Goal: Task Accomplishment & Management: Use online tool/utility

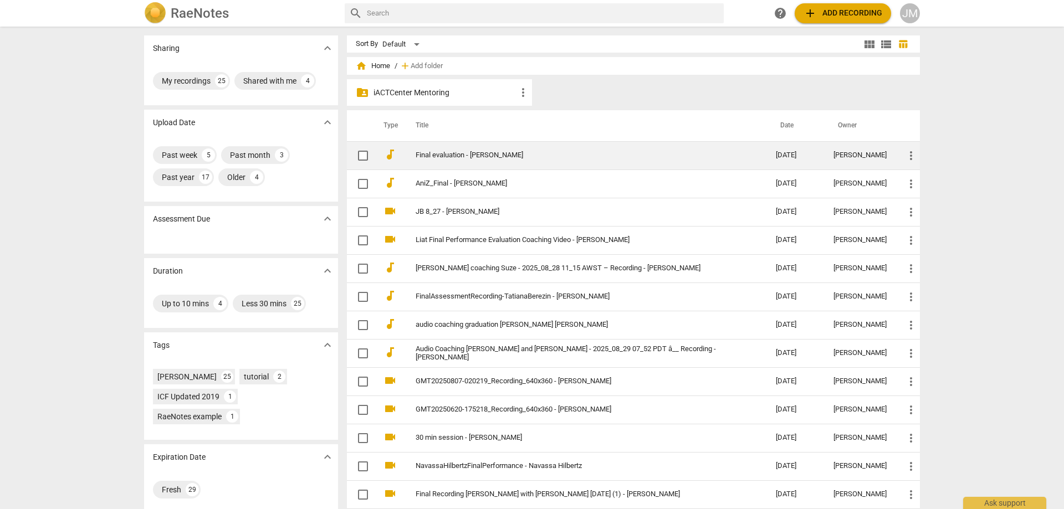
click at [510, 153] on link "Final evaluation - [PERSON_NAME]" at bounding box center [576, 155] width 320 height 8
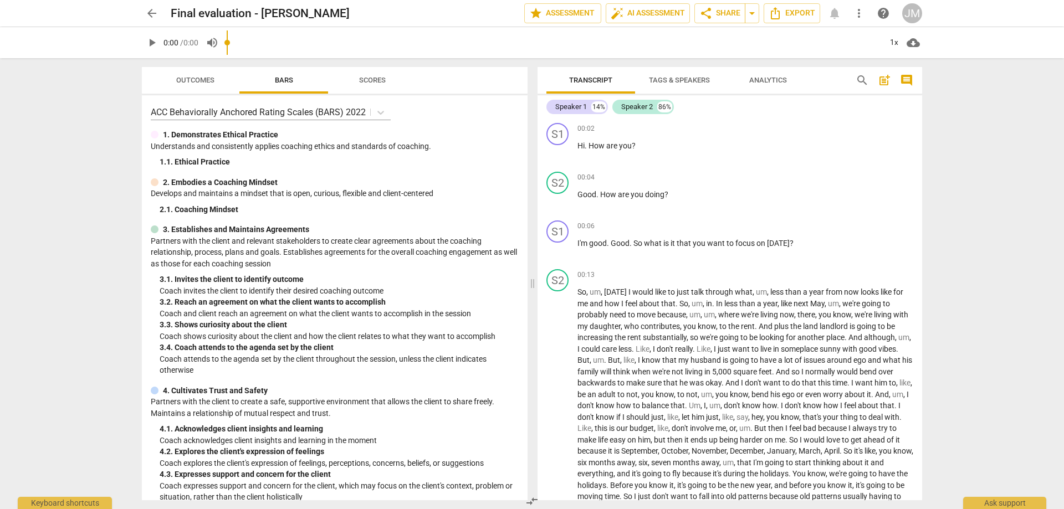
click at [152, 41] on span "play_arrow" at bounding box center [151, 42] width 13 height 13
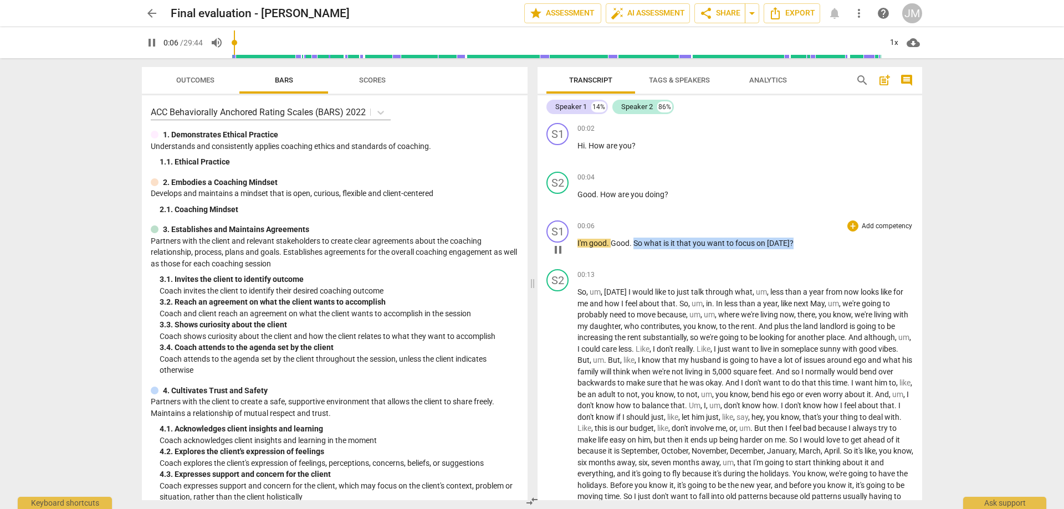
drag, startPoint x: 794, startPoint y: 242, endPoint x: 634, endPoint y: 238, distance: 160.2
click at [634, 238] on p "I'm good . Good . So what is it that you want to focus on [DATE] ?" at bounding box center [746, 244] width 336 height 12
click at [855, 223] on div "+ Add competency" at bounding box center [880, 226] width 66 height 11
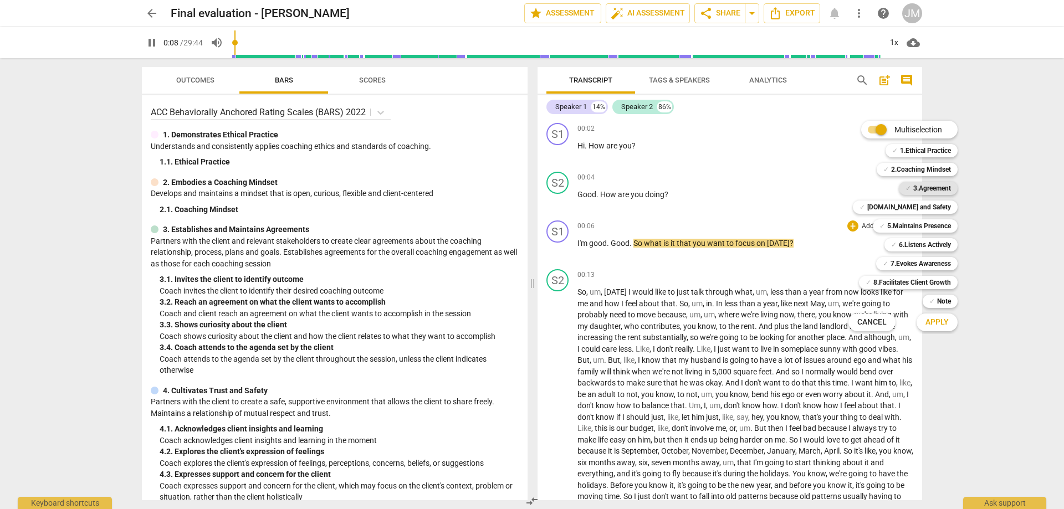
click at [907, 193] on span "✓" at bounding box center [909, 188] width 6 height 13
click at [942, 331] on button "Apply" at bounding box center [937, 323] width 41 height 20
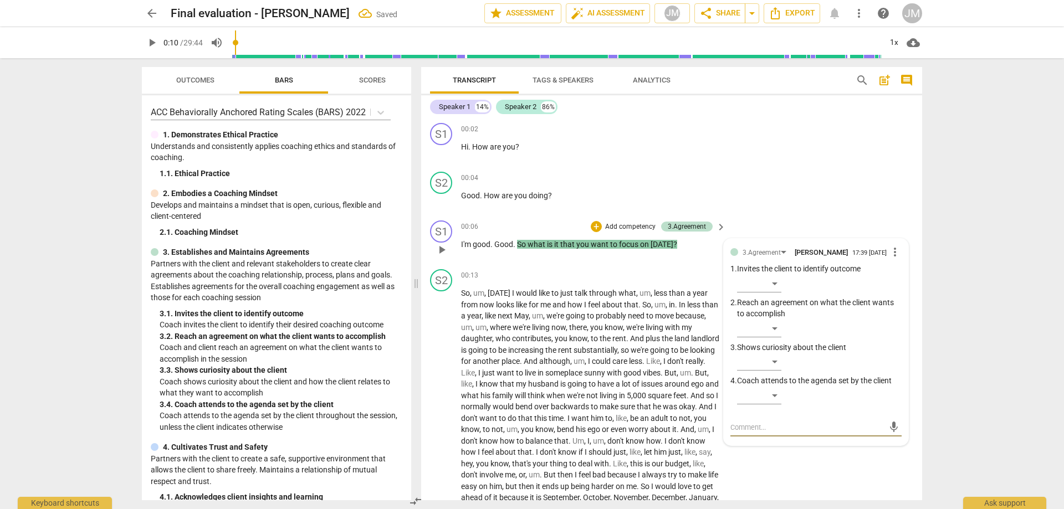
click at [778, 320] on p "Reach an agreement on what the client wants to accomplish" at bounding box center [819, 308] width 165 height 23
click at [771, 328] on div "​" at bounding box center [759, 329] width 44 height 18
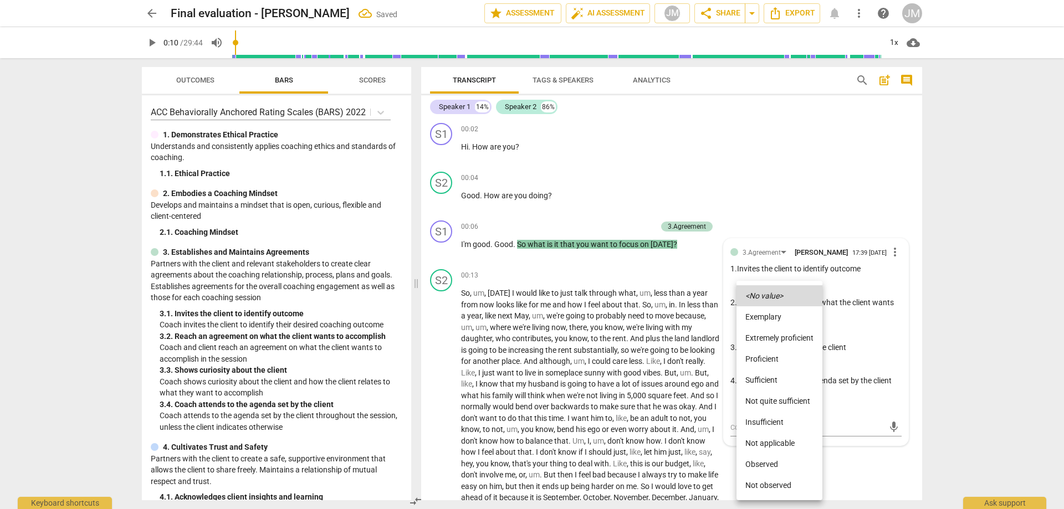
click at [778, 354] on li "Proficient" at bounding box center [780, 359] width 86 height 21
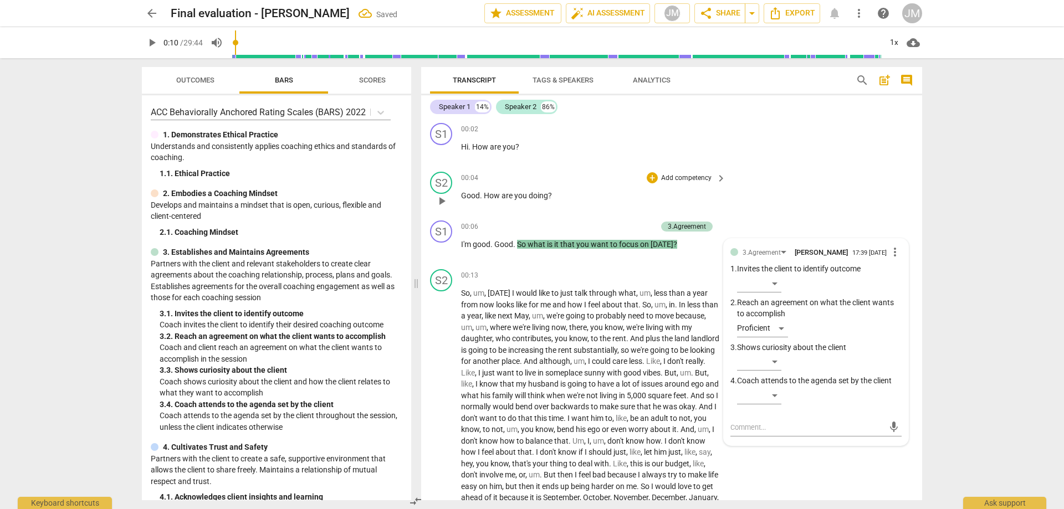
click at [789, 173] on div "S2 play_arrow pause 00:04 + Add competency keyboard_arrow_right Good . How are …" at bounding box center [671, 191] width 501 height 49
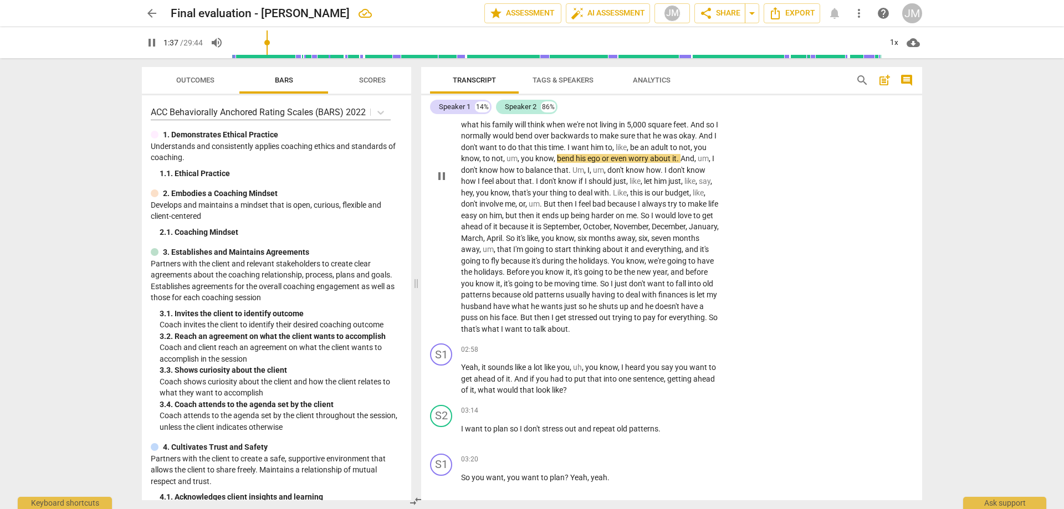
scroll to position [277, 0]
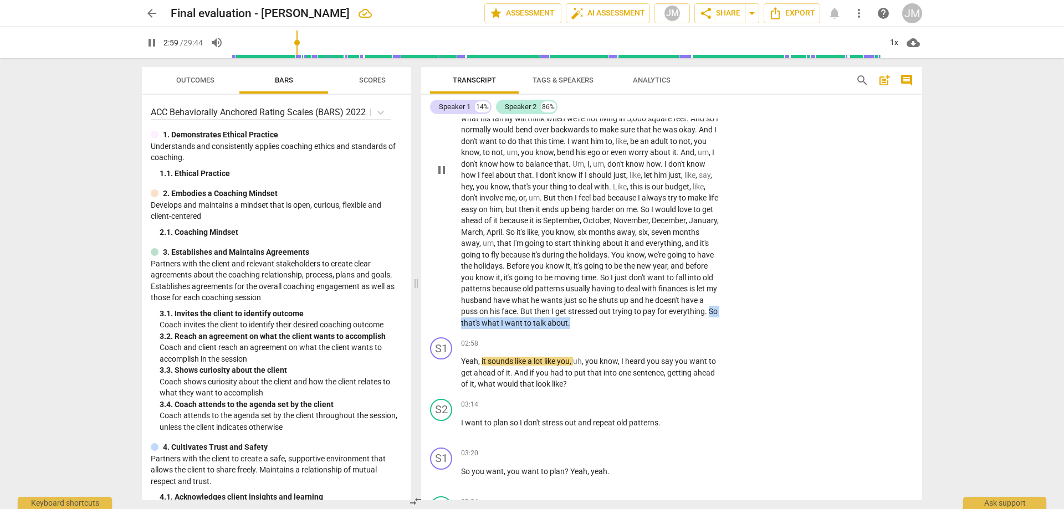
drag, startPoint x: 638, startPoint y: 323, endPoint x: 717, endPoint y: 339, distance: 80.3
click at [717, 329] on p "So , um , [DATE] I would like to just talk through what , um , less than a year…" at bounding box center [590, 170] width 259 height 318
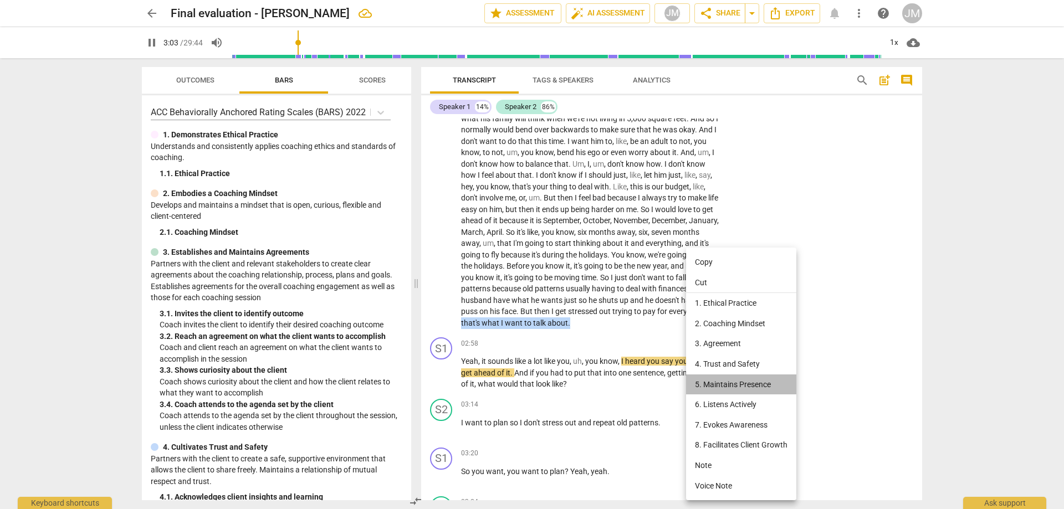
click at [717, 383] on li "5. Maintains Presence" at bounding box center [741, 385] width 110 height 21
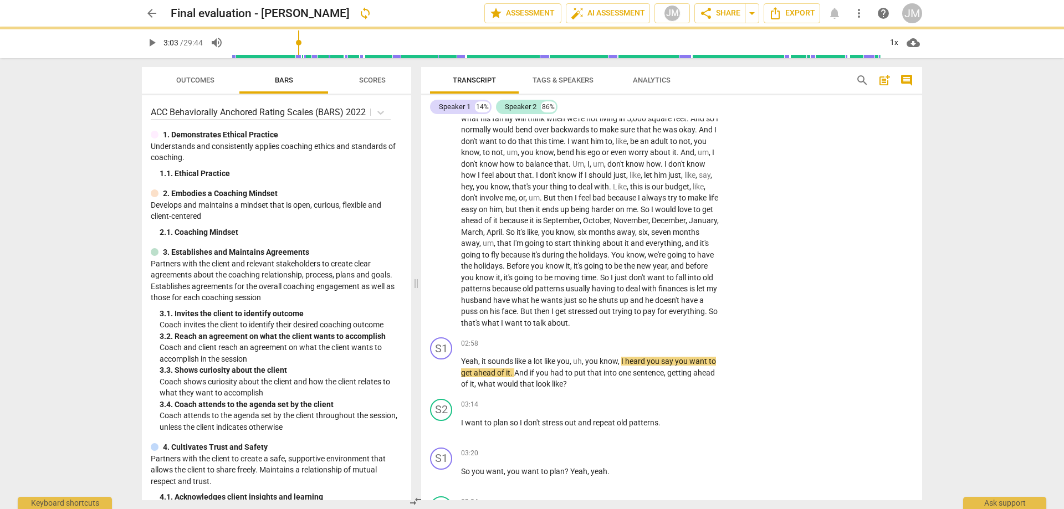
scroll to position [134, 0]
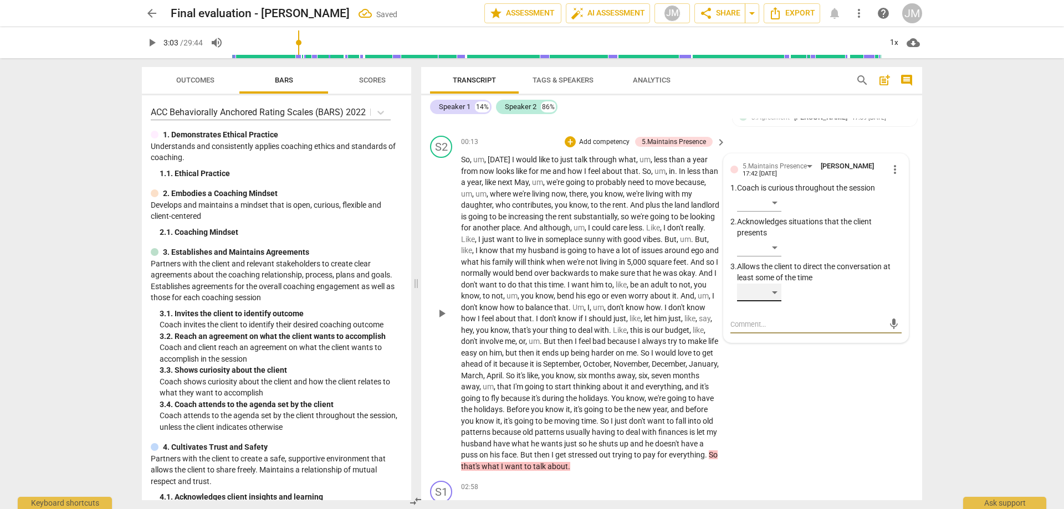
click at [774, 292] on div "​" at bounding box center [759, 293] width 44 height 18
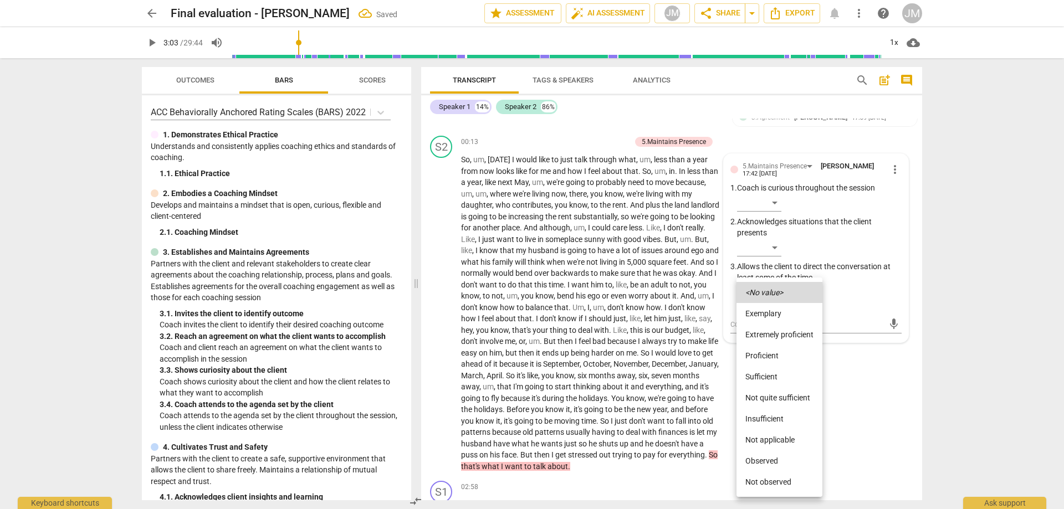
click at [781, 332] on li "Extremely proficient" at bounding box center [780, 334] width 86 height 21
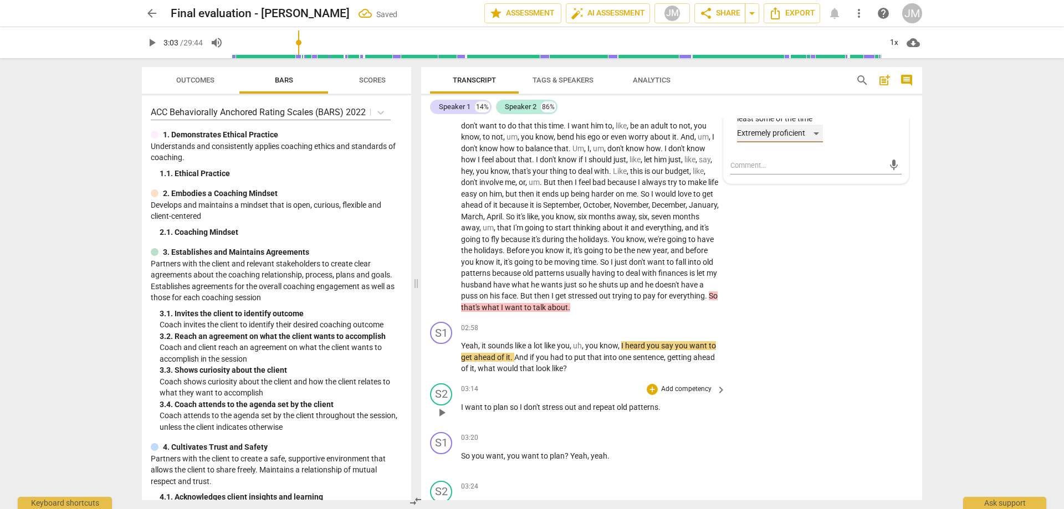
scroll to position [300, 0]
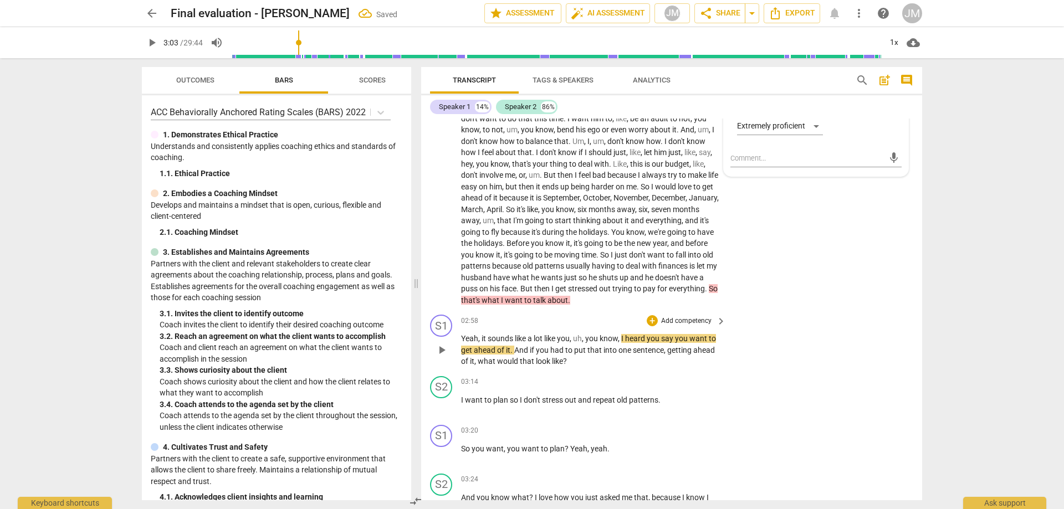
click at [814, 372] on div "S1 play_arrow pause 02:58 + Add competency keyboard_arrow_right Yeah , it sound…" at bounding box center [671, 341] width 501 height 62
drag, startPoint x: 622, startPoint y: 359, endPoint x: 512, endPoint y: 364, distance: 110.4
click at [512, 364] on p "Yeah , it sounds like a lot like you , uh , you know , I heard you say you want…" at bounding box center [590, 350] width 259 height 34
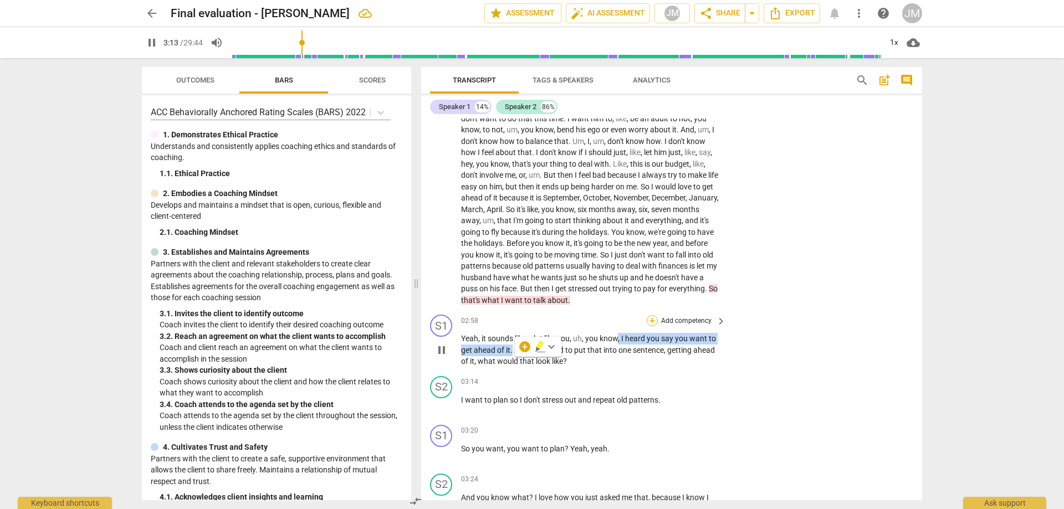
click at [647, 326] on div "+" at bounding box center [652, 320] width 11 height 11
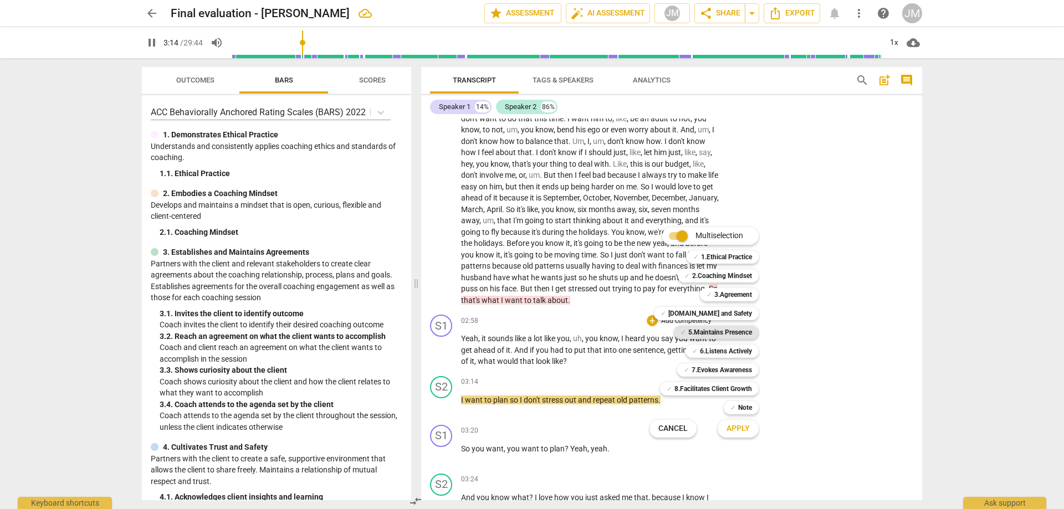
click at [712, 330] on b "5.Maintains Presence" at bounding box center [720, 332] width 64 height 13
click at [721, 356] on b "6.Listens Actively" at bounding box center [726, 351] width 52 height 13
click at [737, 434] on span "Apply" at bounding box center [738, 428] width 23 height 11
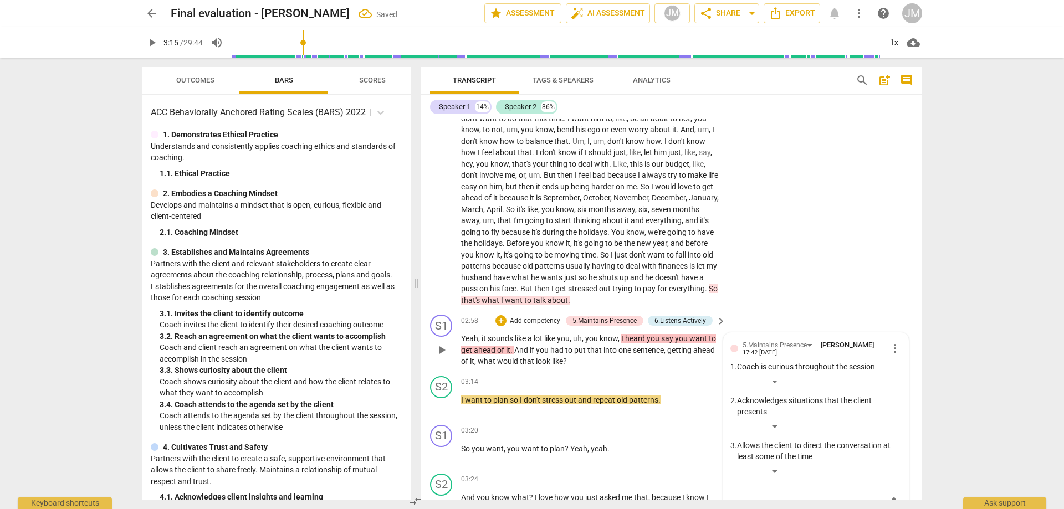
scroll to position [505, 0]
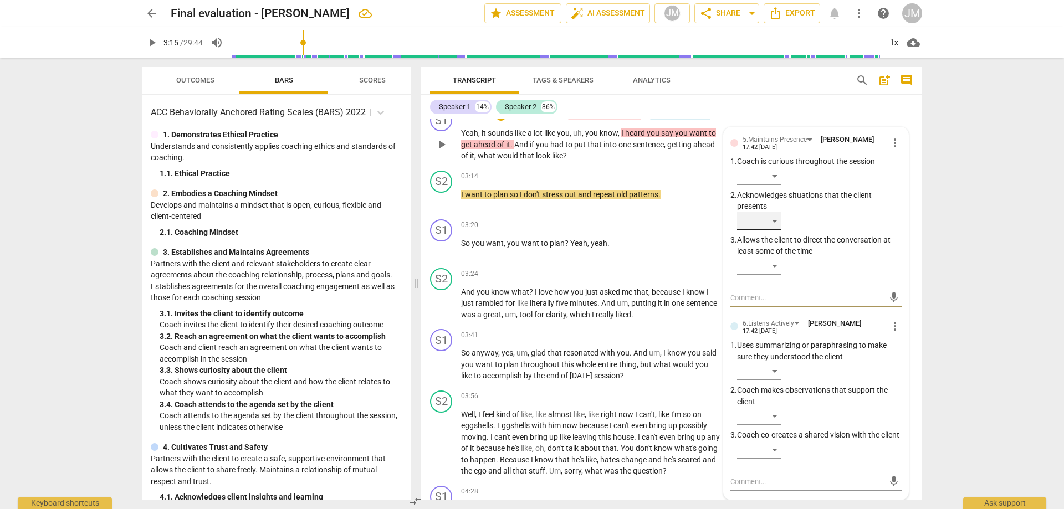
click at [777, 229] on div "​" at bounding box center [759, 221] width 44 height 18
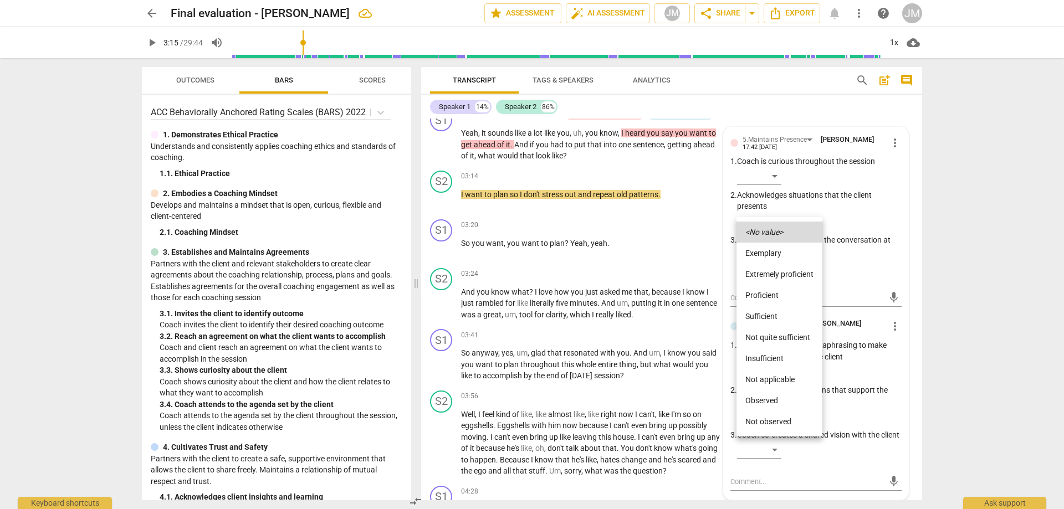
click at [789, 301] on li "Proficient" at bounding box center [780, 295] width 86 height 21
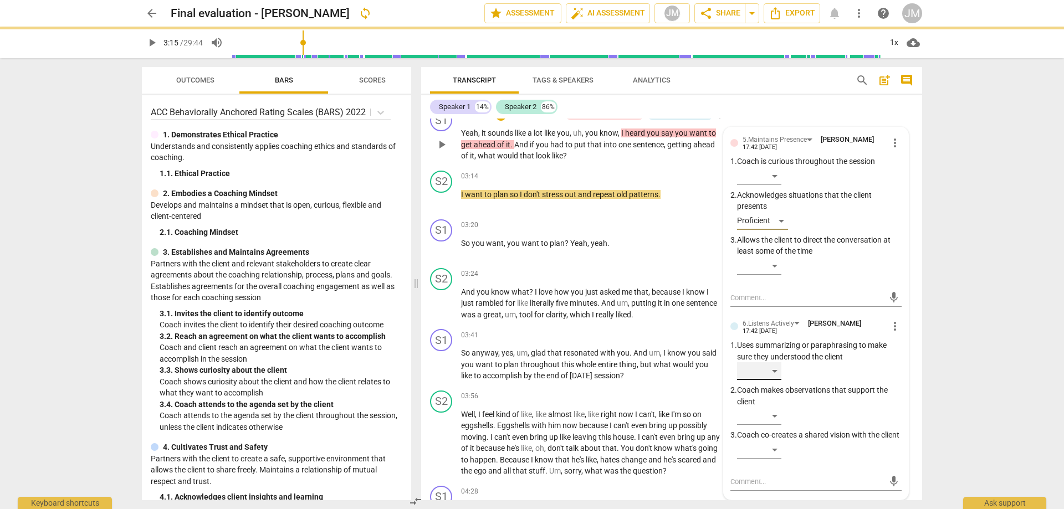
click at [771, 380] on div "​" at bounding box center [759, 371] width 44 height 18
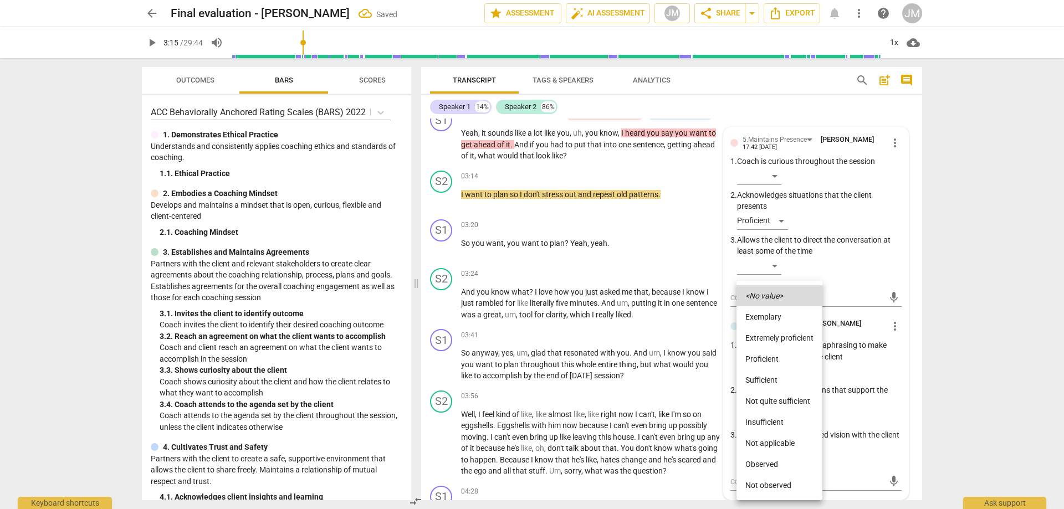
click at [785, 351] on li "Proficient" at bounding box center [780, 359] width 86 height 21
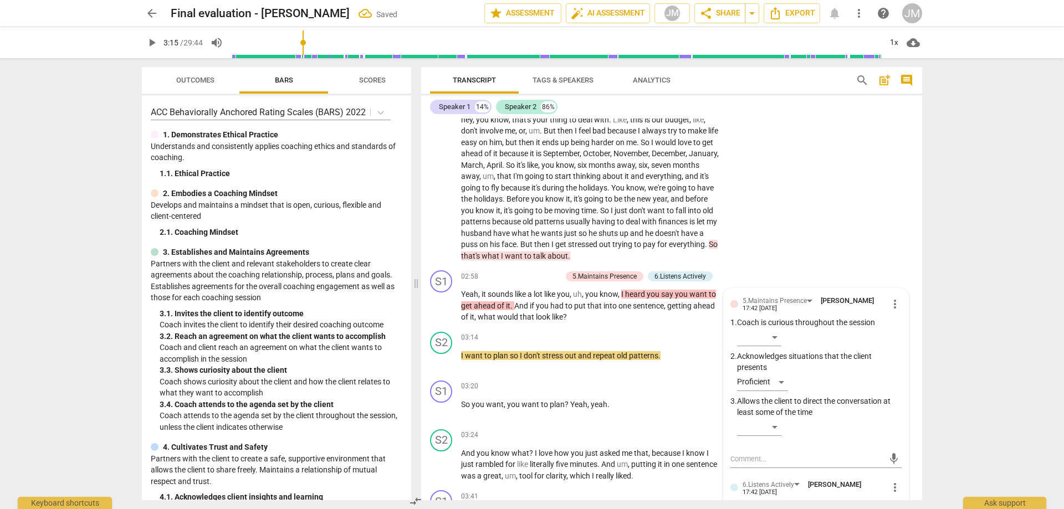
scroll to position [339, 0]
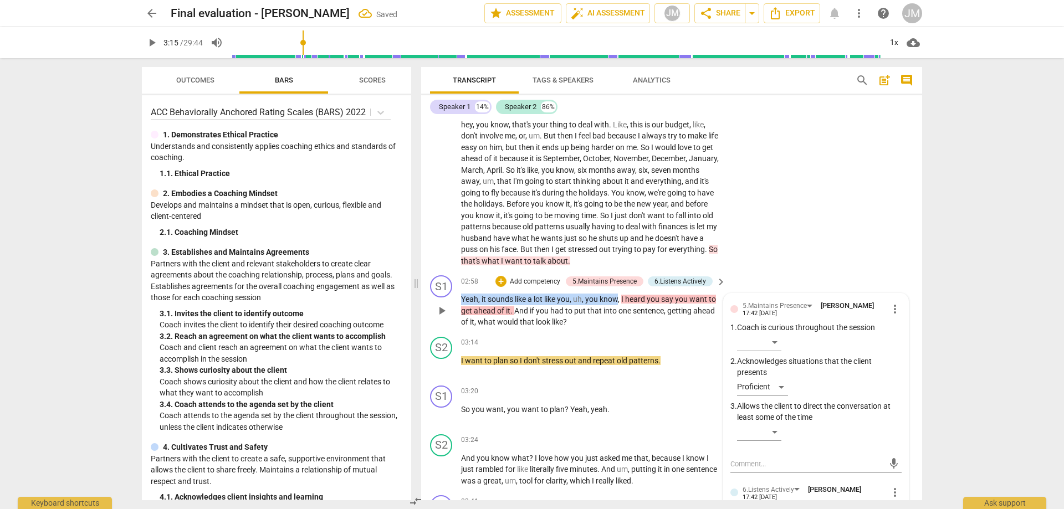
drag, startPoint x: 462, startPoint y: 310, endPoint x: 619, endPoint y: 312, distance: 156.9
click at [619, 312] on p "Yeah , it sounds like a lot like you , uh , you know , I heard you say you want…" at bounding box center [590, 311] width 259 height 34
click at [632, 298] on div "+" at bounding box center [629, 296] width 11 height 11
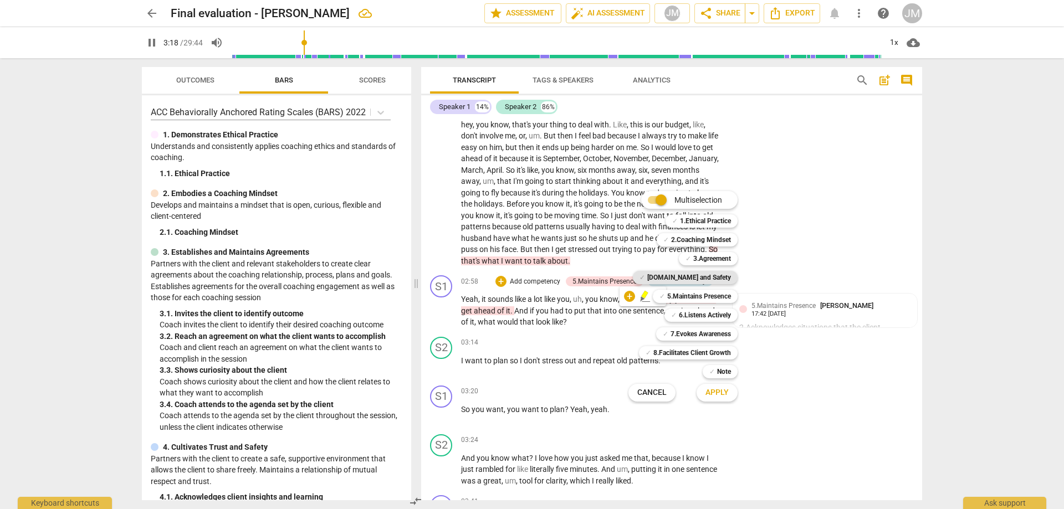
click at [727, 276] on b "[DOMAIN_NAME] and Safety" at bounding box center [689, 277] width 84 height 13
click at [725, 396] on span "Apply" at bounding box center [717, 392] width 23 height 11
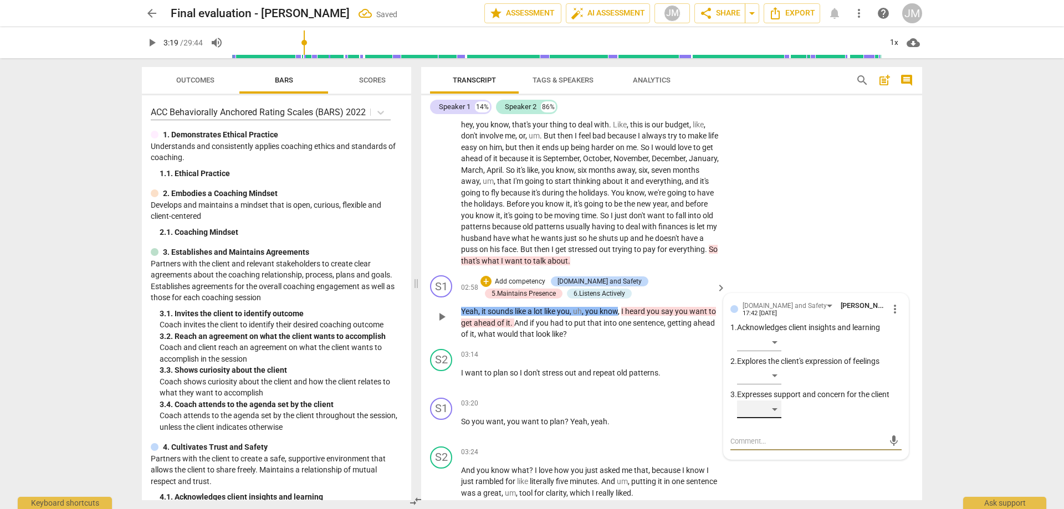
click at [776, 418] on div "​" at bounding box center [759, 410] width 44 height 18
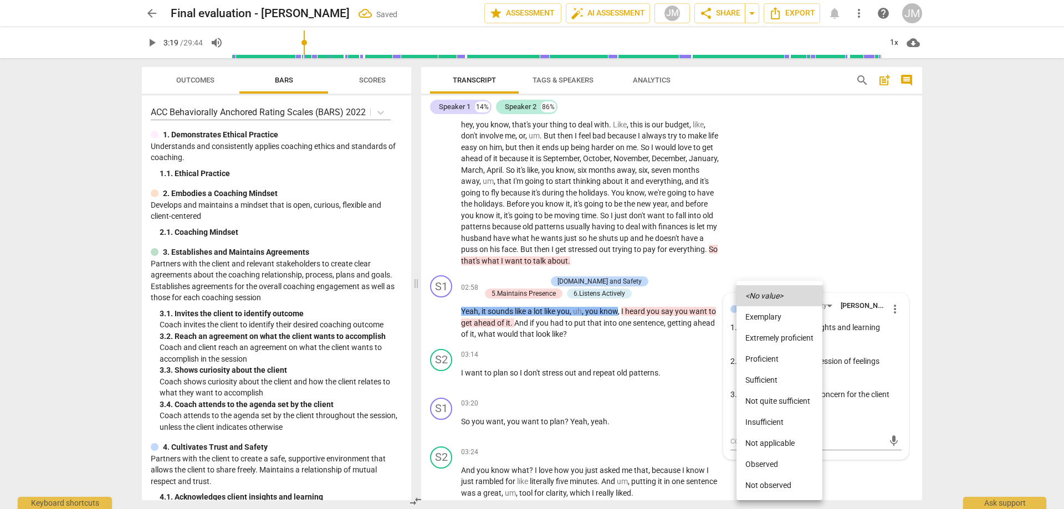
click at [790, 361] on li "Proficient" at bounding box center [780, 359] width 86 height 21
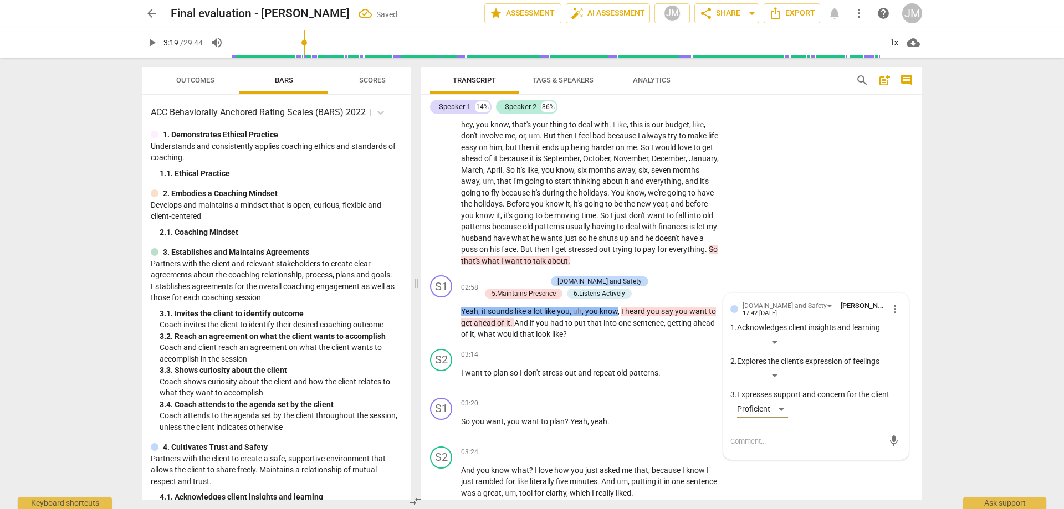
click at [798, 210] on div "S2 play_arrow pause 00:13 + Add competency 5.Maintains Presence keyboard_arrow_…" at bounding box center [671, 98] width 501 height 345
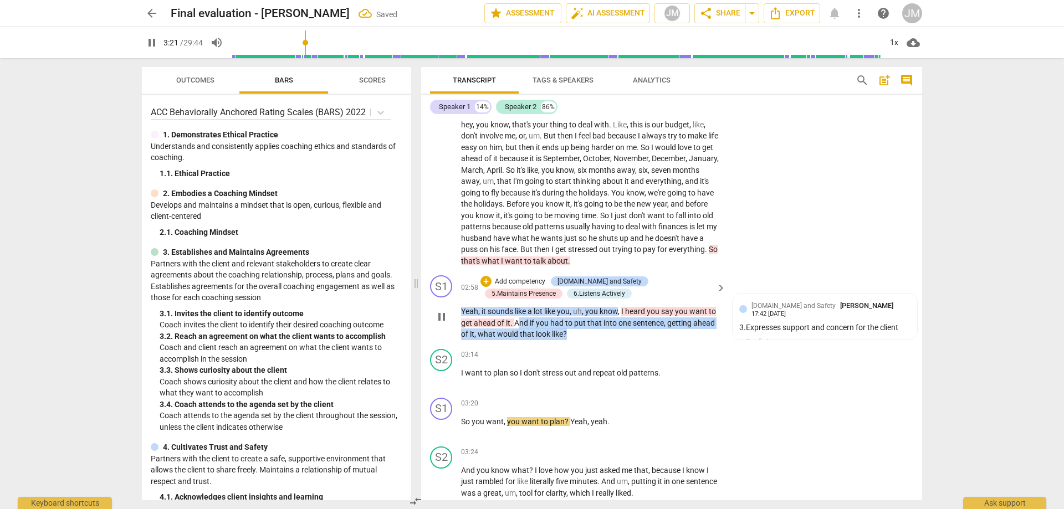
drag, startPoint x: 518, startPoint y: 334, endPoint x: 605, endPoint y: 346, distance: 87.8
click at [605, 340] on p "Yeah , it sounds like a lot like you , uh , you know , I heard you say you want…" at bounding box center [590, 323] width 259 height 34
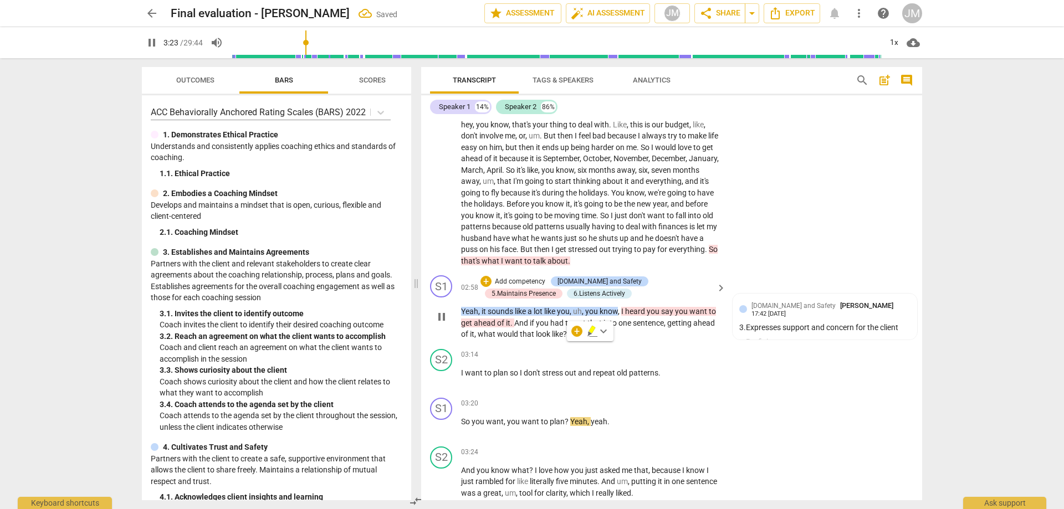
click at [499, 316] on span "sounds" at bounding box center [501, 311] width 27 height 9
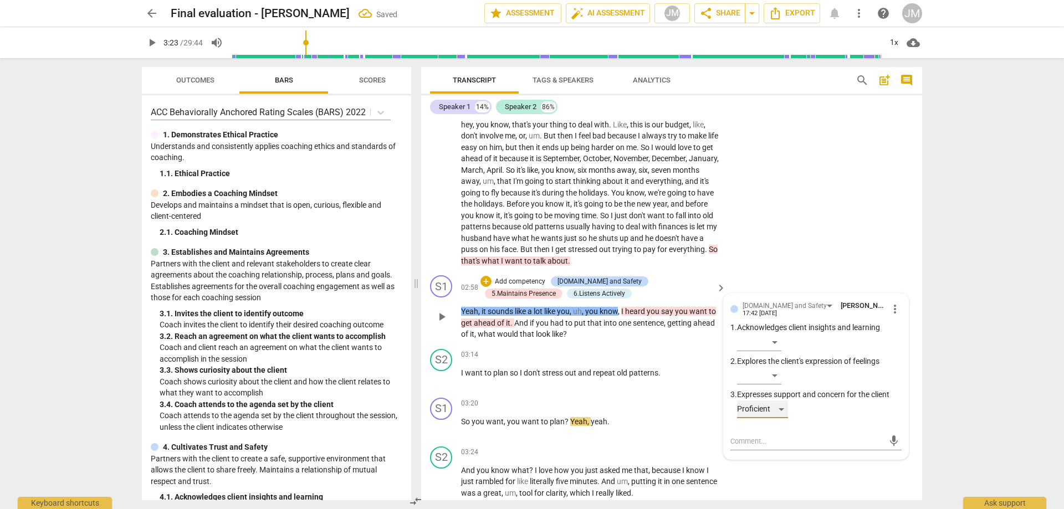
click at [779, 417] on div "Proficient" at bounding box center [762, 410] width 51 height 18
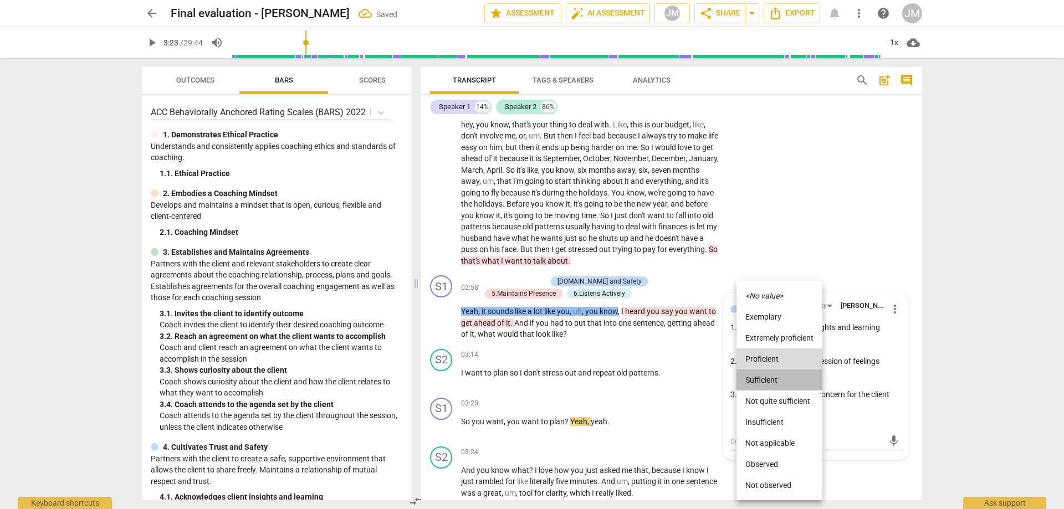
click at [779, 377] on li "Sufficient" at bounding box center [780, 380] width 86 height 21
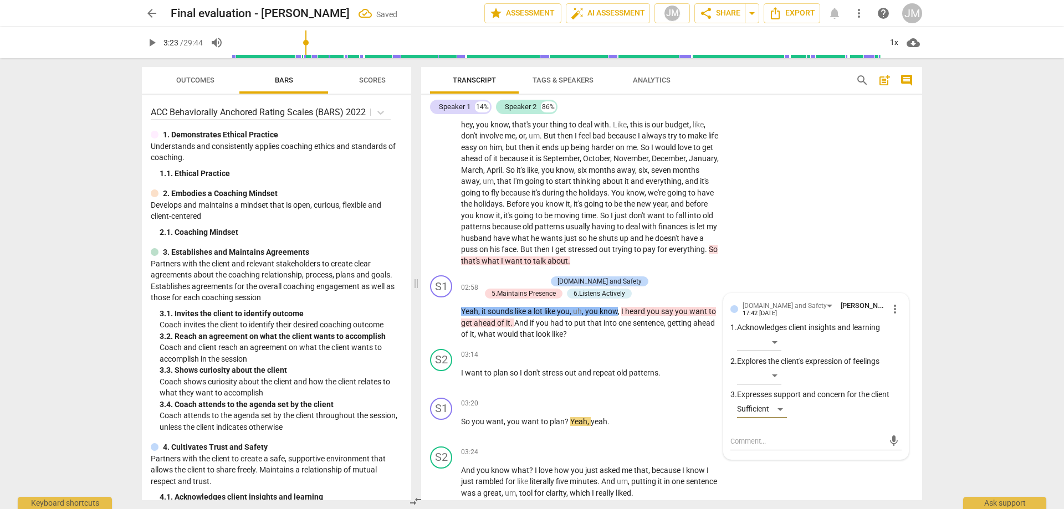
click at [838, 187] on div "S2 play_arrow pause 00:13 + Add competency 5.Maintains Presence keyboard_arrow_…" at bounding box center [671, 98] width 501 height 345
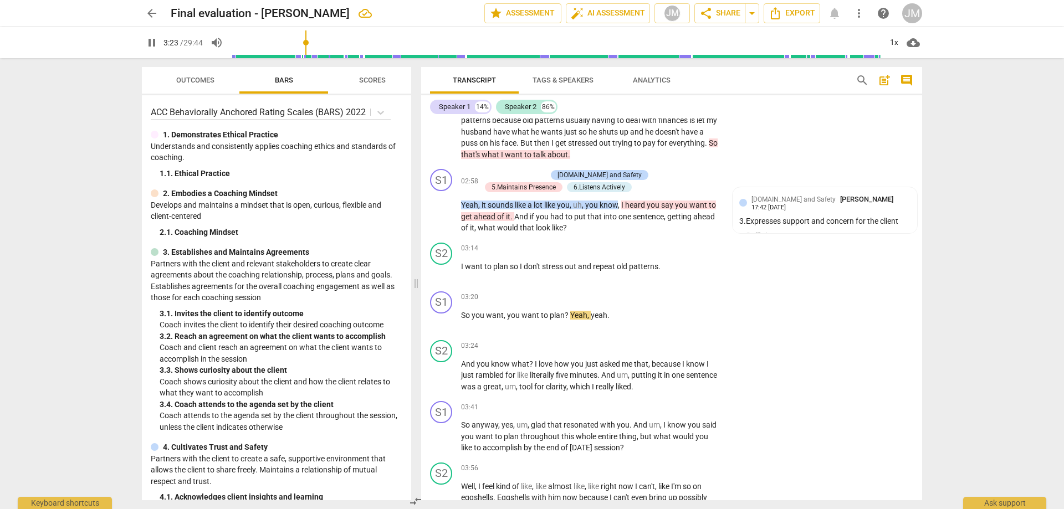
scroll to position [450, 0]
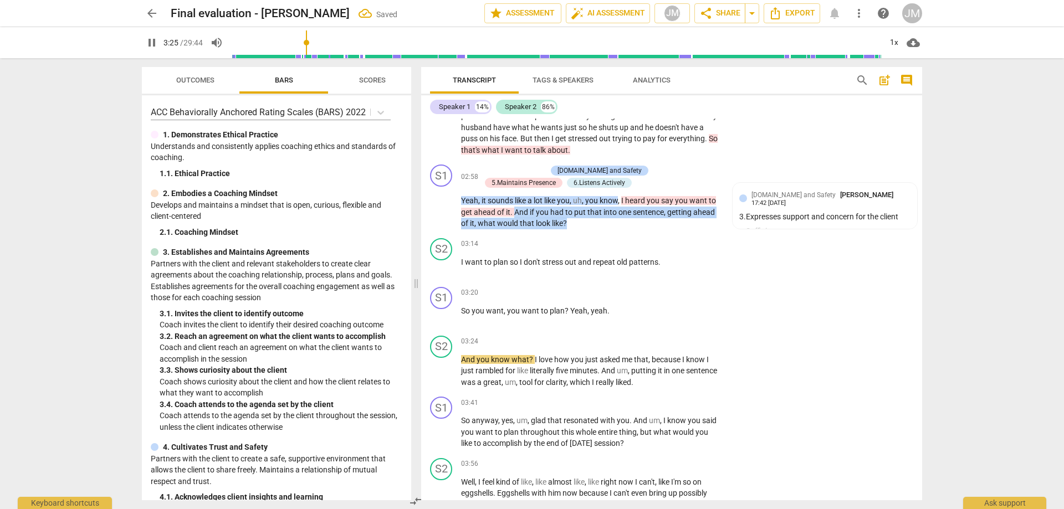
drag, startPoint x: 514, startPoint y: 223, endPoint x: 609, endPoint y: 241, distance: 96.0
click at [607, 234] on div "S1 play_arrow pause 02:58 + Add competency [DOMAIN_NAME] and Safety 5.Maintains…" at bounding box center [671, 197] width 501 height 74
click at [572, 220] on div "+" at bounding box center [576, 220] width 11 height 11
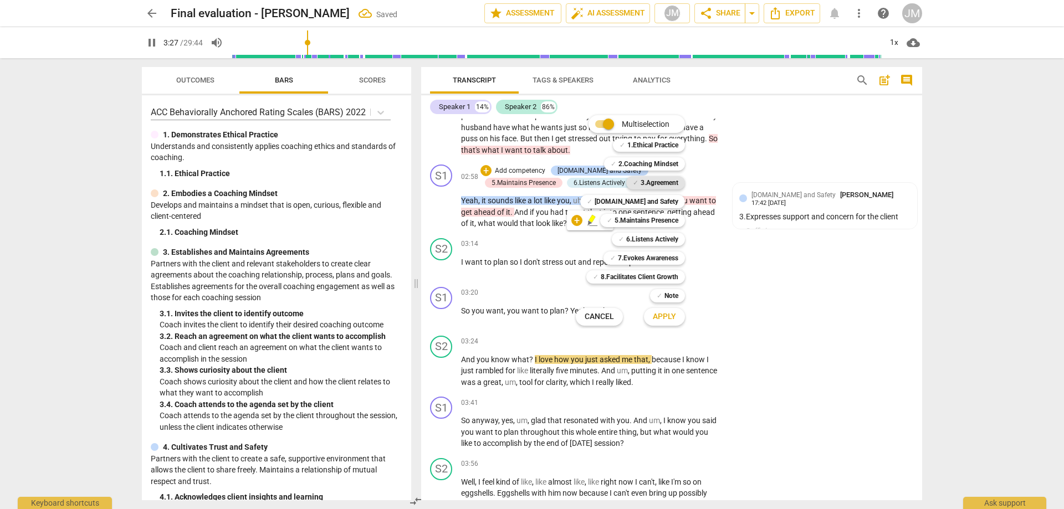
click at [652, 181] on b "3.Agreement" at bounding box center [660, 182] width 38 height 13
drag, startPoint x: 655, startPoint y: 199, endPoint x: 656, endPoint y: 210, distance: 11.2
click at [655, 199] on b "[DOMAIN_NAME] and Safety" at bounding box center [637, 201] width 84 height 13
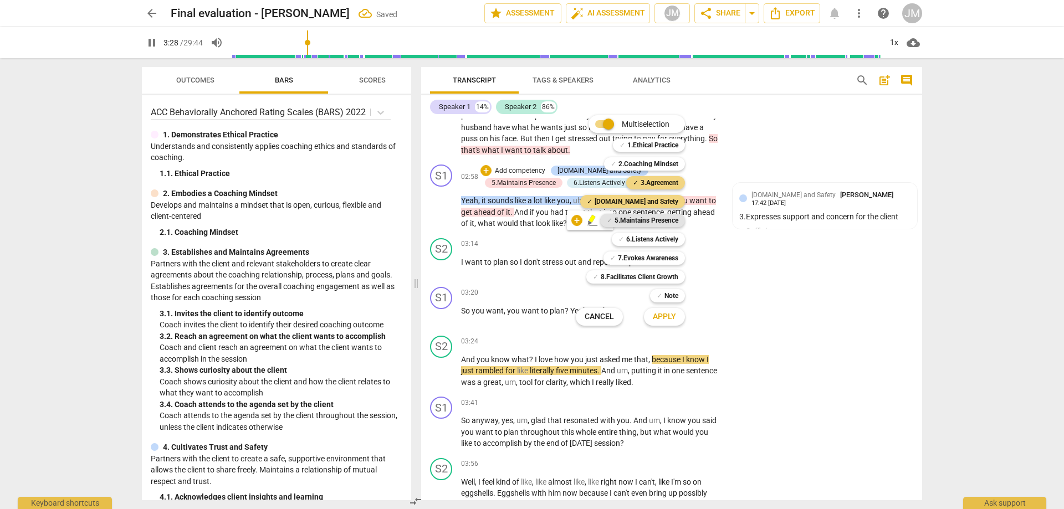
click at [657, 218] on b "5.Maintains Presence" at bounding box center [647, 220] width 64 height 13
click at [659, 240] on b "6.Listens Actively" at bounding box center [652, 239] width 52 height 13
click at [661, 258] on b "7.Evokes Awareness" at bounding box center [648, 258] width 60 height 13
click at [670, 319] on span "Apply" at bounding box center [664, 316] width 23 height 11
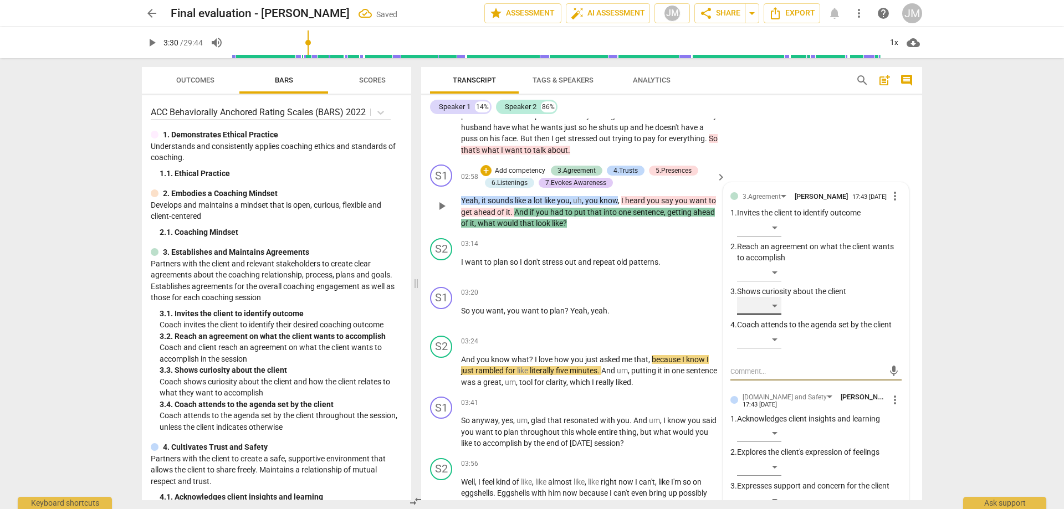
click at [766, 315] on div "​" at bounding box center [759, 306] width 44 height 18
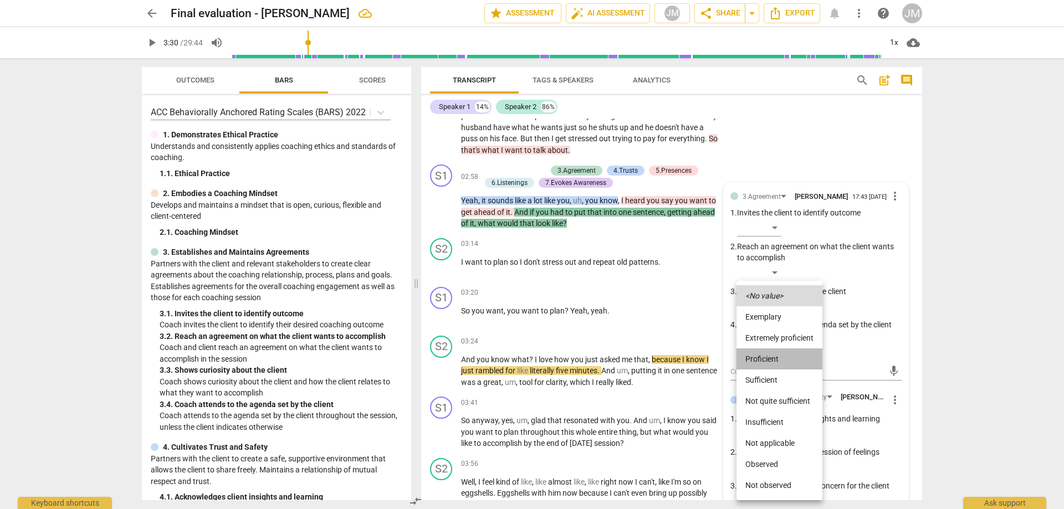
click at [776, 358] on li "Proficient" at bounding box center [780, 359] width 86 height 21
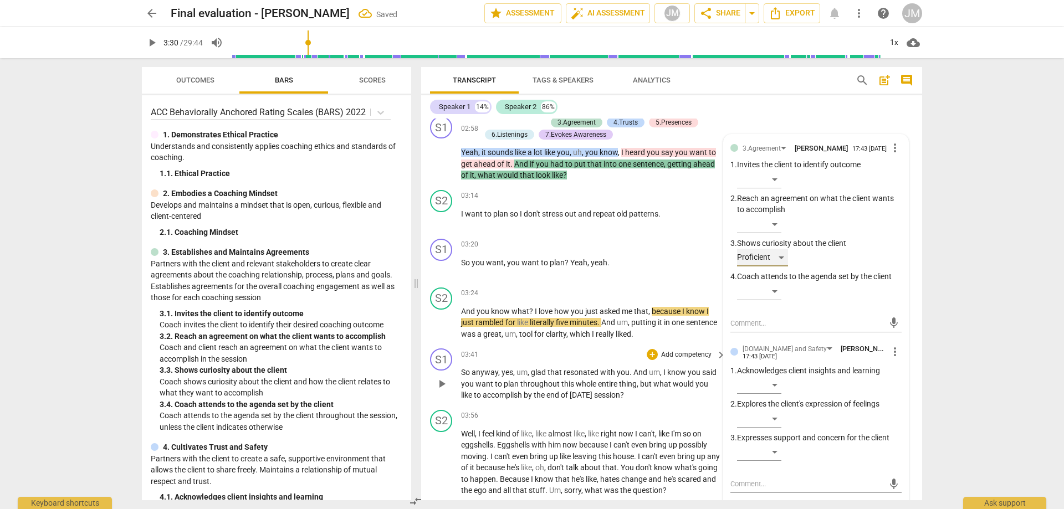
scroll to position [561, 0]
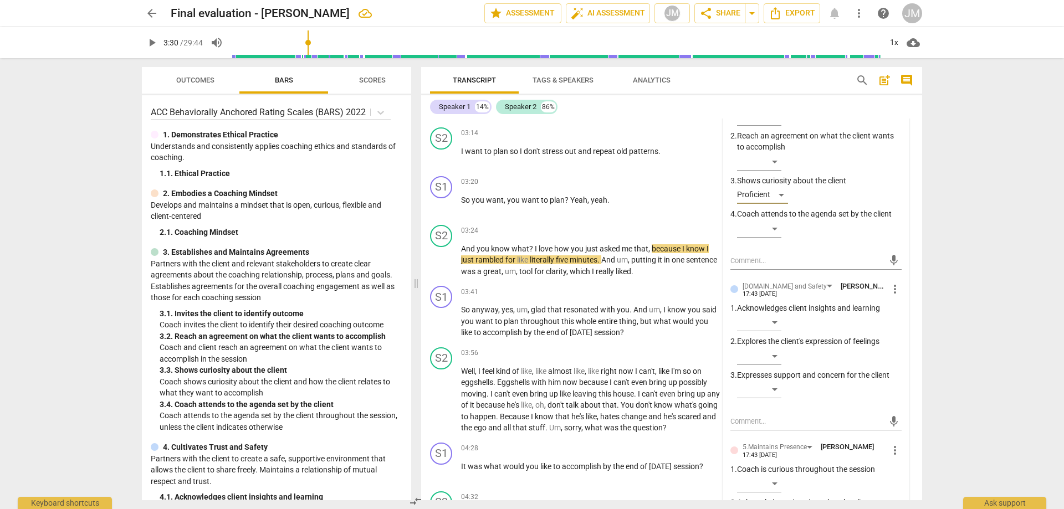
click at [892, 296] on span "more_vert" at bounding box center [894, 289] width 13 height 13
click at [898, 324] on li "Delete" at bounding box center [904, 325] width 38 height 21
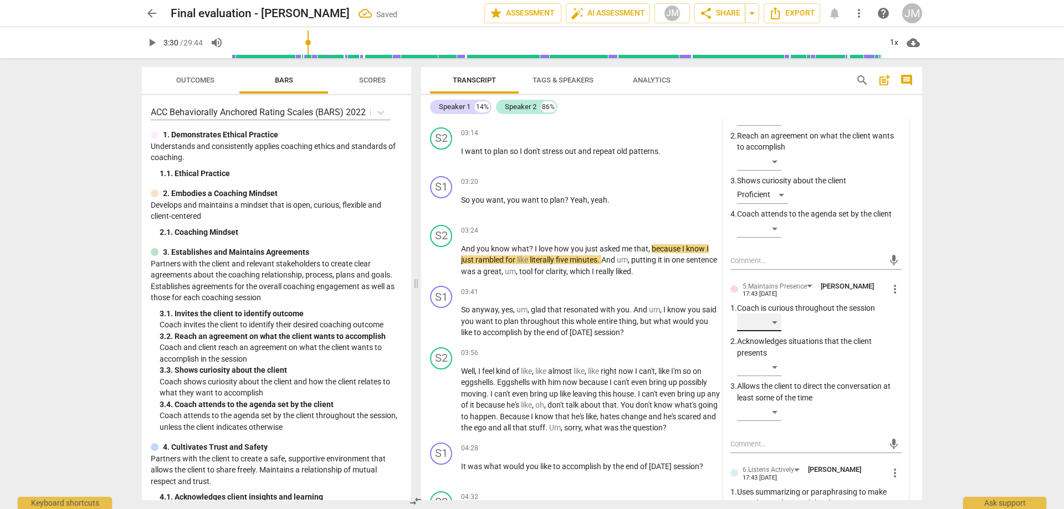
click at [766, 331] on div "​" at bounding box center [759, 323] width 44 height 18
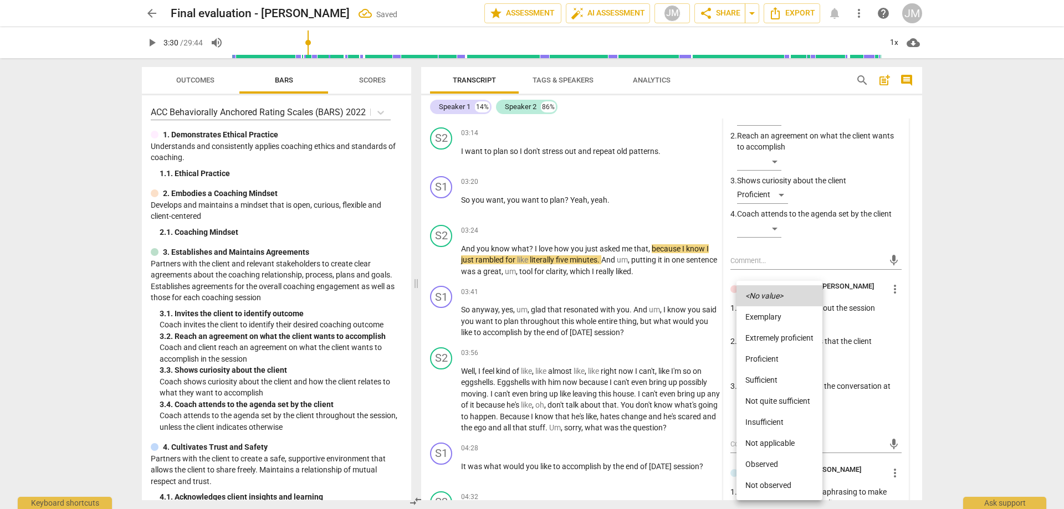
click at [775, 362] on li "Proficient" at bounding box center [780, 359] width 86 height 21
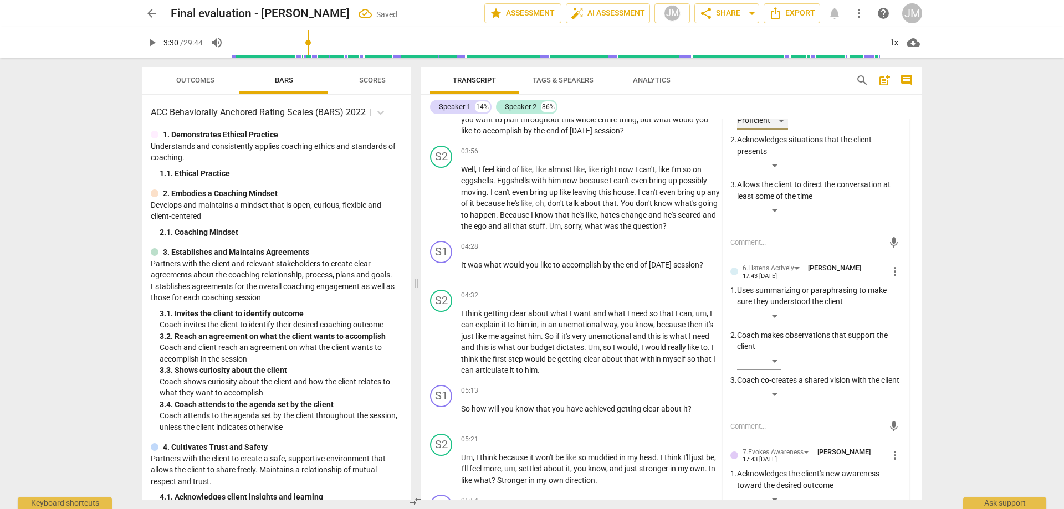
scroll to position [783, 0]
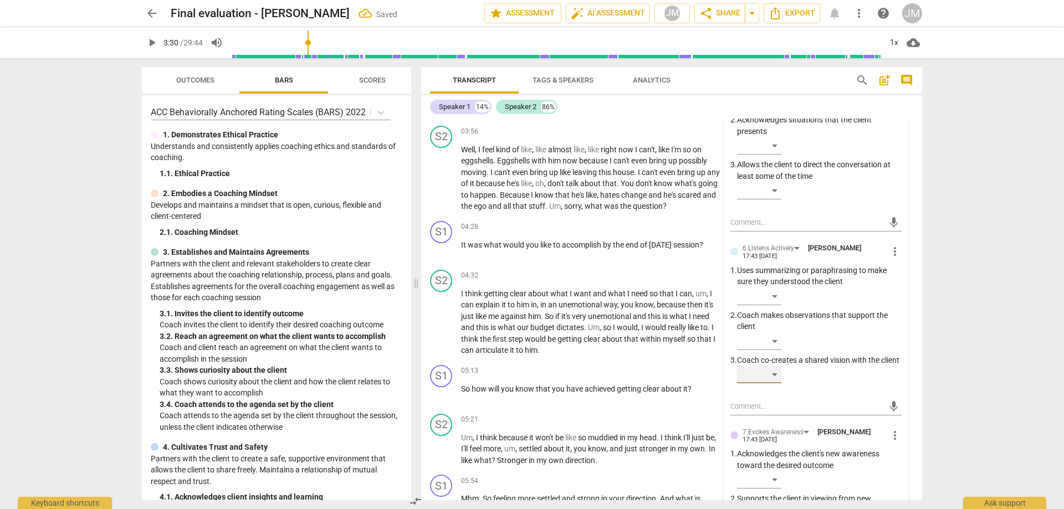
click at [775, 384] on div "​" at bounding box center [759, 375] width 44 height 18
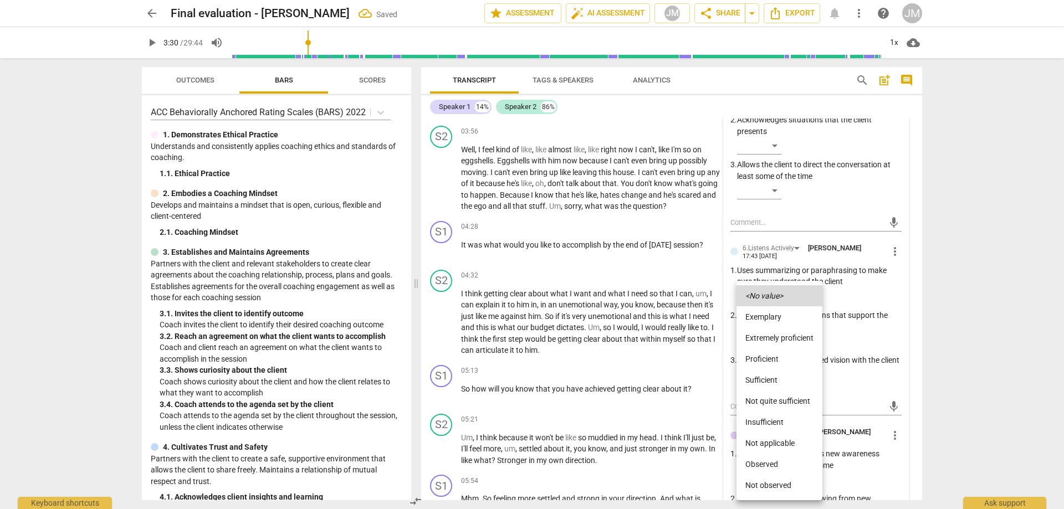
click at [783, 360] on li "Proficient" at bounding box center [780, 359] width 86 height 21
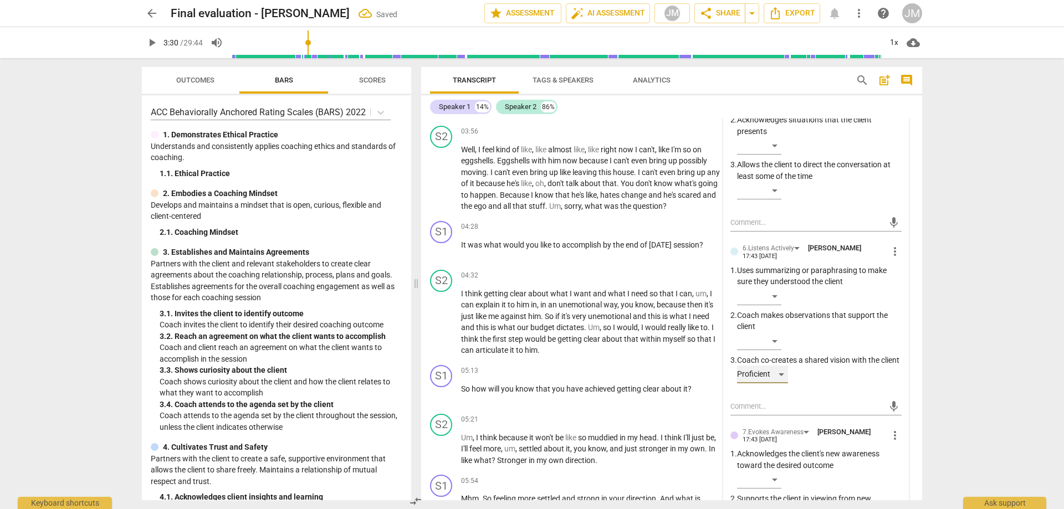
click at [778, 384] on div "Proficient" at bounding box center [762, 375] width 51 height 18
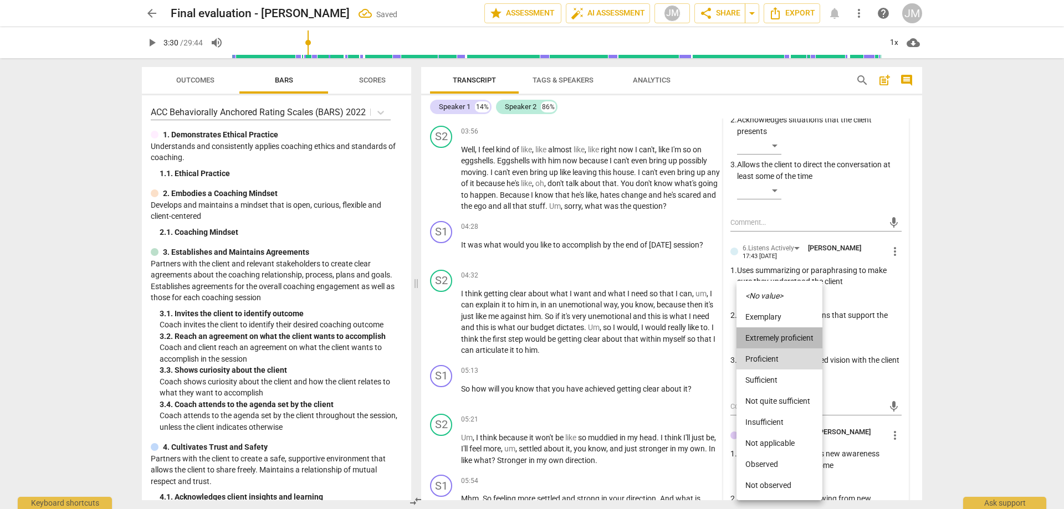
click at [779, 340] on li "Extremely proficient" at bounding box center [780, 338] width 86 height 21
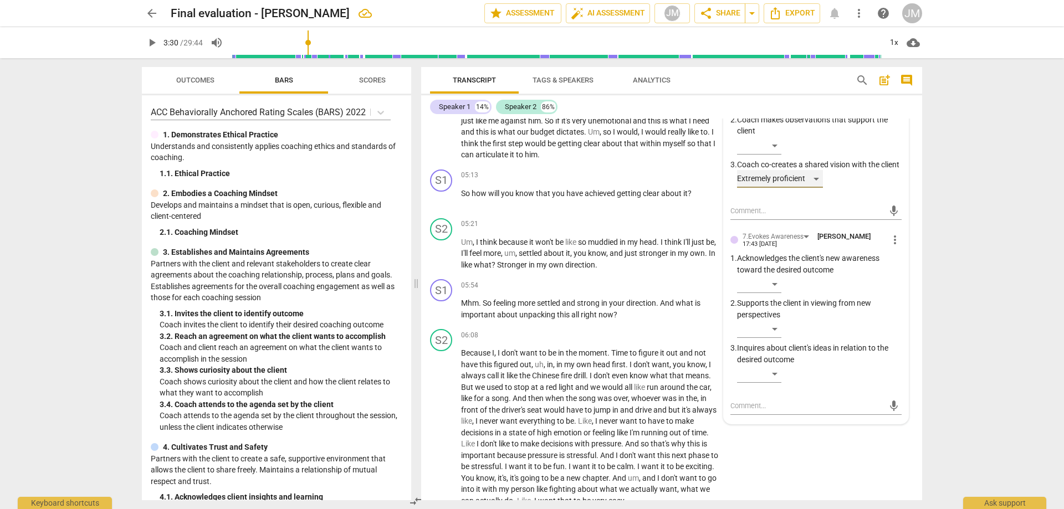
scroll to position [1004, 0]
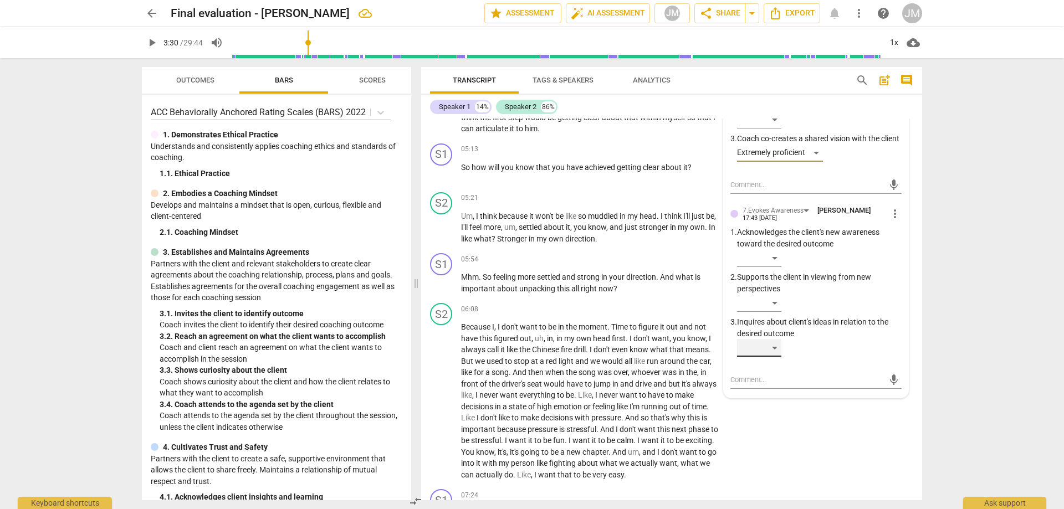
click at [770, 357] on div "​" at bounding box center [759, 348] width 44 height 18
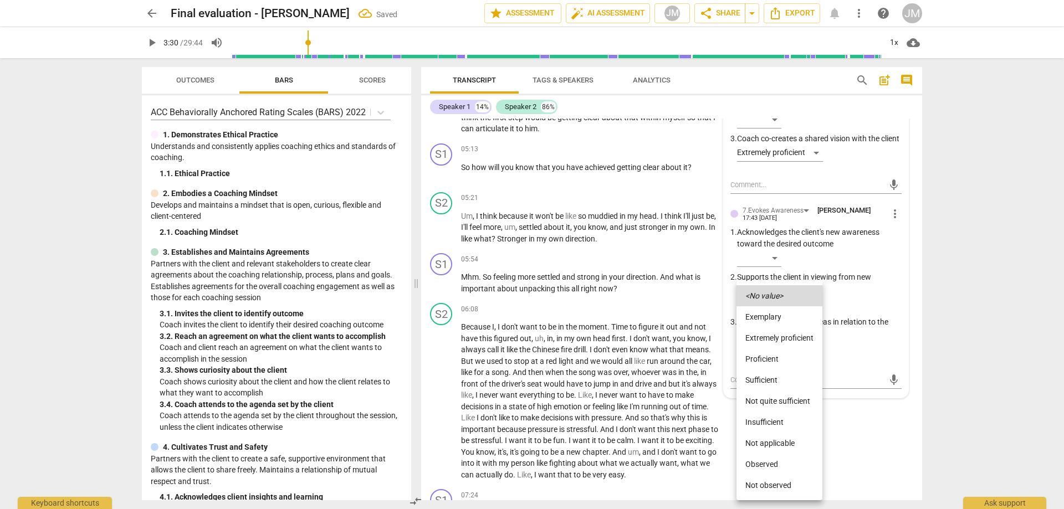
click at [963, 364] on div at bounding box center [532, 254] width 1064 height 509
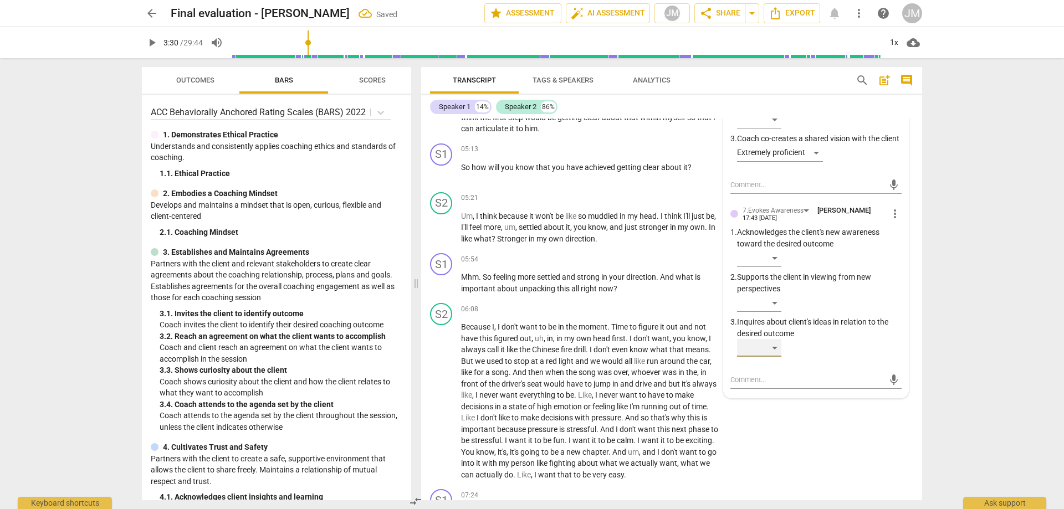
click at [773, 357] on div "​" at bounding box center [759, 348] width 44 height 18
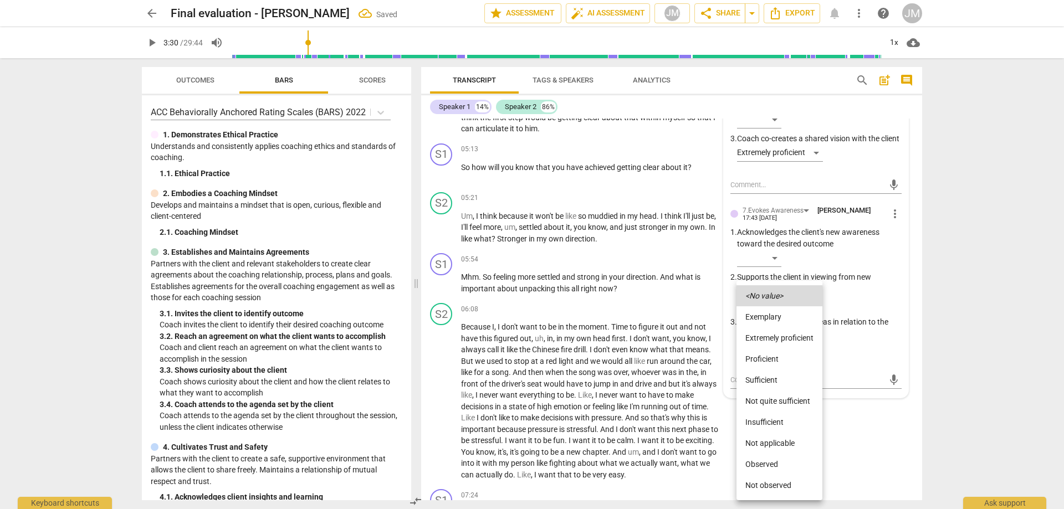
click at [783, 349] on li "Proficient" at bounding box center [780, 359] width 86 height 21
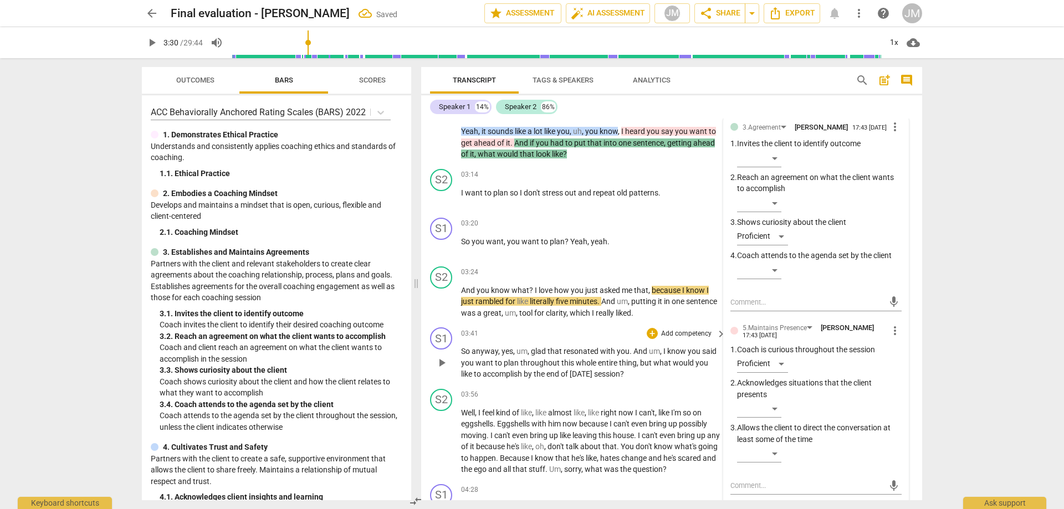
scroll to position [450, 0]
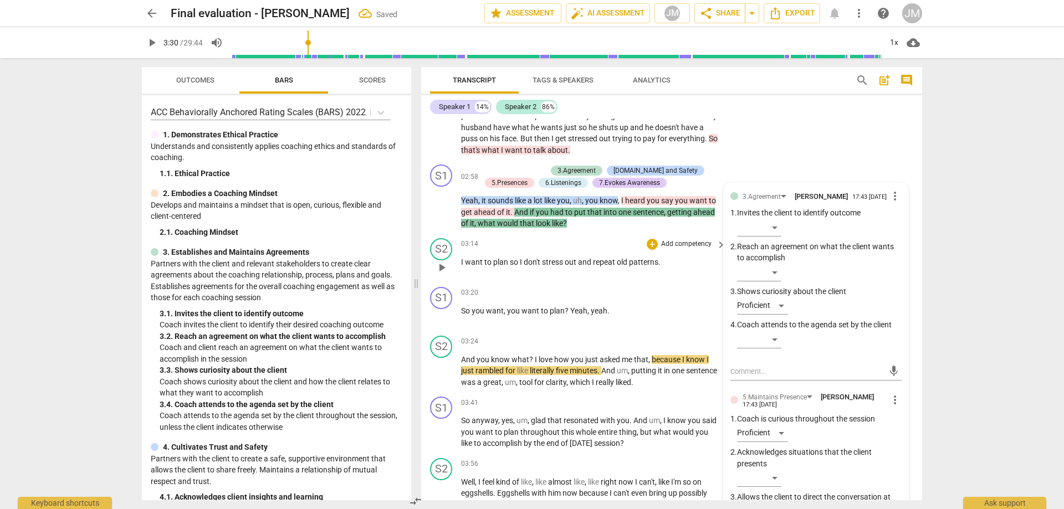
click at [445, 274] on span "play_arrow" at bounding box center [441, 267] width 13 height 13
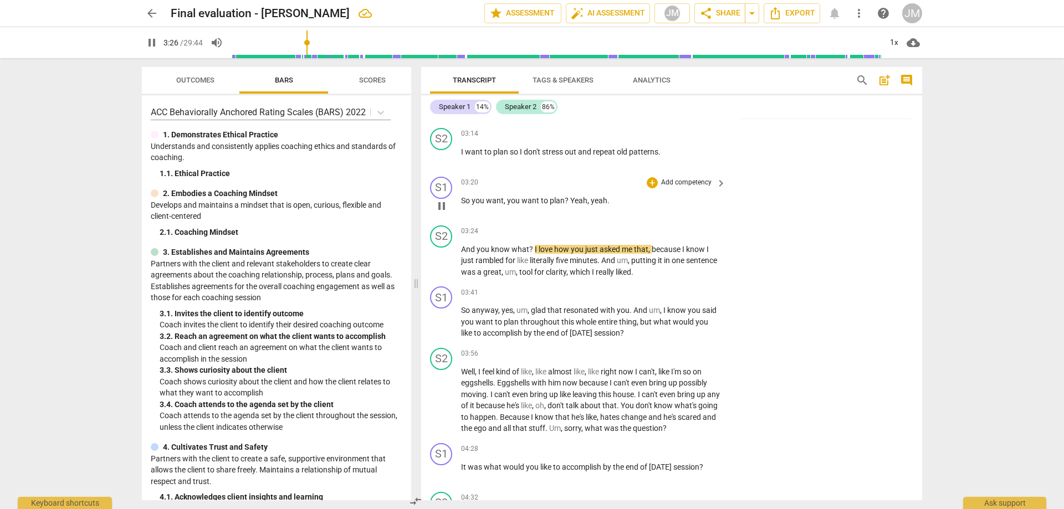
scroll to position [561, 0]
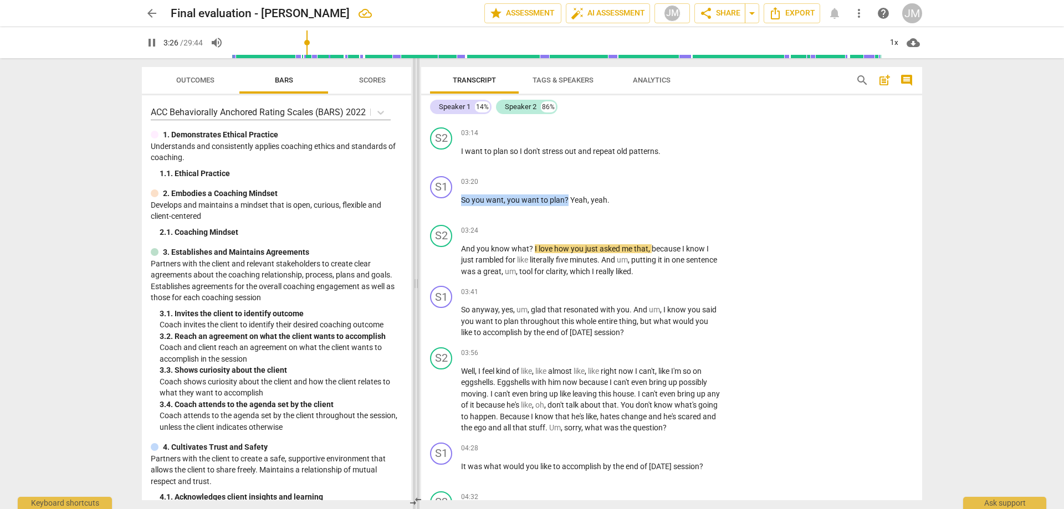
drag, startPoint x: 567, startPoint y: 208, endPoint x: 418, endPoint y: 202, distance: 148.7
click at [421, 203] on div "S1 play_arrow pause 03:20 + Add competency keyboard_arrow_right So you want , y…" at bounding box center [671, 196] width 501 height 49
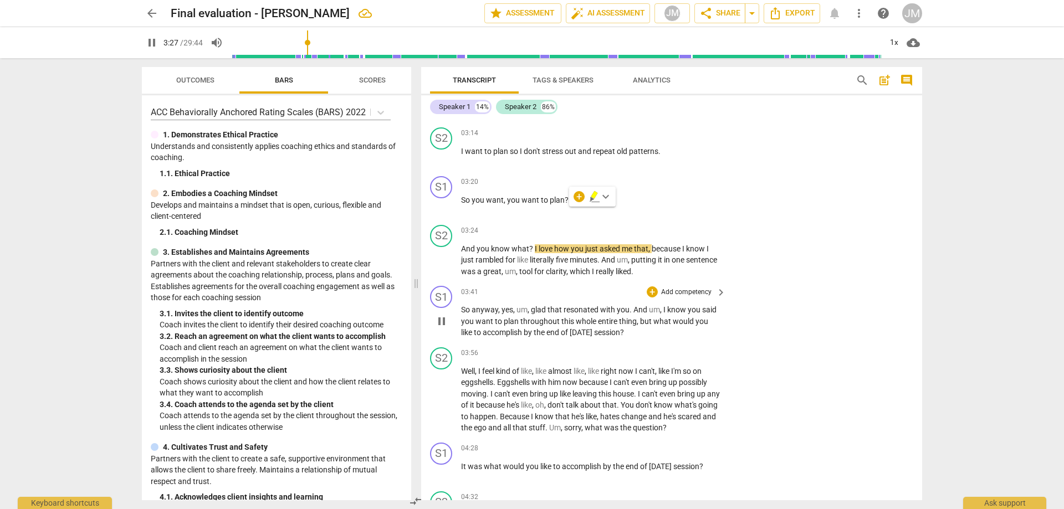
click at [836, 304] on div "S1 play_arrow pause 03:41 + Add competency keyboard_arrow_right So anyway , yes…" at bounding box center [671, 313] width 501 height 62
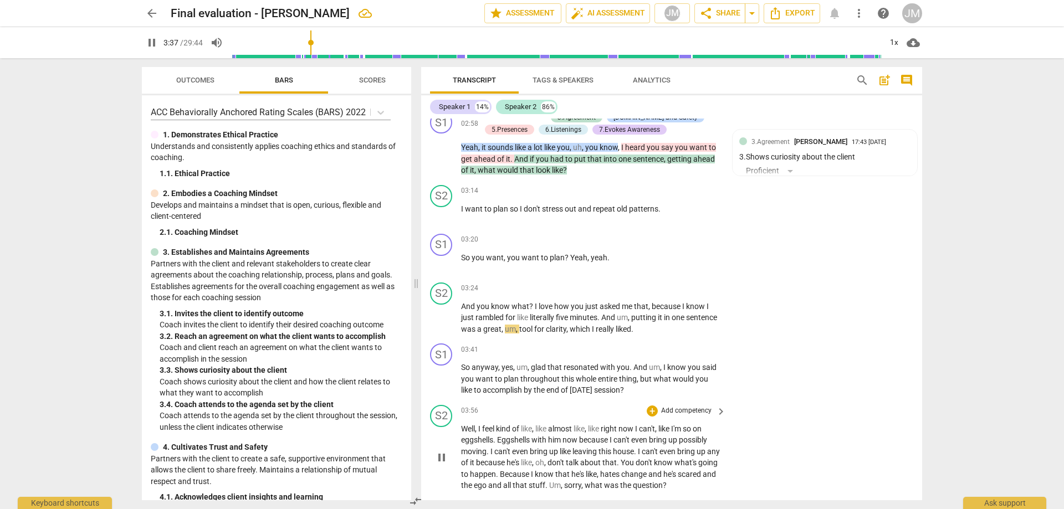
scroll to position [450, 0]
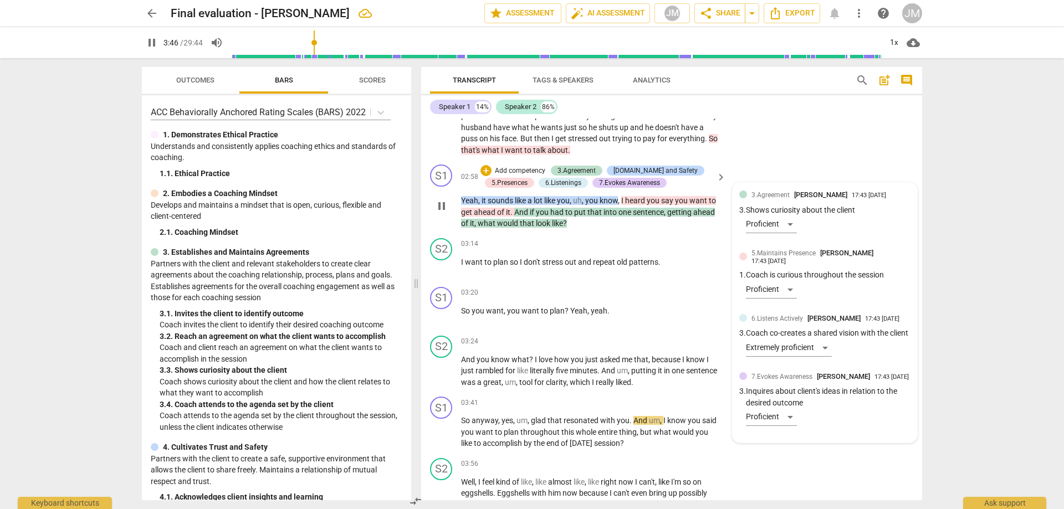
click at [788, 214] on div "3.Agreement [PERSON_NAME] 17:43 [DATE] 3. Shows curiosity about the client Prof…" at bounding box center [824, 217] width 171 height 54
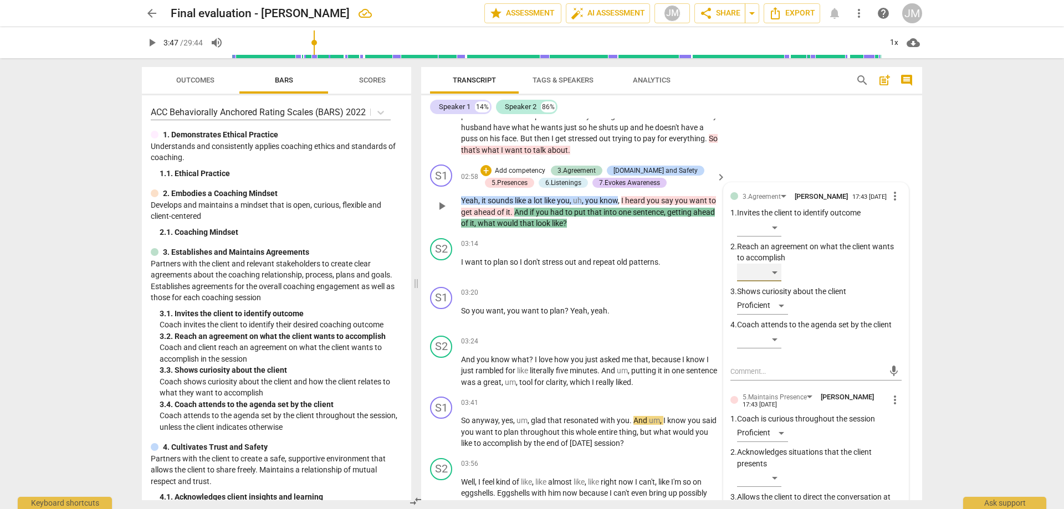
click at [778, 282] on div "​" at bounding box center [759, 273] width 44 height 18
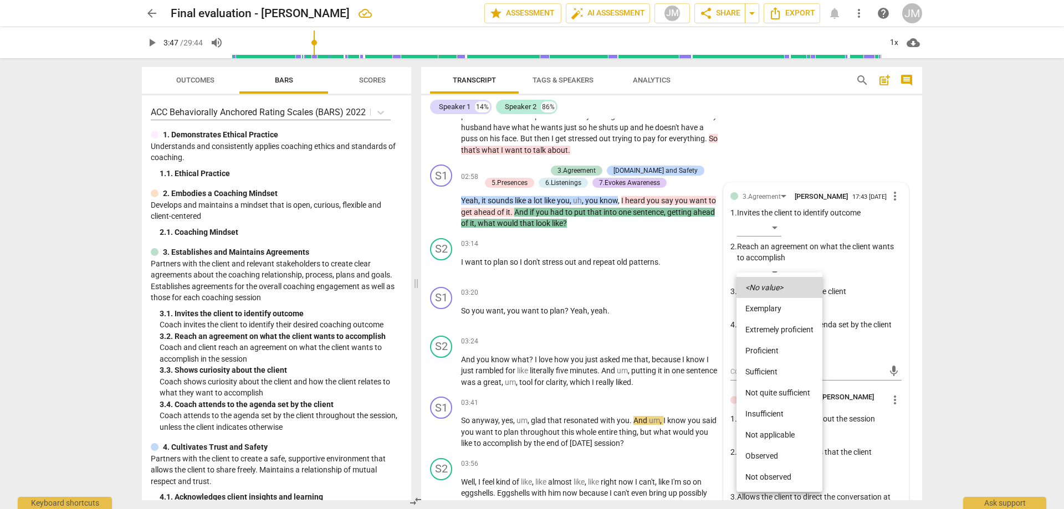
click at [775, 324] on li "Extremely proficient" at bounding box center [780, 329] width 86 height 21
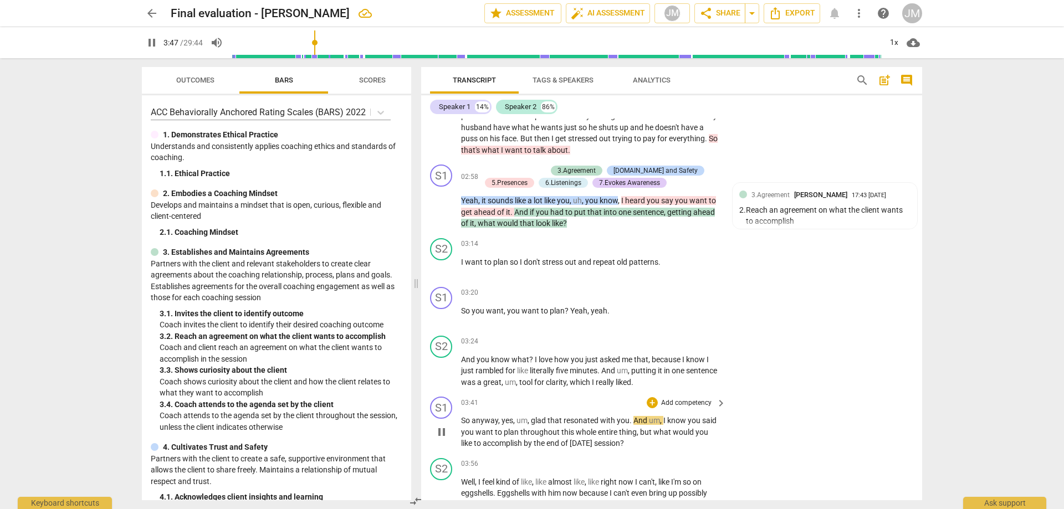
scroll to position [561, 0]
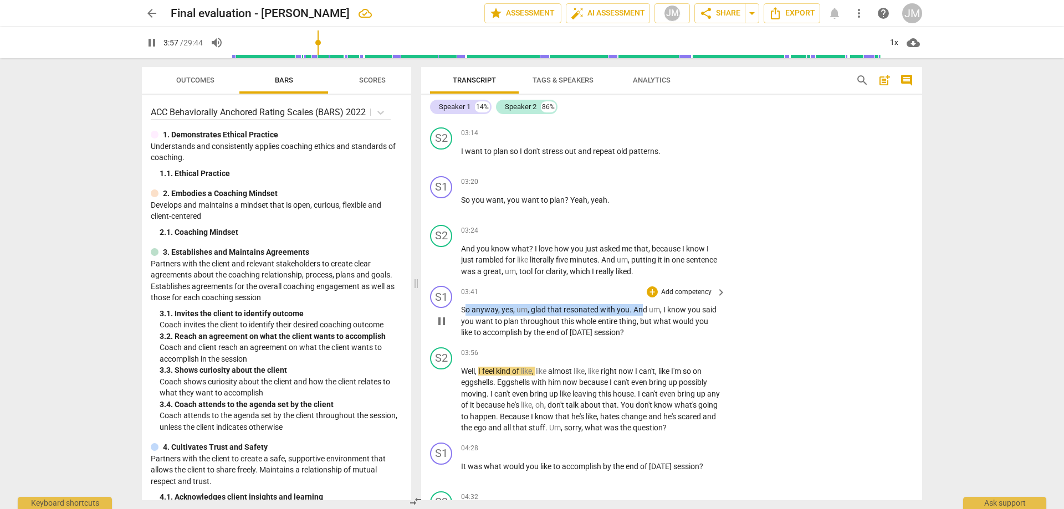
drag, startPoint x: 464, startPoint y: 321, endPoint x: 641, endPoint y: 322, distance: 177.4
click at [641, 322] on p "So anyway , yes , um , glad that resonated with you . And um , I know you said …" at bounding box center [590, 321] width 259 height 34
click at [509, 310] on div "03:41 + Add competency keyboard_arrow_right So anyway , yes , um , glad that re…" at bounding box center [594, 312] width 266 height 53
drag, startPoint x: 461, startPoint y: 319, endPoint x: 622, endPoint y: 323, distance: 161.9
click at [622, 323] on div "S1 play_arrow pause 03:41 + Add competency keyboard_arrow_right So anyway , yes…" at bounding box center [671, 313] width 501 height 62
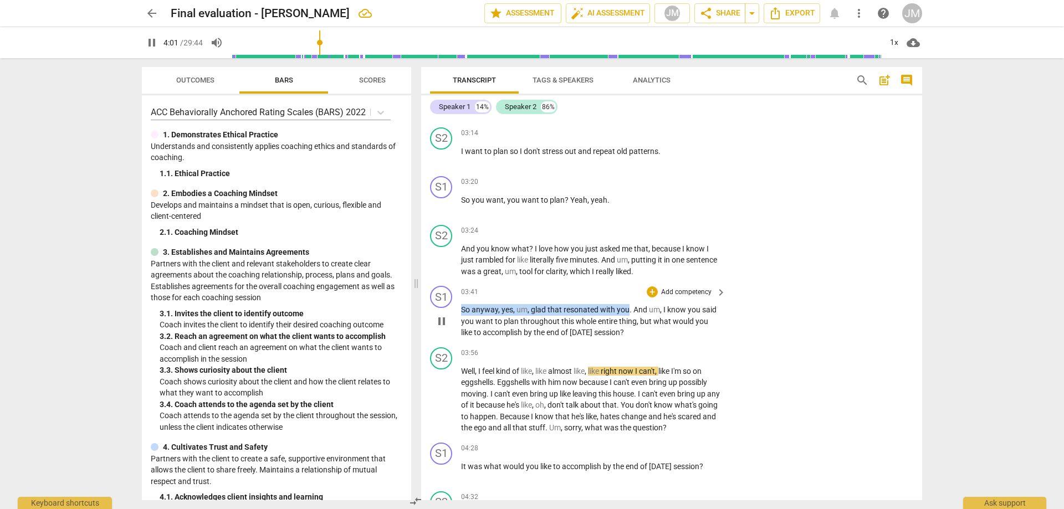
drag, startPoint x: 629, startPoint y: 319, endPoint x: 462, endPoint y: 320, distance: 166.3
click at [462, 320] on p "So anyway , yes , um , glad that resonated with you . And um , I know you said …" at bounding box center [590, 321] width 259 height 34
click at [636, 305] on div "+" at bounding box center [638, 307] width 11 height 11
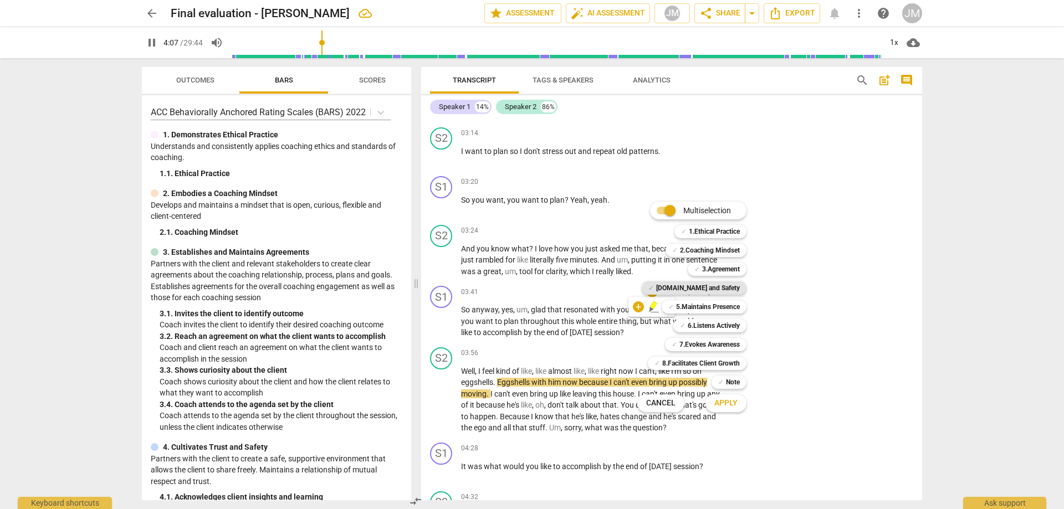
click at [711, 292] on b "[DOMAIN_NAME] and Safety" at bounding box center [698, 288] width 84 height 13
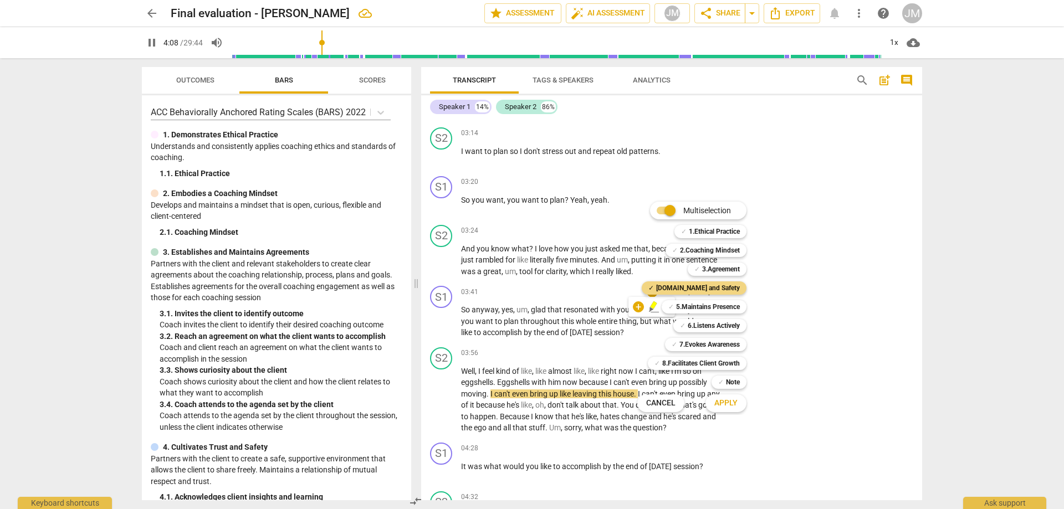
click at [732, 405] on span "Apply" at bounding box center [725, 403] width 23 height 11
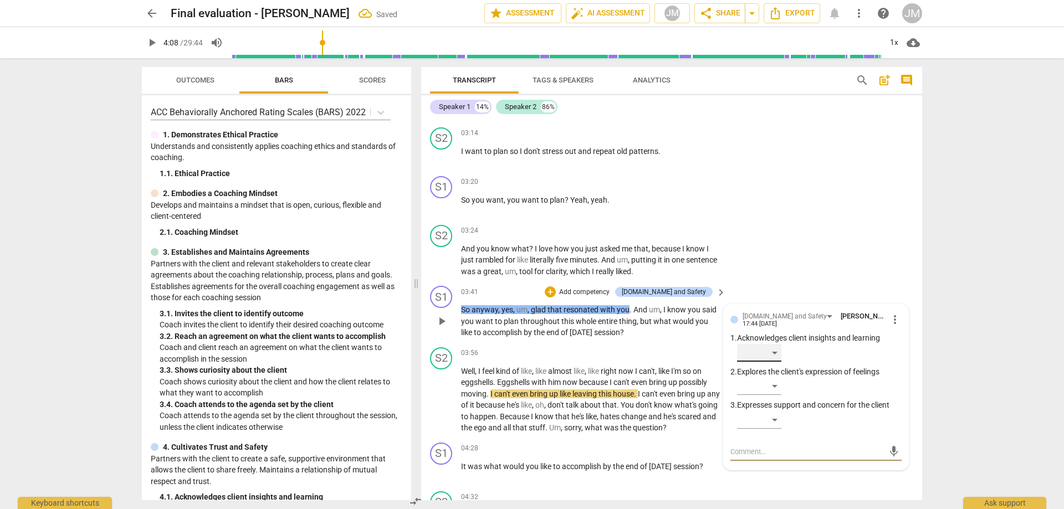
click at [768, 362] on div "​" at bounding box center [759, 353] width 44 height 18
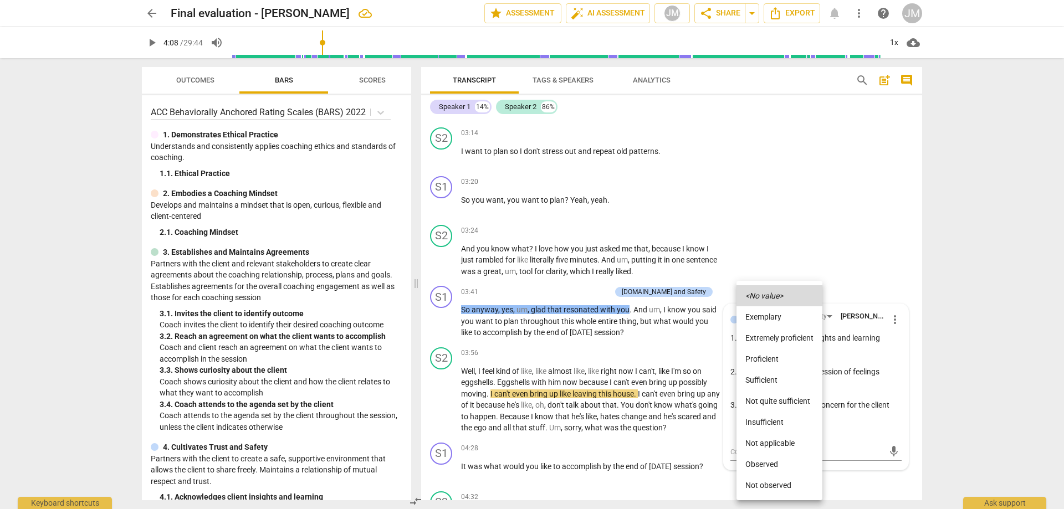
click at [896, 238] on div at bounding box center [532, 254] width 1064 height 509
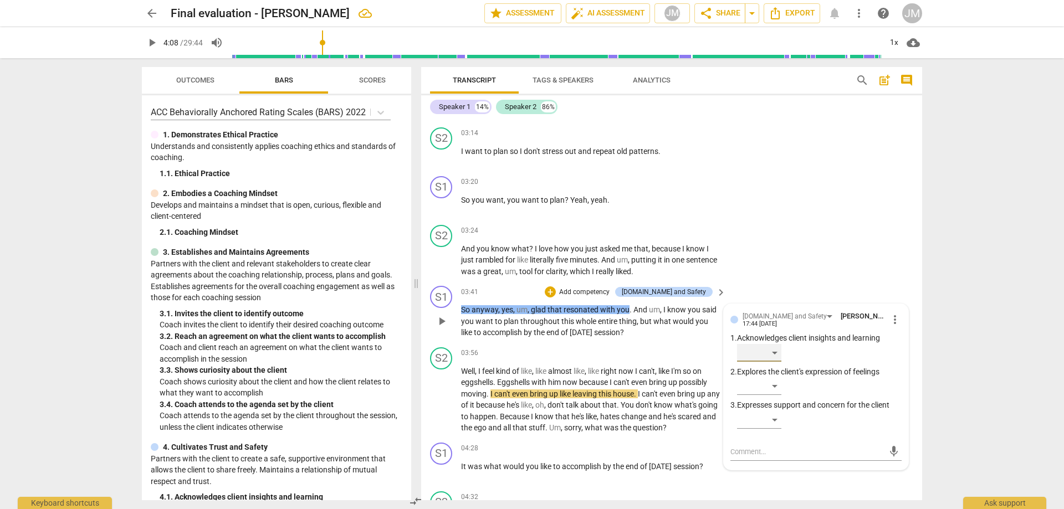
click at [780, 362] on div "​" at bounding box center [759, 353] width 44 height 18
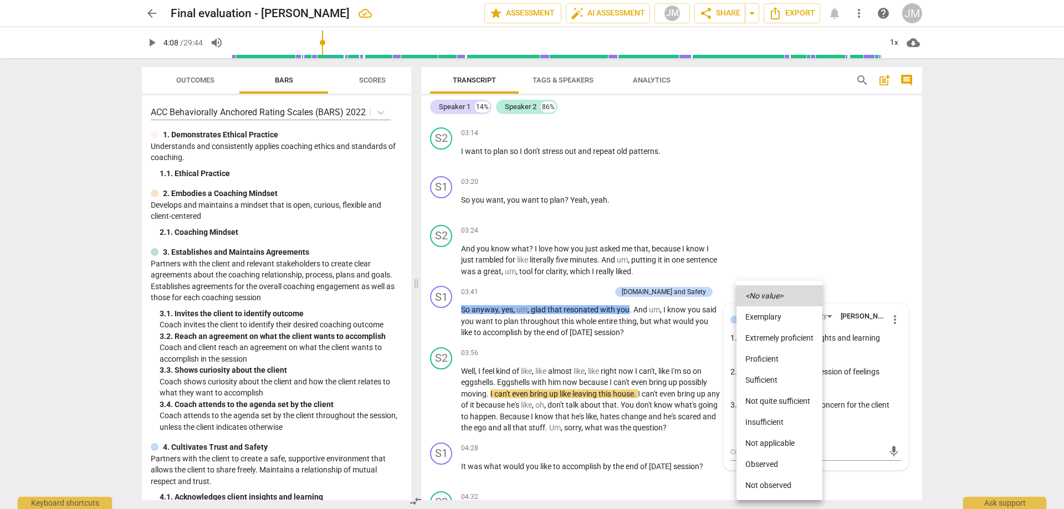
click at [778, 380] on li "Sufficient" at bounding box center [780, 380] width 86 height 21
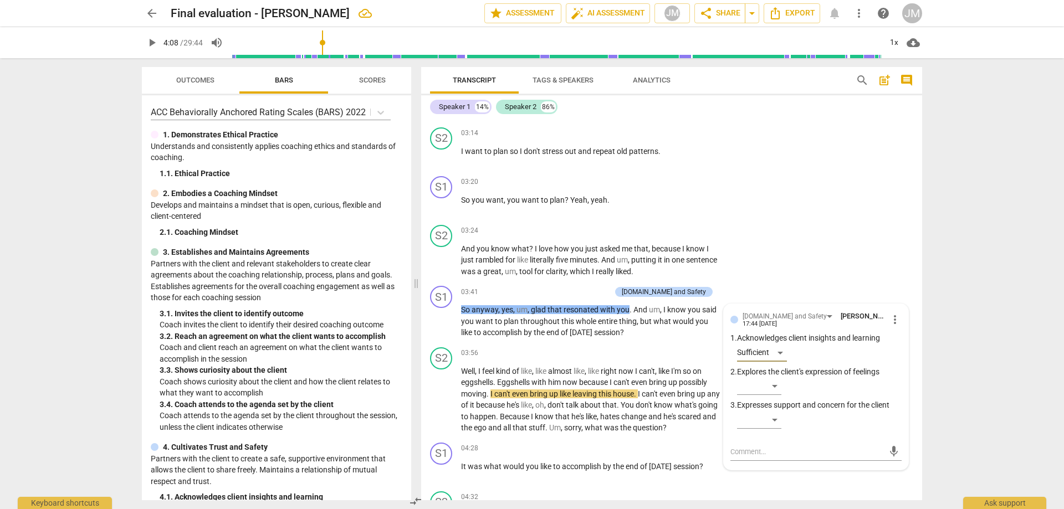
click at [824, 221] on div "S1 play_arrow pause 03:20 + Add competency keyboard_arrow_right So you want , y…" at bounding box center [671, 196] width 501 height 49
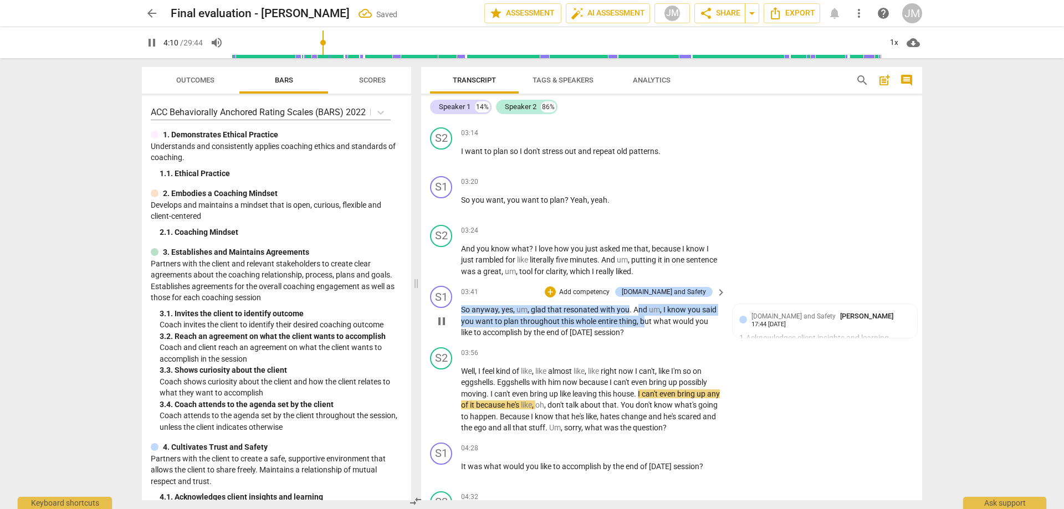
drag, startPoint x: 637, startPoint y: 321, endPoint x: 642, endPoint y: 331, distance: 11.4
click at [642, 331] on p "So anyway , yes , um , glad that resonated with you . And um , I know you said …" at bounding box center [590, 321] width 259 height 34
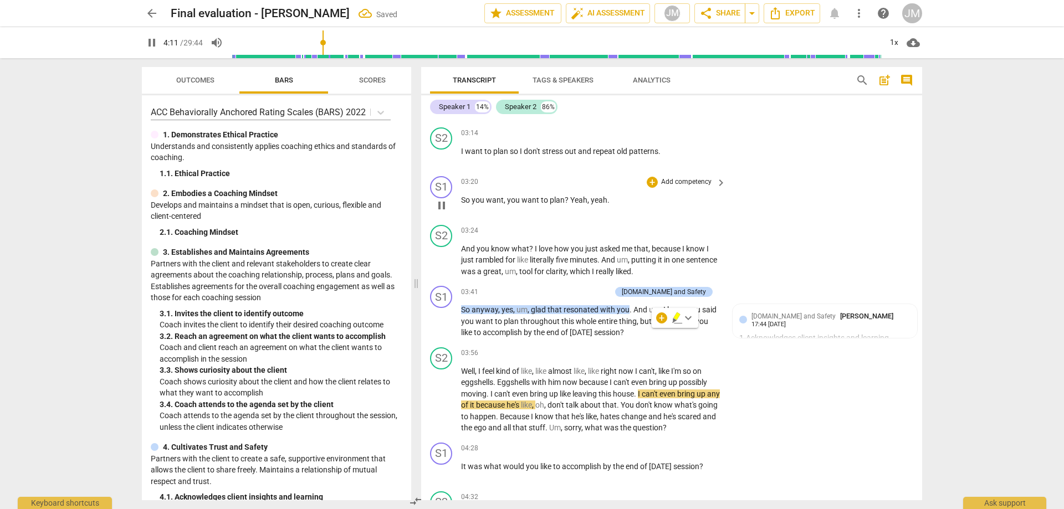
click at [805, 212] on div "S1 play_arrow pause 03:20 + Add competency keyboard_arrow_right So you want , y…" at bounding box center [671, 196] width 501 height 49
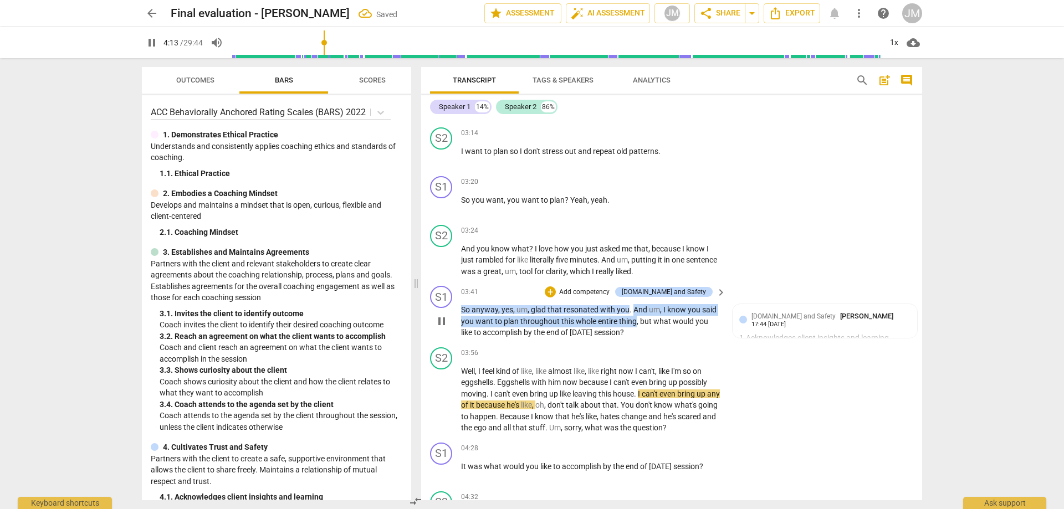
drag, startPoint x: 633, startPoint y: 319, endPoint x: 635, endPoint y: 330, distance: 11.8
click at [635, 330] on p "So anyway , yes , um , glad that resonated with you . And um , I know you said …" at bounding box center [590, 321] width 259 height 34
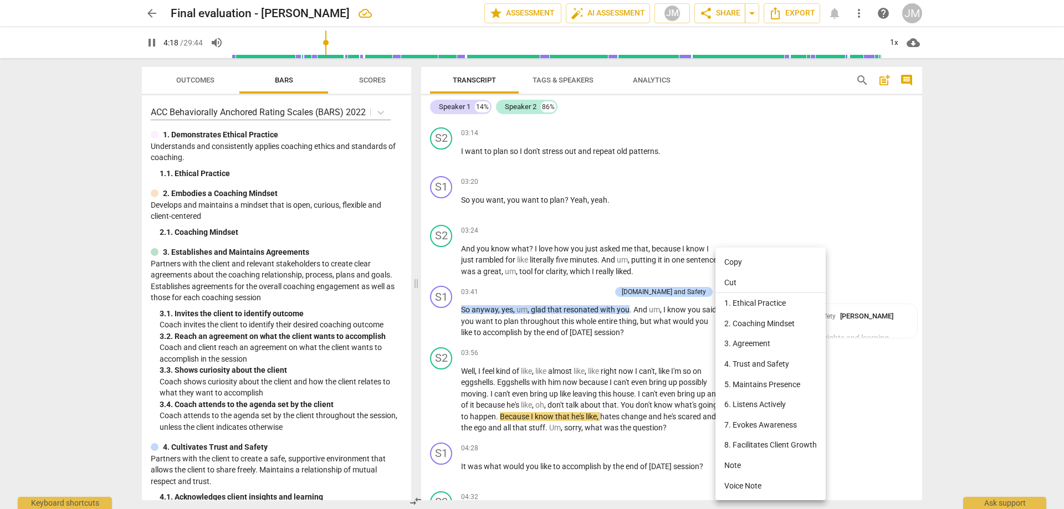
click at [837, 200] on div at bounding box center [532, 254] width 1064 height 509
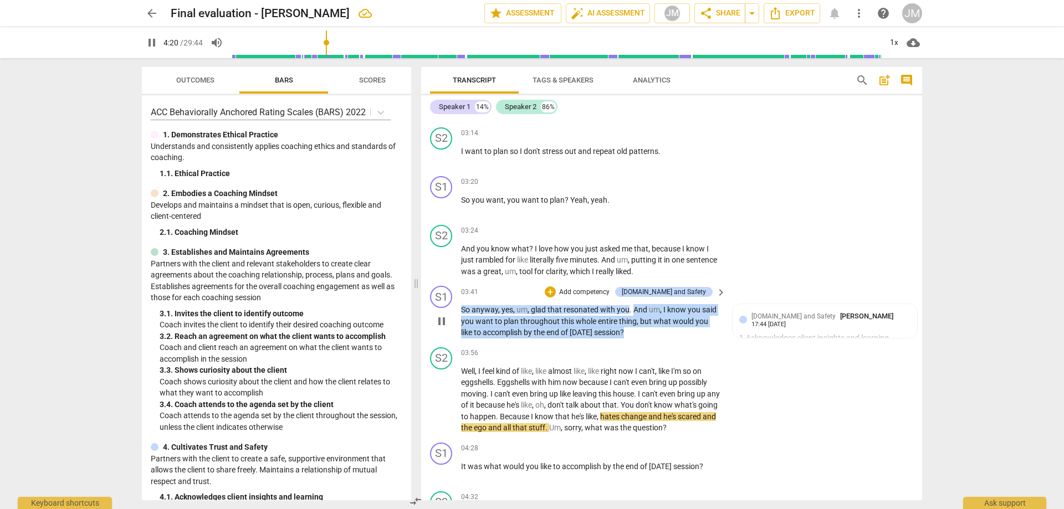
drag, startPoint x: 635, startPoint y: 320, endPoint x: 668, endPoint y: 351, distance: 46.3
click at [665, 343] on div "S1 play_arrow pause 03:41 + Add competency [DOMAIN_NAME] and Safety keyboard_ar…" at bounding box center [671, 313] width 501 height 62
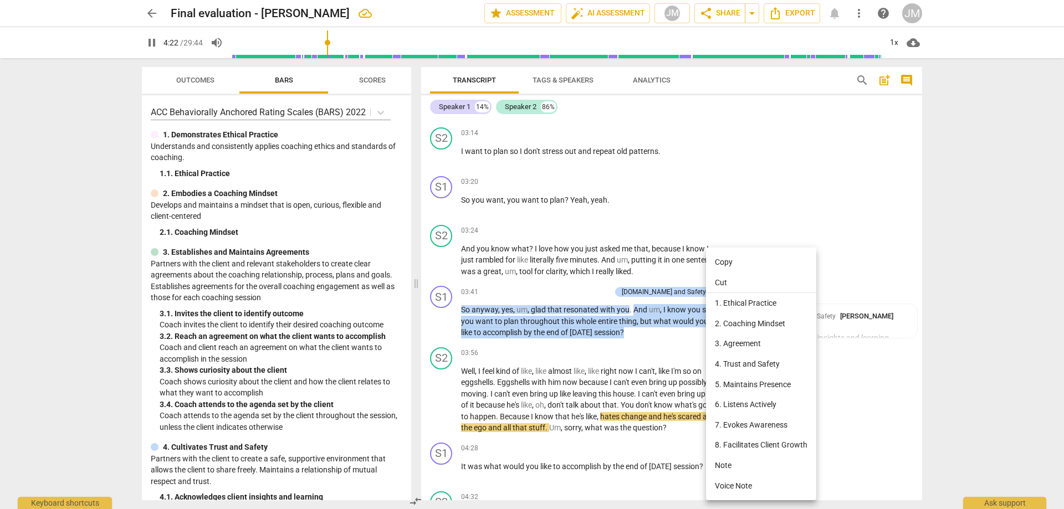
click at [727, 339] on li "3. Agreement" at bounding box center [761, 344] width 110 height 21
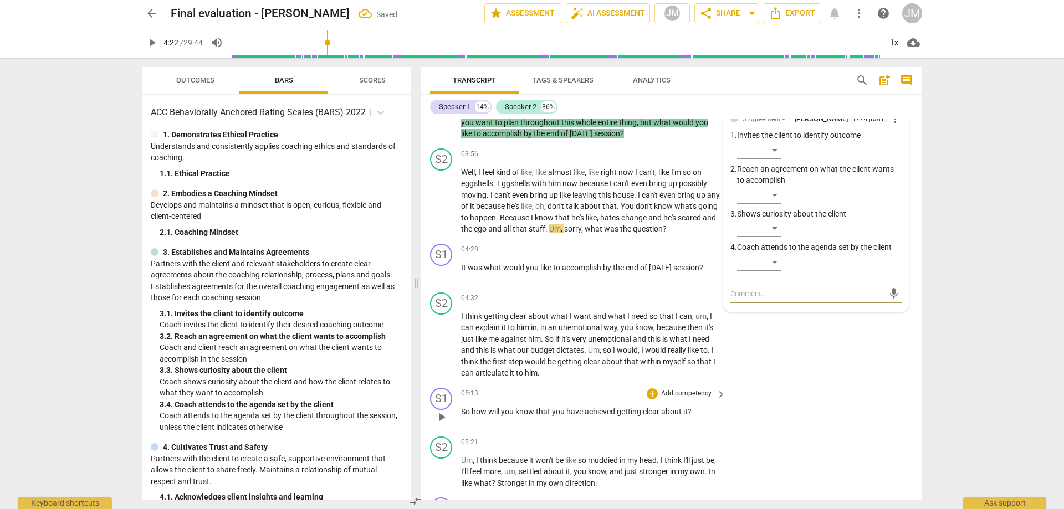
scroll to position [649, 0]
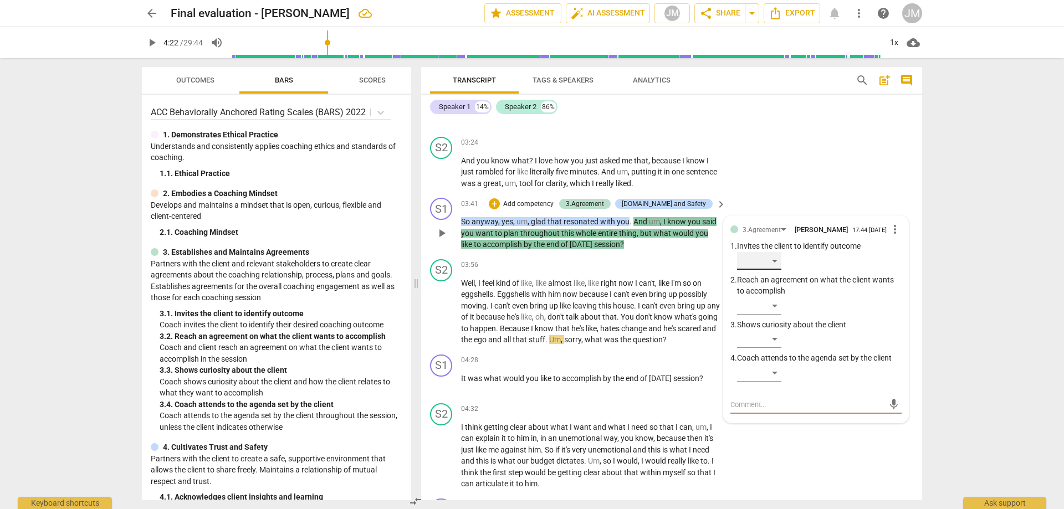
click at [780, 270] on div "​" at bounding box center [759, 261] width 44 height 18
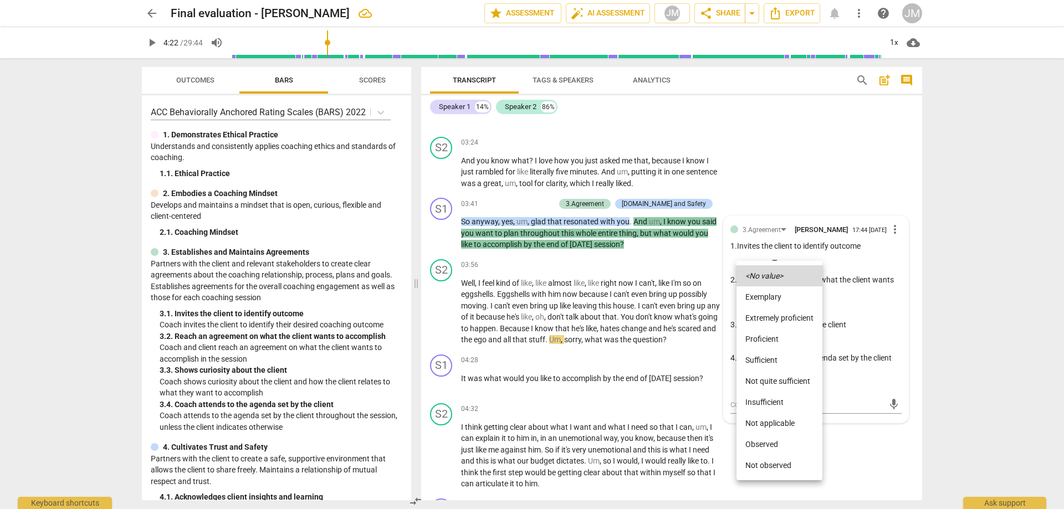
click at [779, 320] on li "Extremely proficient" at bounding box center [780, 318] width 86 height 21
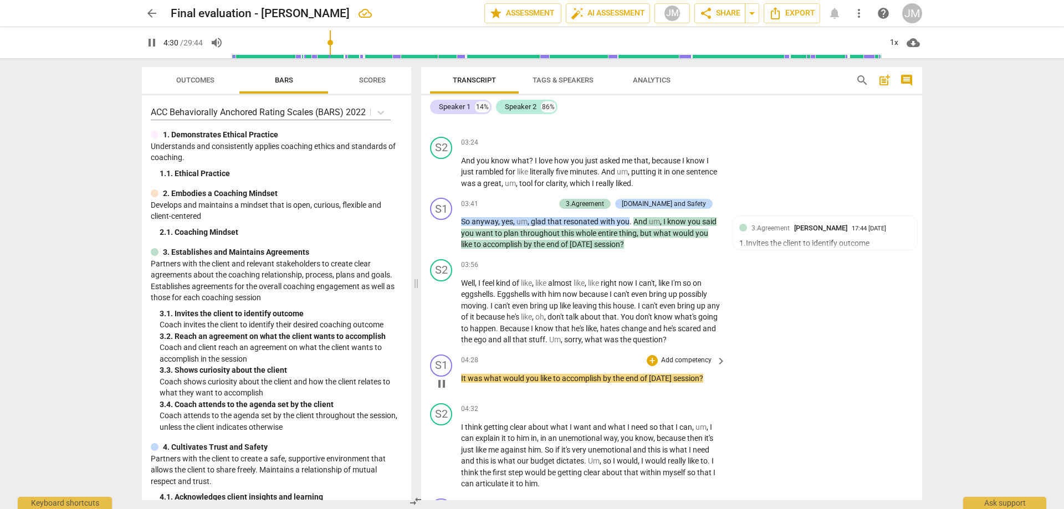
click at [712, 385] on p "It was what would you like to accomplish by the end of [DATE] session ?" at bounding box center [590, 379] width 259 height 12
drag, startPoint x: 712, startPoint y: 391, endPoint x: 453, endPoint y: 391, distance: 258.8
click at [453, 391] on div "S1 play_arrow pause 04:28 + Add competency keyboard_arrow_right It was what wou…" at bounding box center [671, 374] width 501 height 49
click at [647, 366] on div "+" at bounding box center [652, 360] width 11 height 11
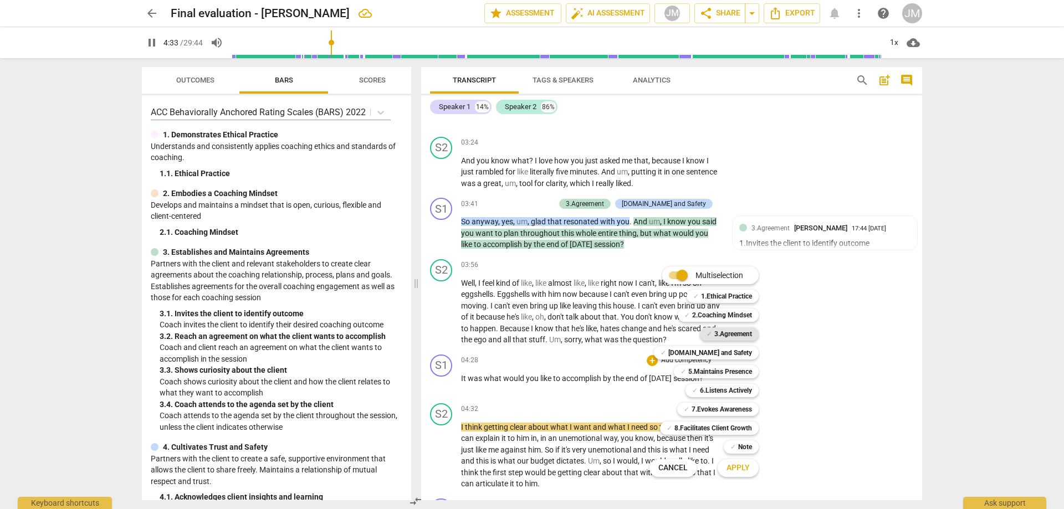
click at [726, 339] on b "3.Agreement" at bounding box center [733, 334] width 38 height 13
click at [738, 472] on span "Apply" at bounding box center [738, 468] width 23 height 11
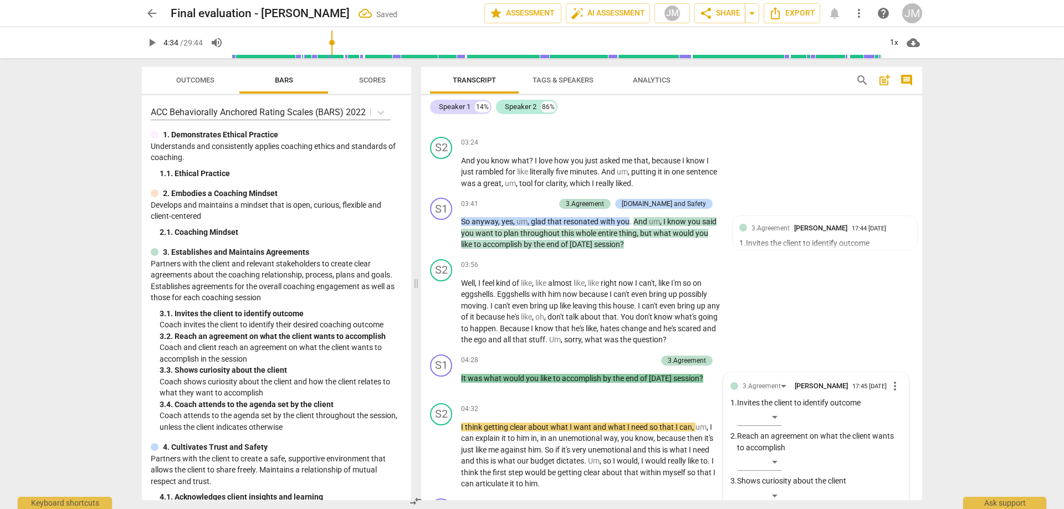
scroll to position [916, 0]
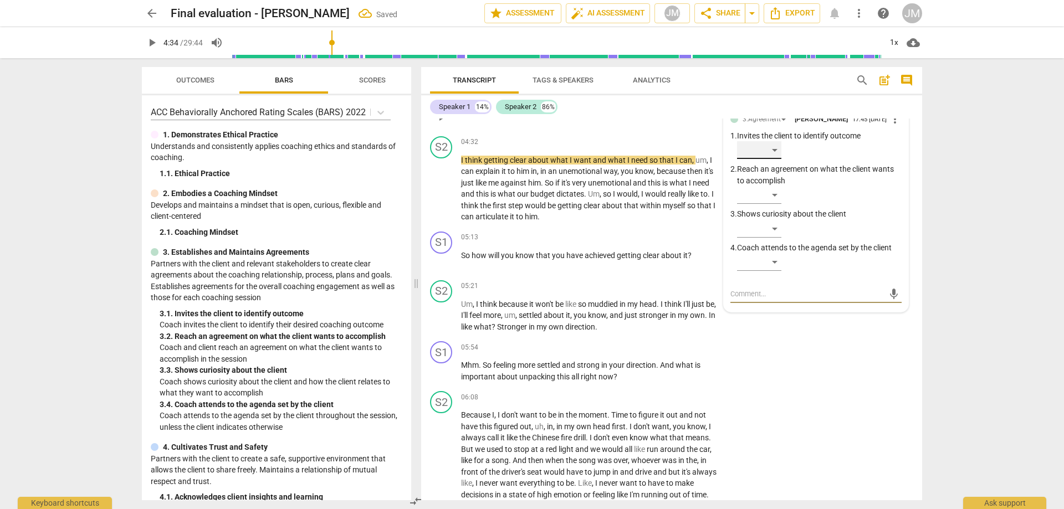
click at [774, 159] on div "​" at bounding box center [759, 150] width 44 height 18
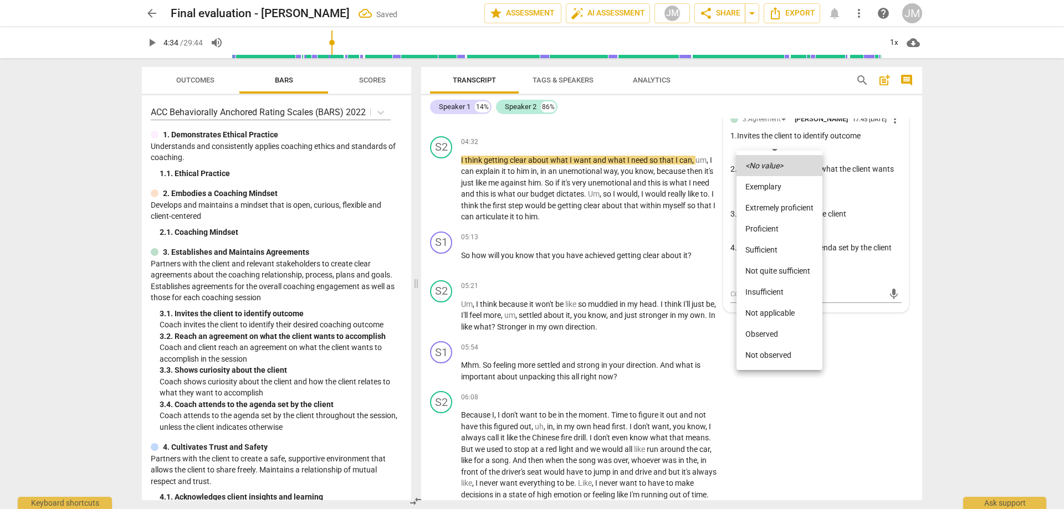
click at [783, 224] on li "Proficient" at bounding box center [780, 228] width 86 height 21
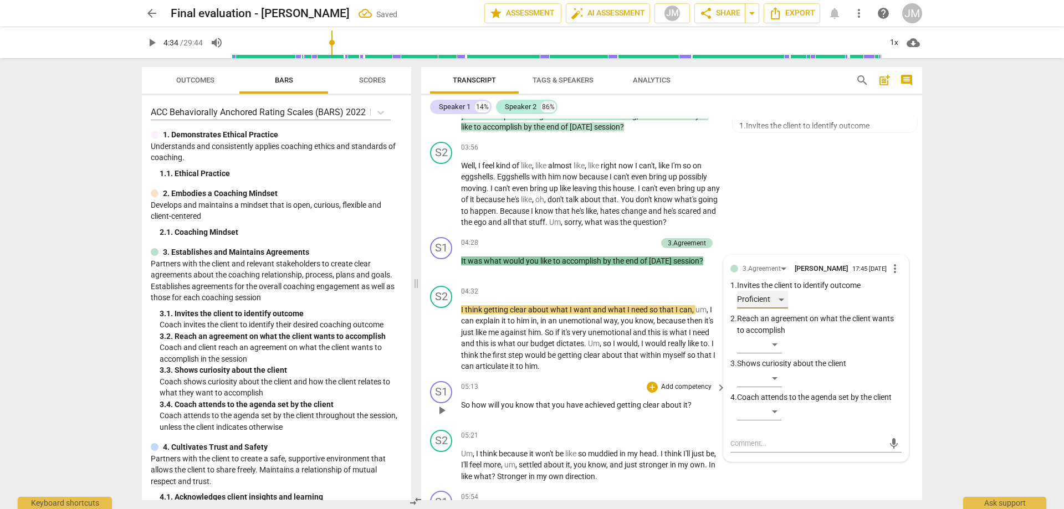
scroll to position [750, 0]
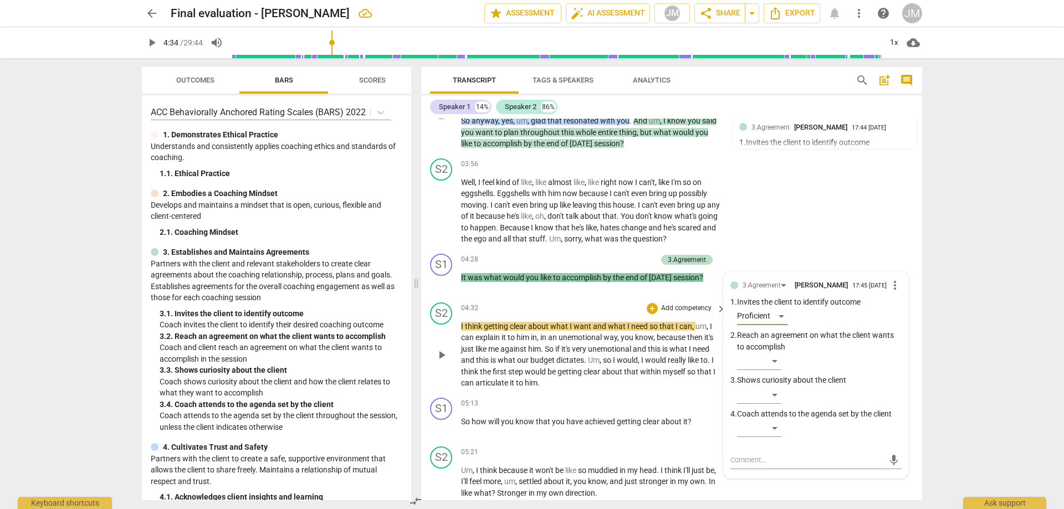
click at [445, 362] on span "play_arrow" at bounding box center [441, 355] width 13 height 13
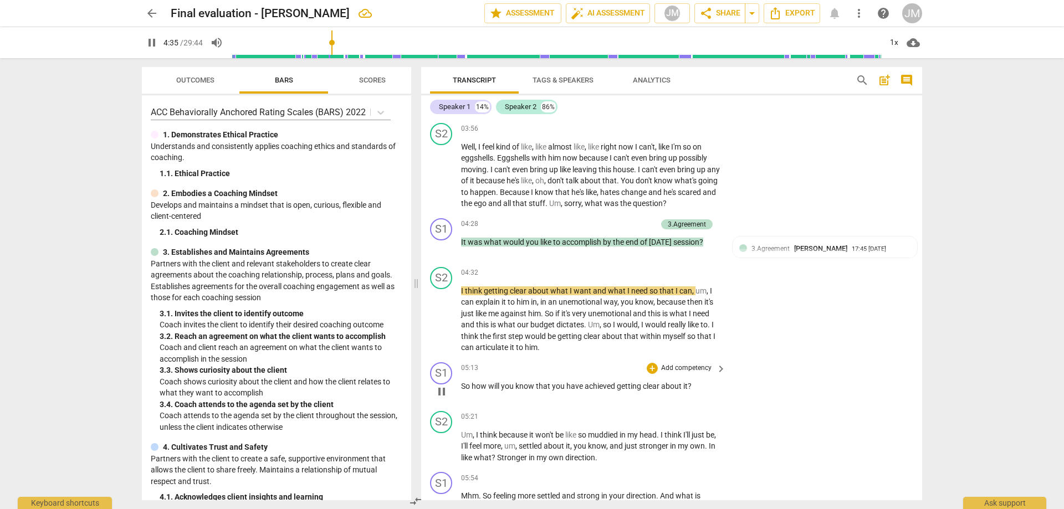
scroll to position [805, 0]
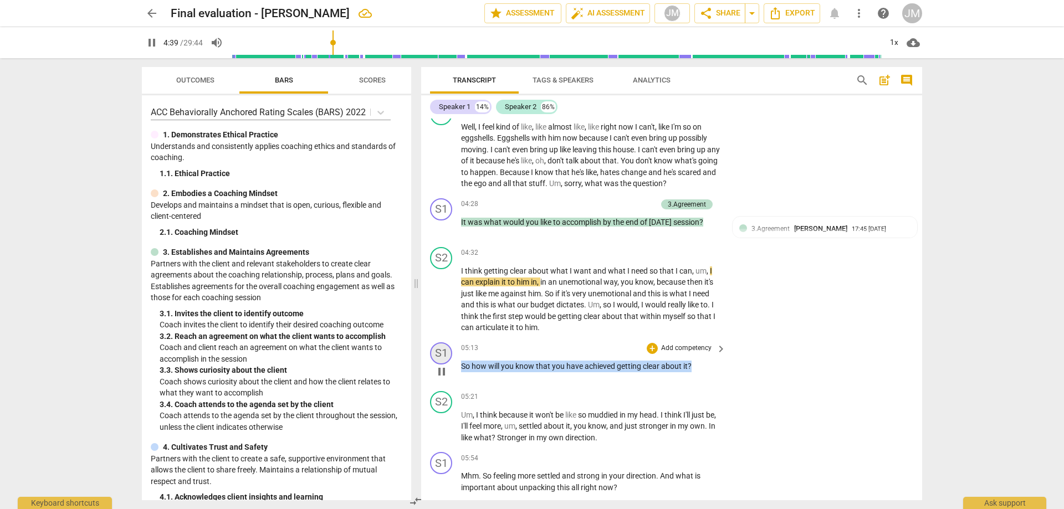
drag, startPoint x: 694, startPoint y: 378, endPoint x: 439, endPoint y: 374, distance: 255.5
click at [436, 374] on div "S1 play_arrow pause 05:13 + Add competency keyboard_arrow_right So how will you…" at bounding box center [671, 362] width 501 height 49
click at [648, 354] on div "+" at bounding box center [652, 348] width 11 height 11
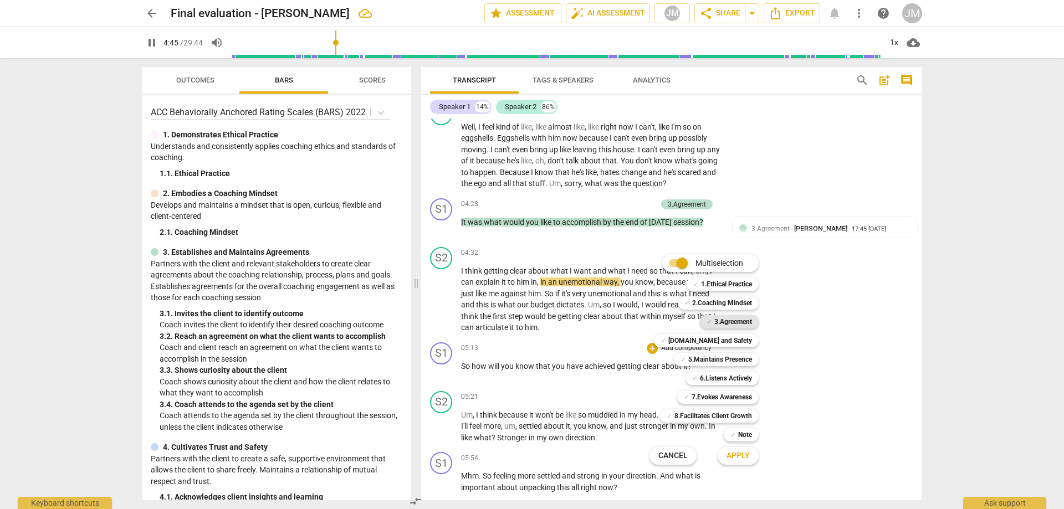
click at [730, 321] on b "3.Agreement" at bounding box center [733, 321] width 38 height 13
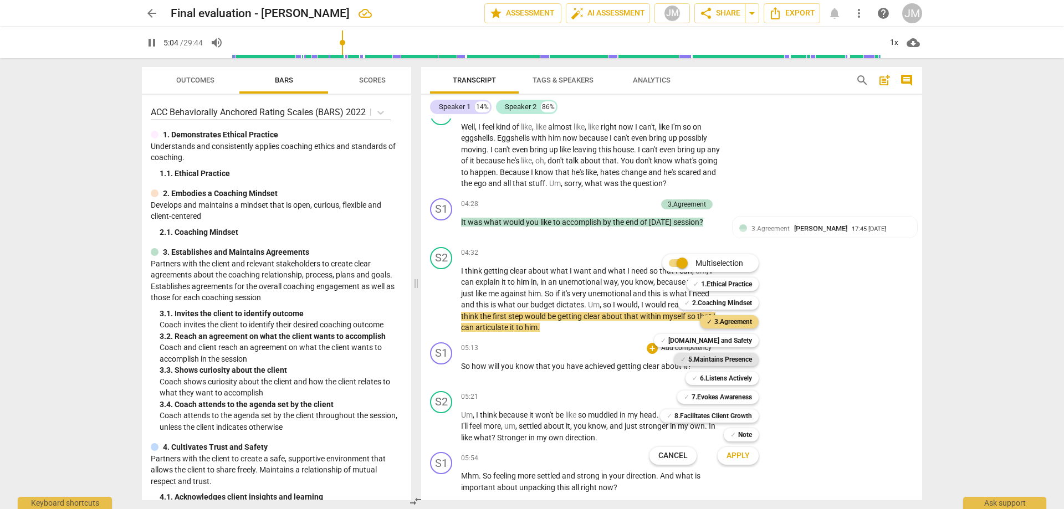
click at [732, 362] on b "5.Maintains Presence" at bounding box center [720, 359] width 64 height 13
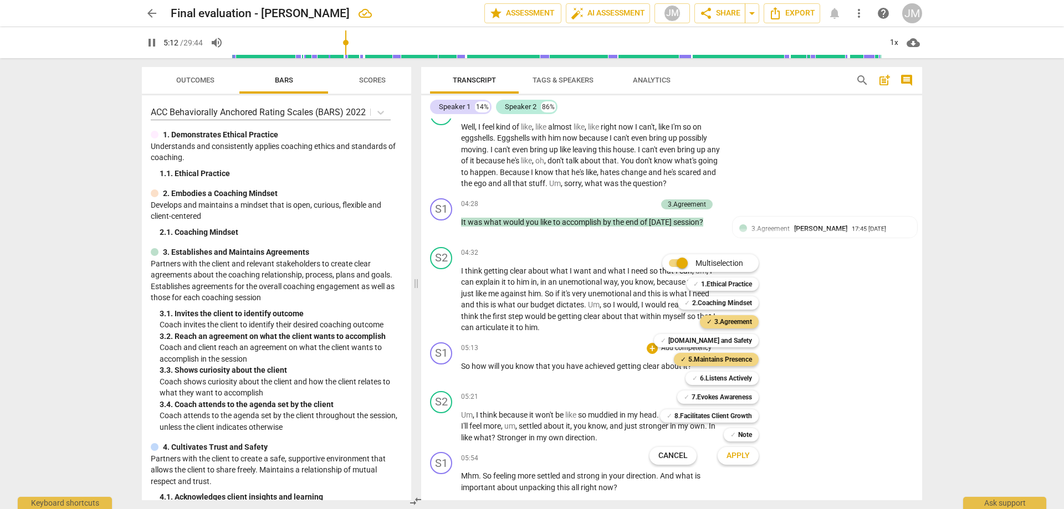
click at [737, 457] on span "Apply" at bounding box center [738, 456] width 23 height 11
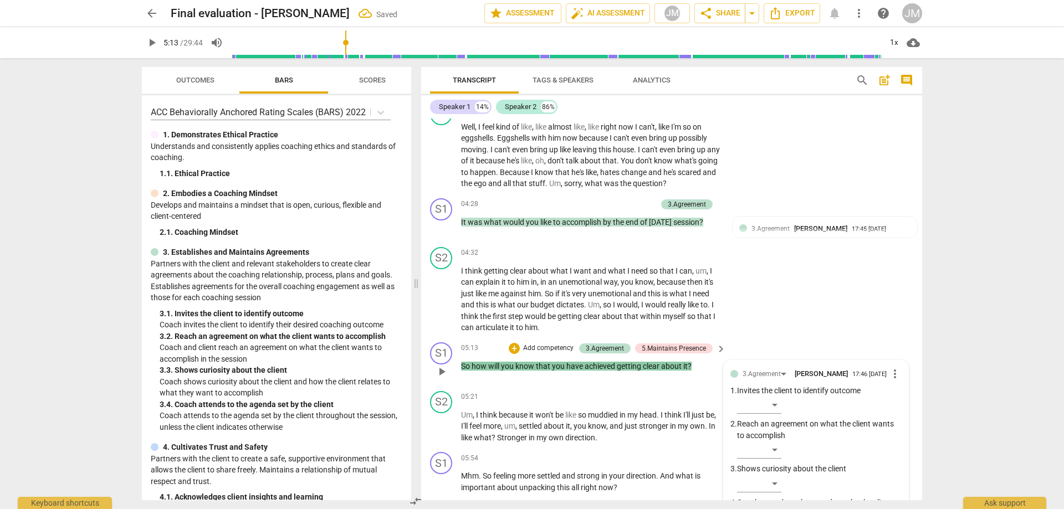
scroll to position [1060, 0]
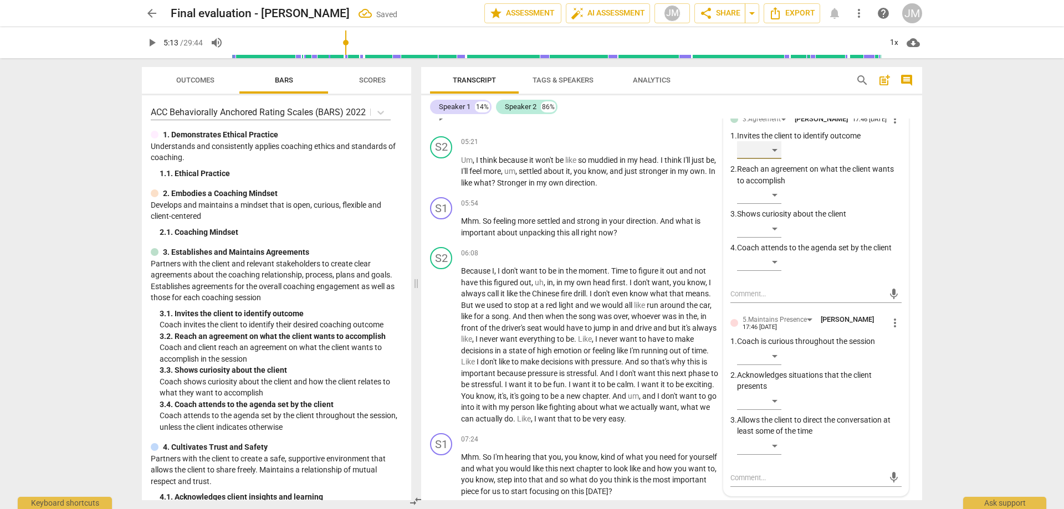
click at [774, 159] on div "​" at bounding box center [759, 150] width 44 height 18
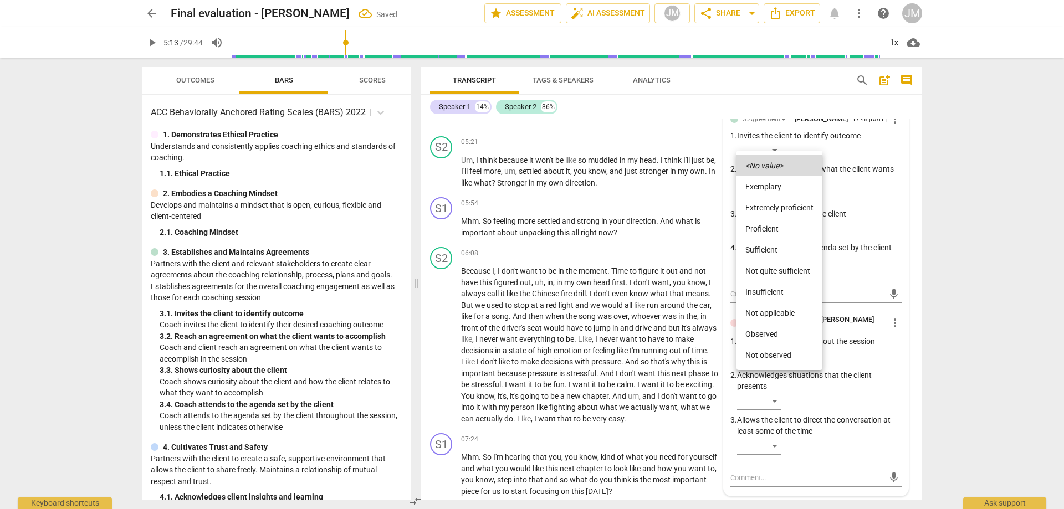
click at [779, 222] on li "Proficient" at bounding box center [780, 228] width 86 height 21
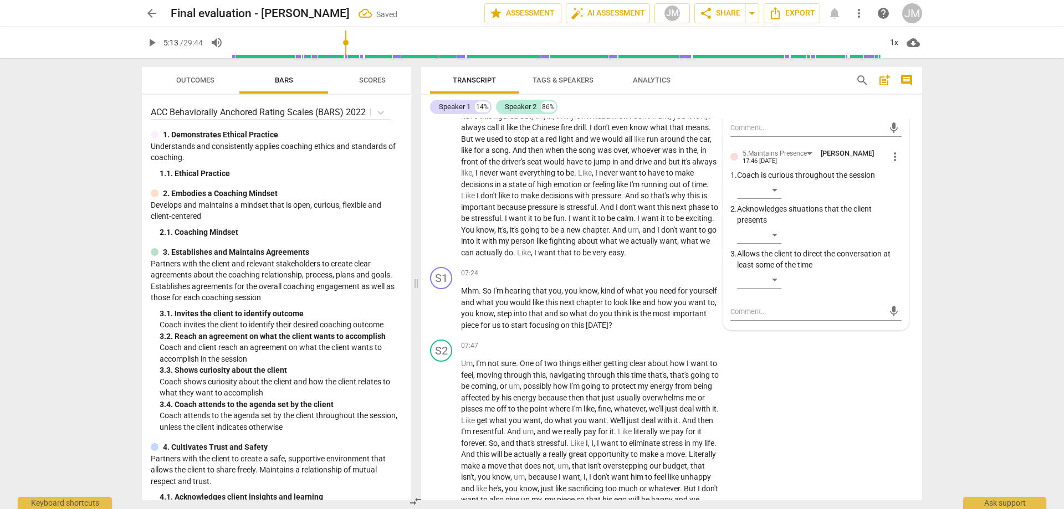
scroll to position [1116, 0]
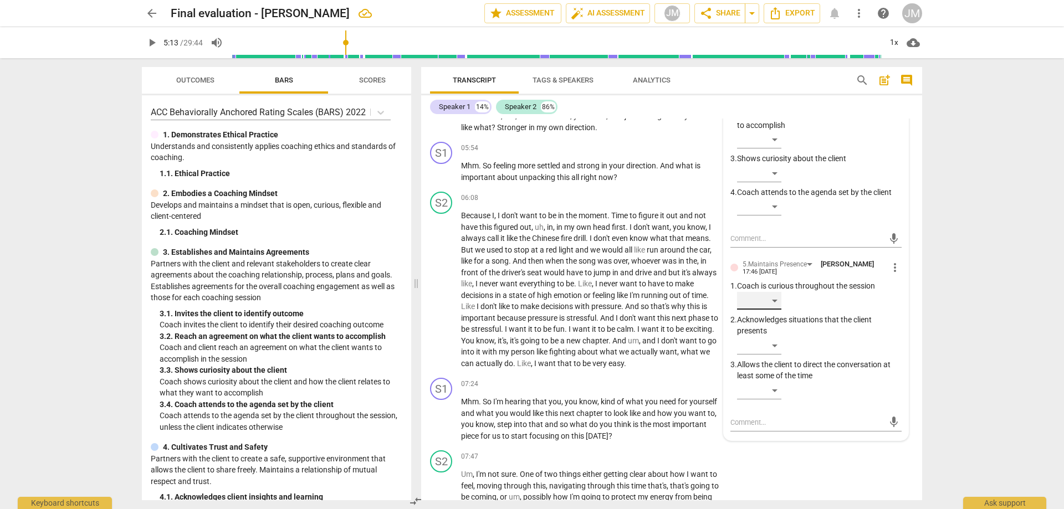
click at [772, 310] on div "​" at bounding box center [759, 301] width 44 height 18
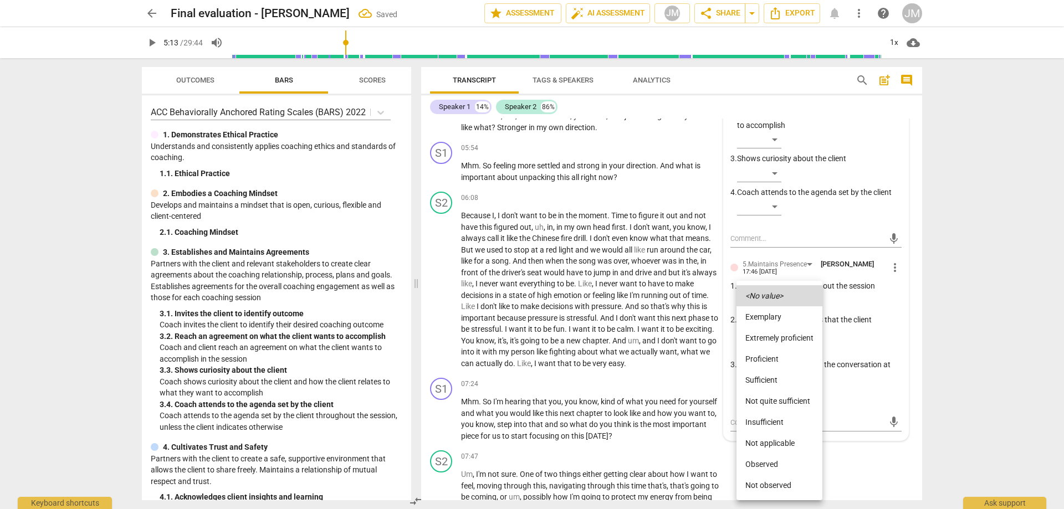
click at [969, 223] on div at bounding box center [532, 254] width 1064 height 509
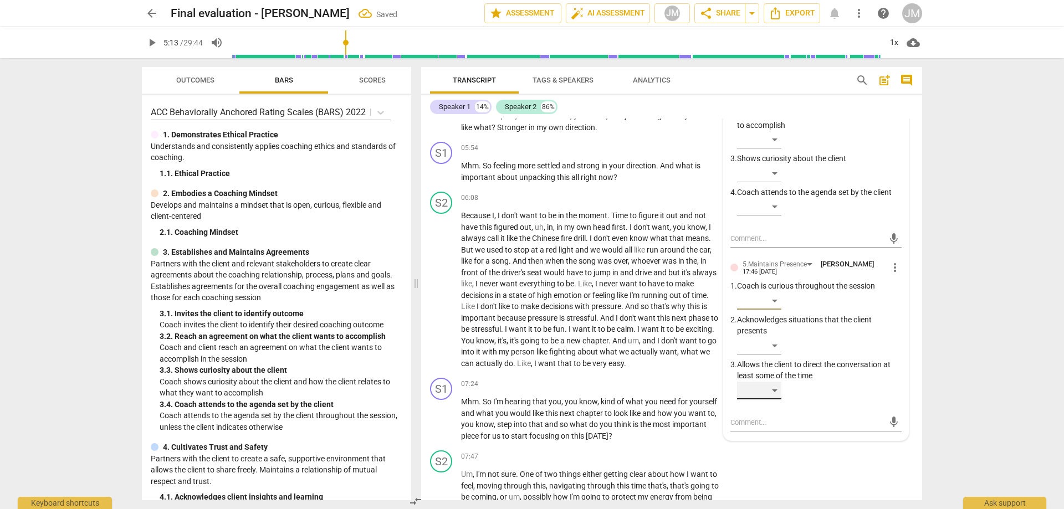
click at [769, 400] on div "​" at bounding box center [759, 391] width 44 height 18
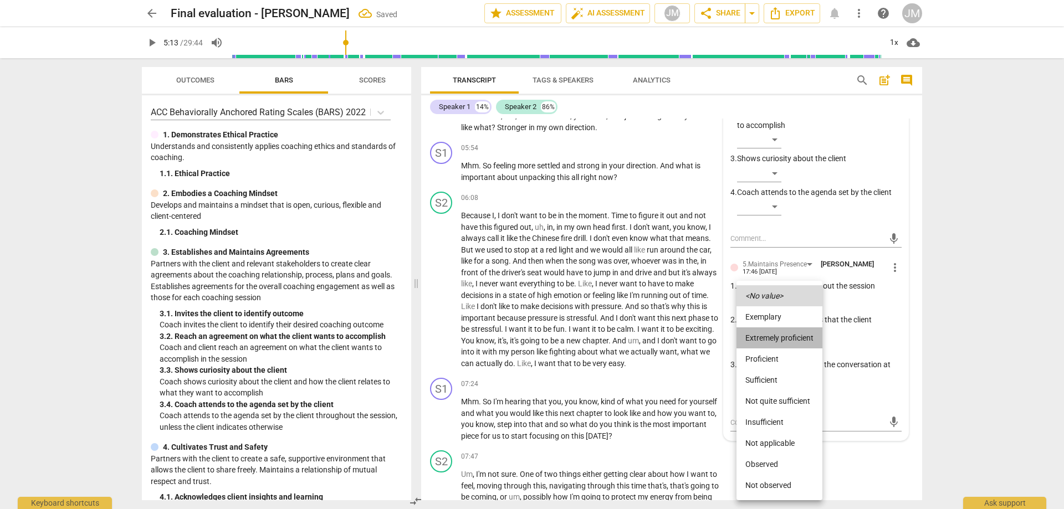
click at [780, 343] on li "Extremely proficient" at bounding box center [780, 338] width 86 height 21
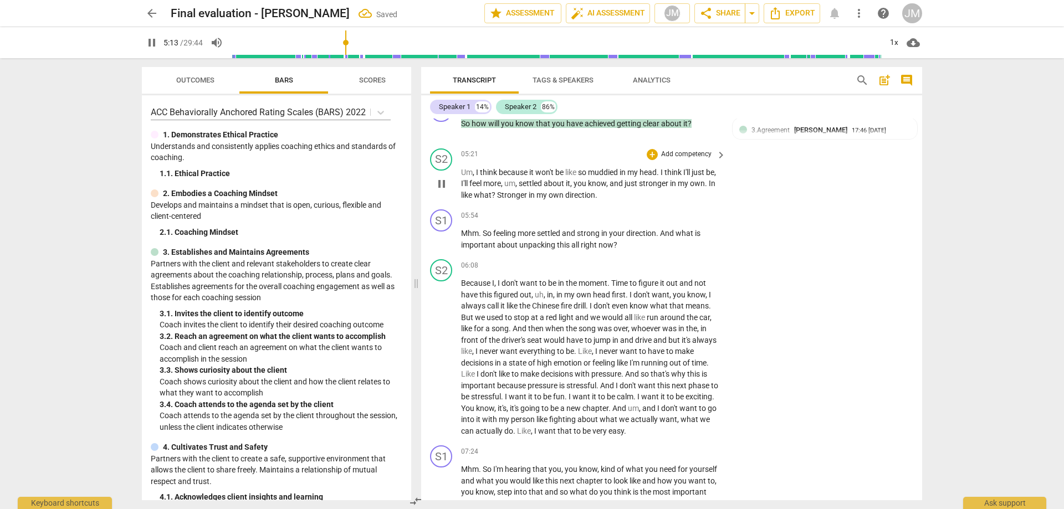
scroll to position [949, 0]
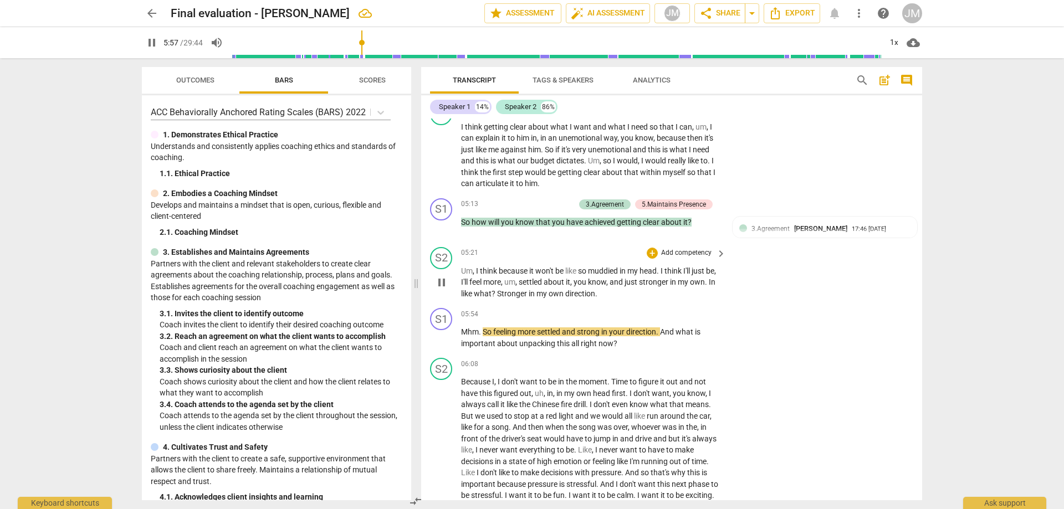
click at [436, 289] on span "pause" at bounding box center [441, 282] width 13 height 13
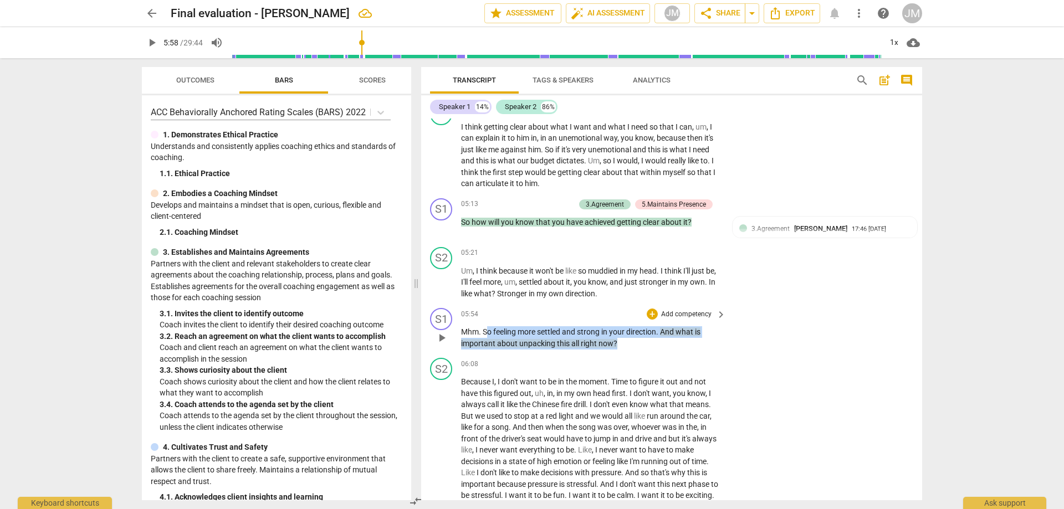
drag, startPoint x: 486, startPoint y: 342, endPoint x: 619, endPoint y: 354, distance: 134.1
click at [619, 349] on p "Mhm . So feeling more settled and strong in your direction . And what is import…" at bounding box center [590, 337] width 259 height 23
click at [655, 320] on div "+" at bounding box center [652, 314] width 11 height 11
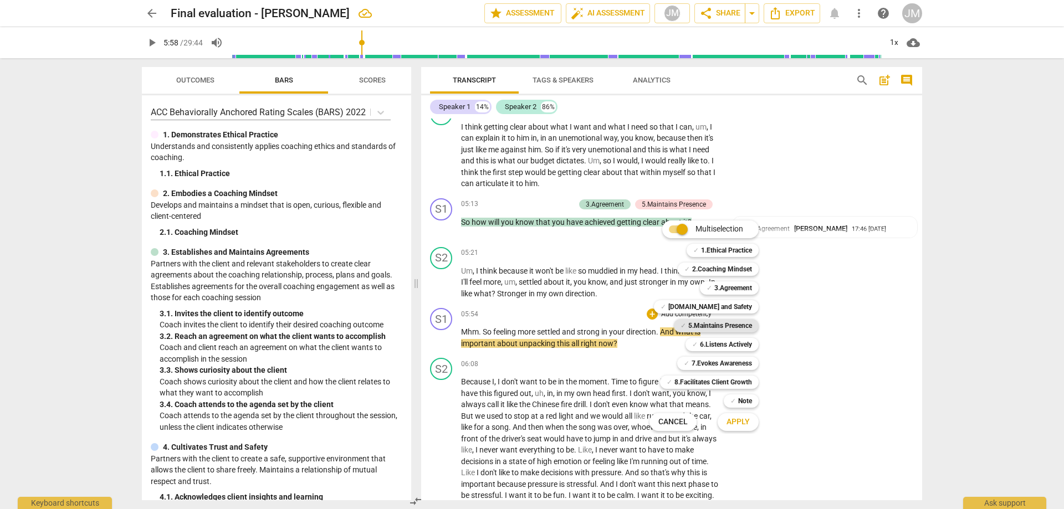
click at [729, 323] on b "5.Maintains Presence" at bounding box center [720, 325] width 64 height 13
click at [741, 287] on b "3.Agreement" at bounding box center [733, 288] width 38 height 13
click at [745, 422] on span "Apply" at bounding box center [738, 422] width 23 height 11
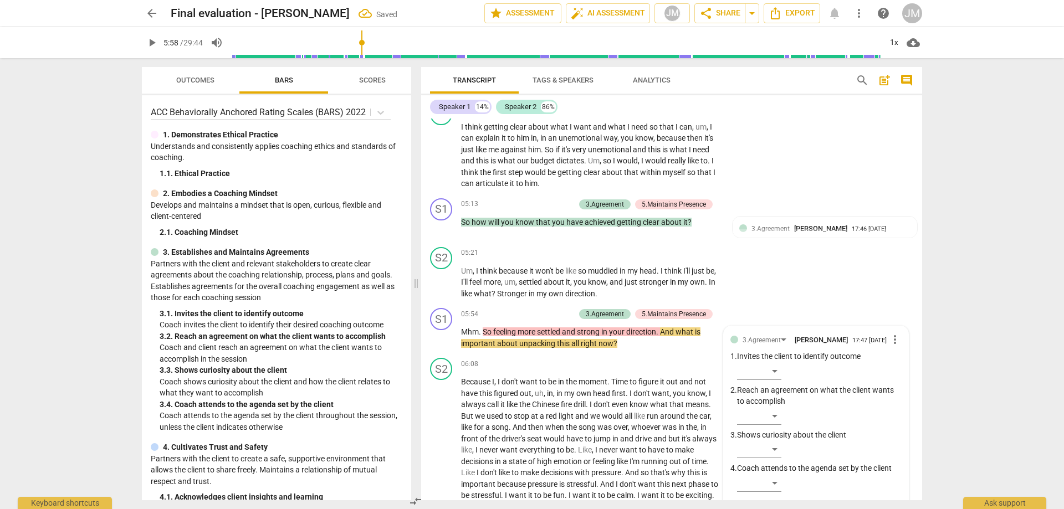
scroll to position [1171, 0]
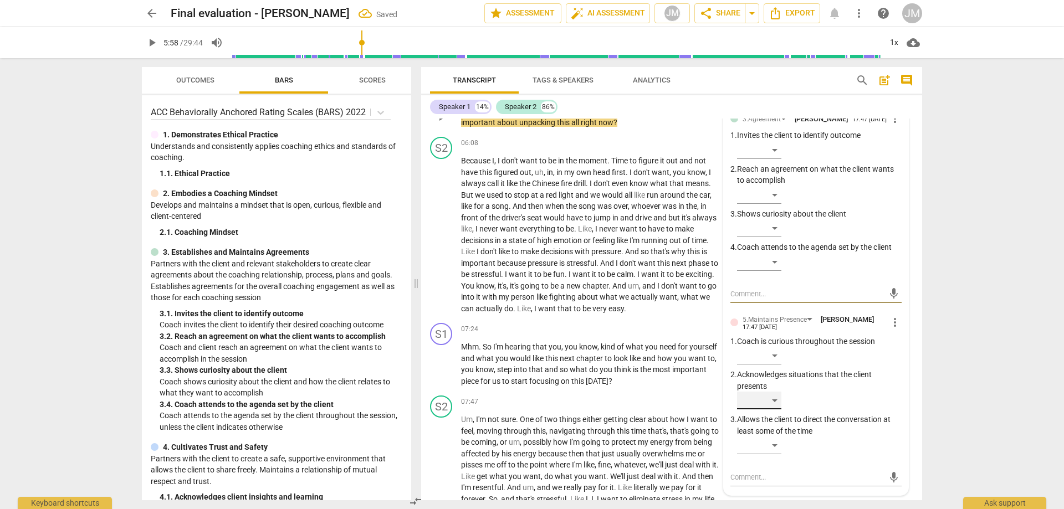
click at [775, 410] on div "​" at bounding box center [759, 401] width 44 height 18
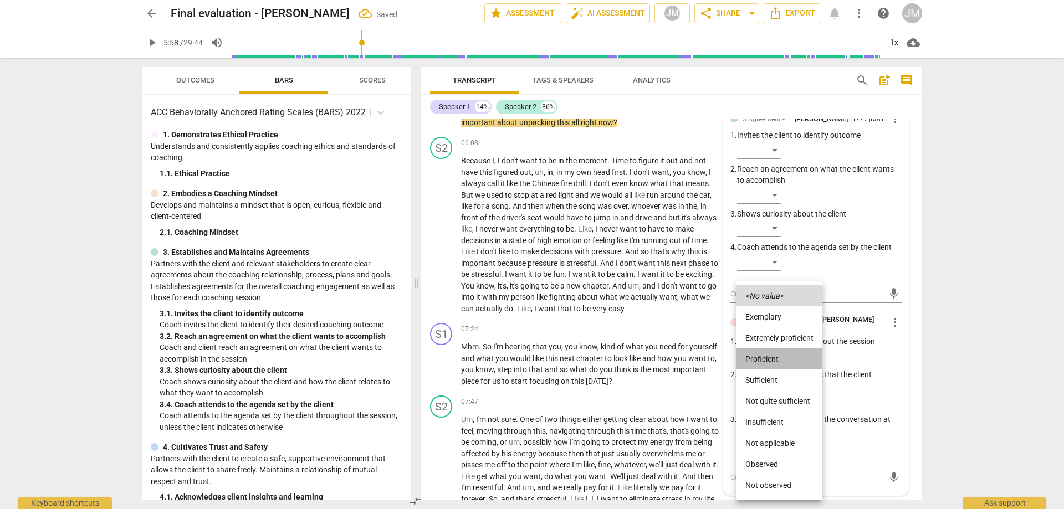
click at [784, 359] on li "Proficient" at bounding box center [780, 359] width 86 height 21
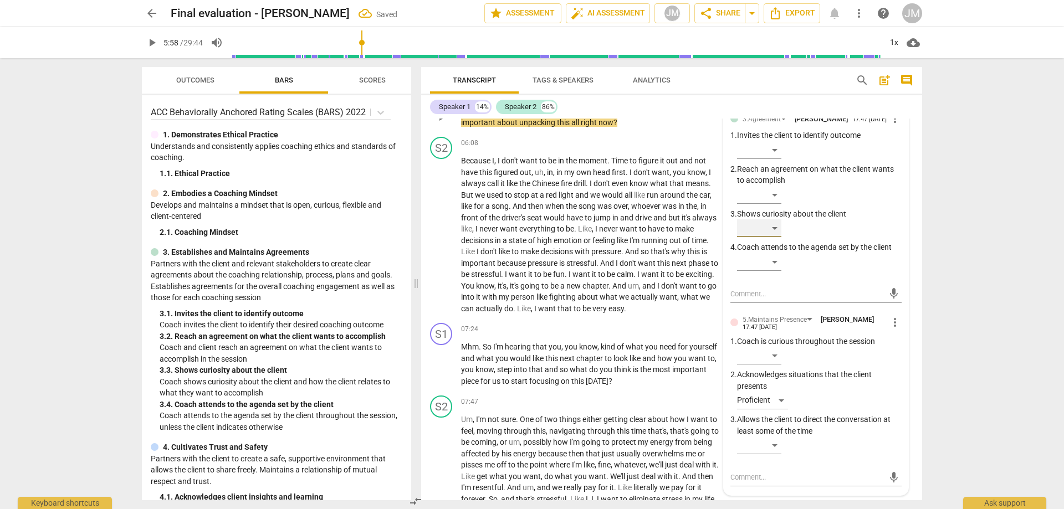
click at [770, 237] on div "​" at bounding box center [759, 228] width 44 height 18
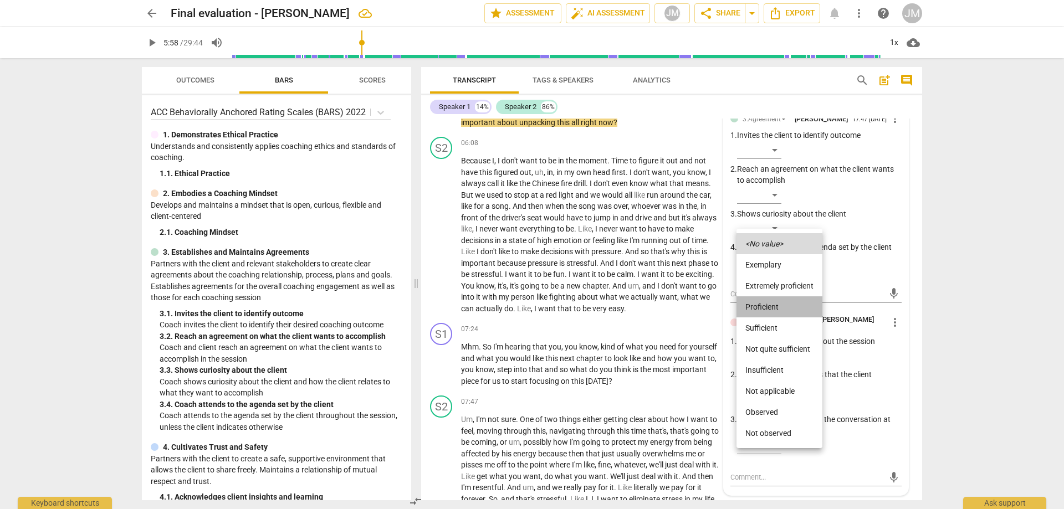
click at [785, 304] on li "Proficient" at bounding box center [780, 307] width 86 height 21
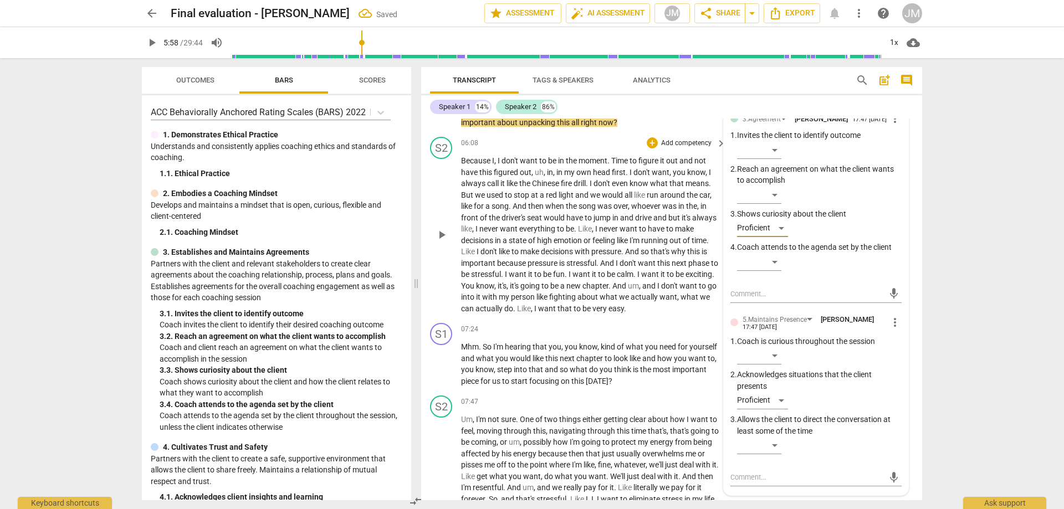
click at [442, 242] on span "play_arrow" at bounding box center [441, 234] width 13 height 13
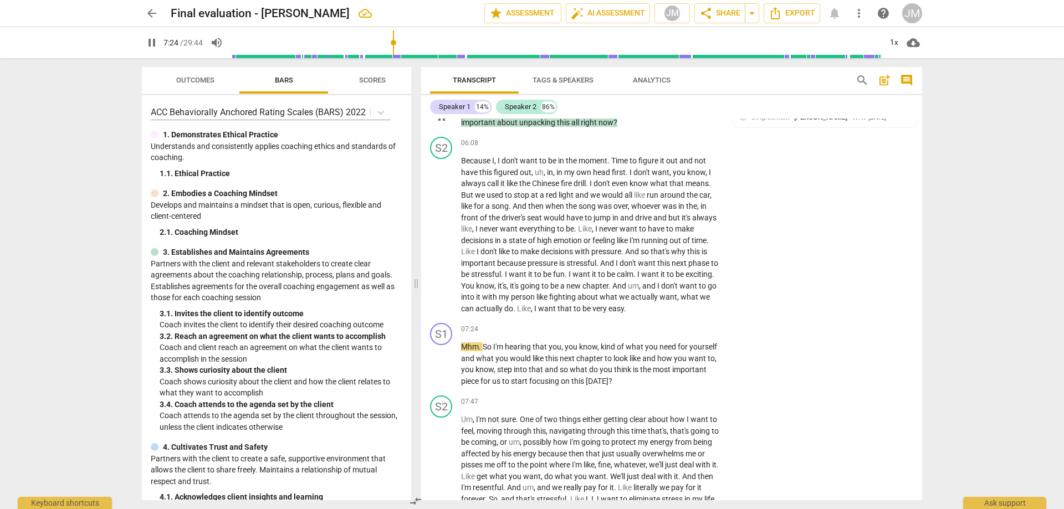
drag, startPoint x: 441, startPoint y: 130, endPoint x: 470, endPoint y: 137, distance: 29.7
click at [441, 124] on span "pause" at bounding box center [441, 116] width 13 height 13
drag, startPoint x: 659, startPoint y: 310, endPoint x: 718, endPoint y: 331, distance: 62.9
click at [711, 319] on div "S2 play_arrow pause 06:08 + Add competency keyboard_arrow_right Because I , I d…" at bounding box center [671, 225] width 501 height 186
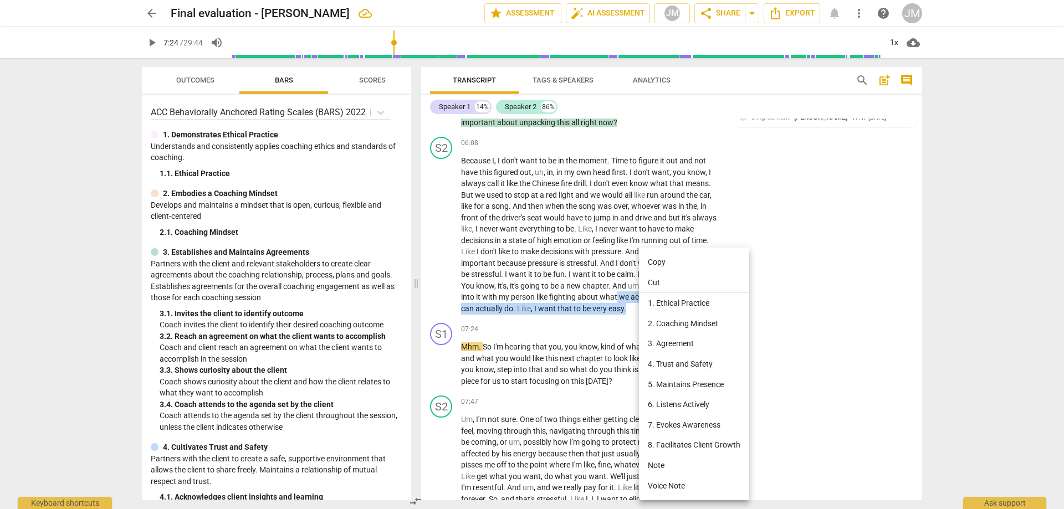
click at [714, 389] on li "5. Maintains Presence" at bounding box center [694, 385] width 110 height 21
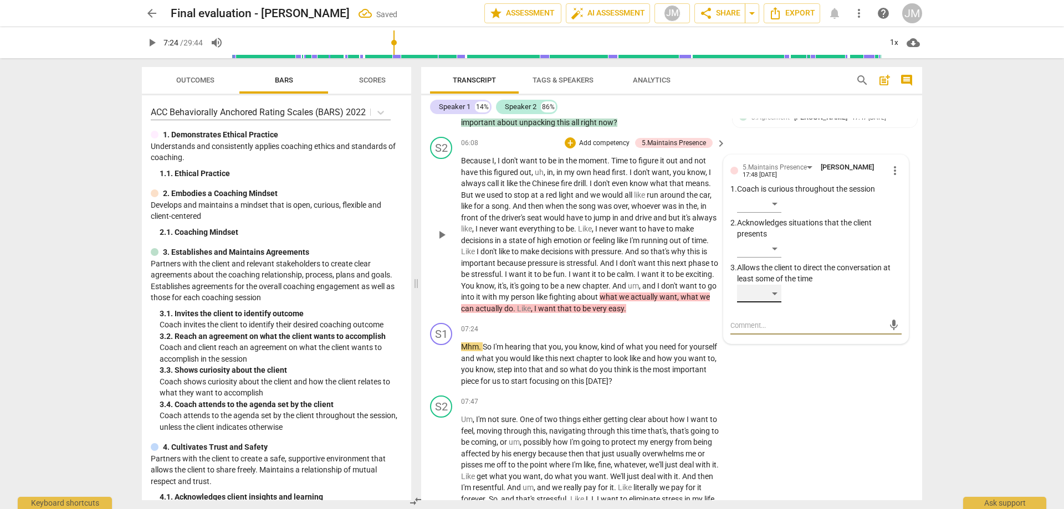
click at [779, 303] on div "​" at bounding box center [759, 294] width 44 height 18
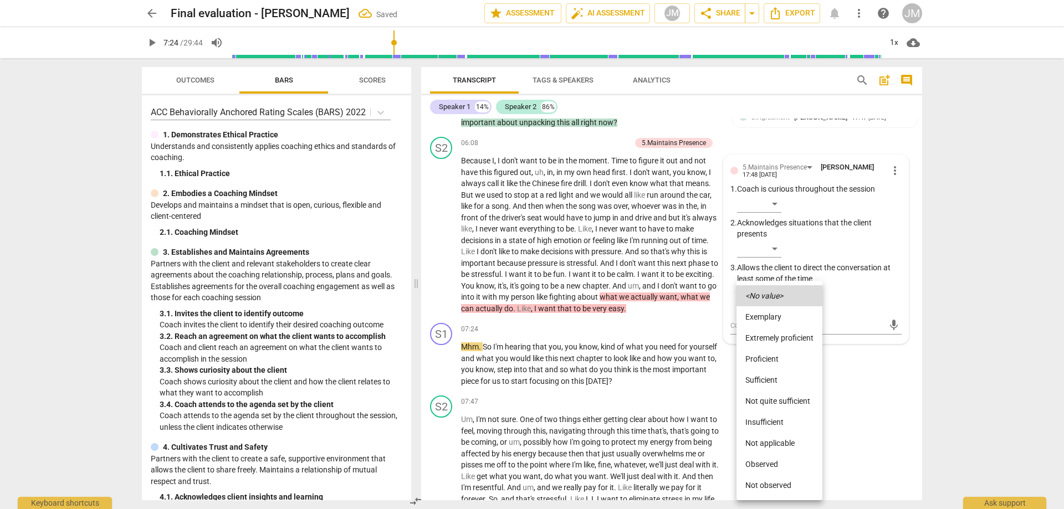
click at [783, 341] on li "Extremely proficient" at bounding box center [780, 338] width 86 height 21
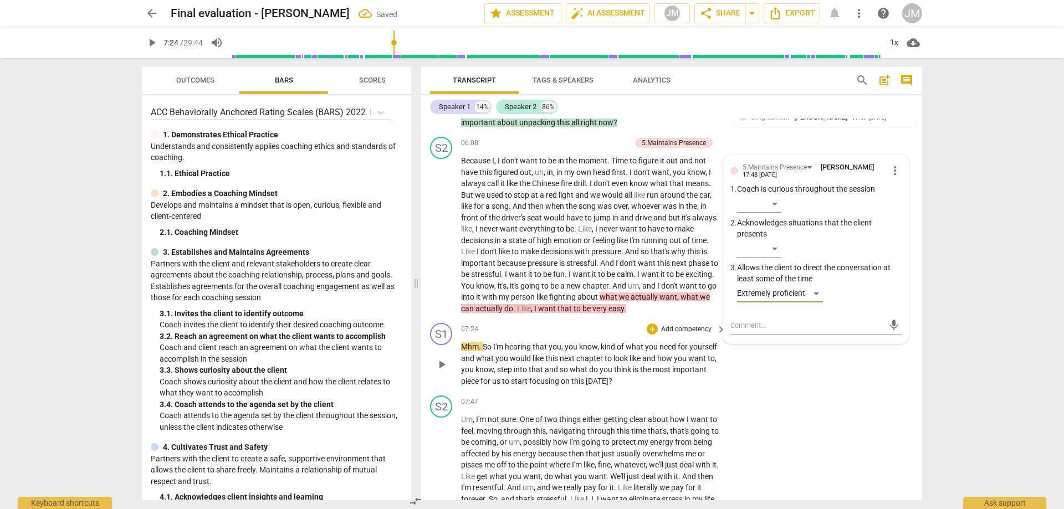
click at [853, 391] on div "S1 play_arrow pause 07:24 + Add competency keyboard_arrow_right Mhm . So I'm he…" at bounding box center [671, 355] width 501 height 73
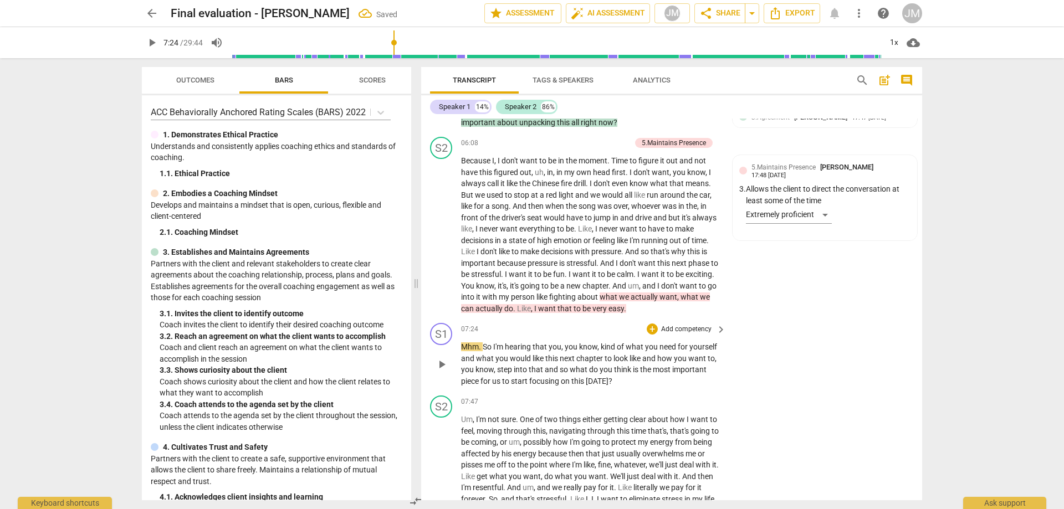
click at [431, 380] on div "S1 play_arrow pause" at bounding box center [445, 355] width 31 height 64
click at [444, 371] on span "play_arrow" at bounding box center [441, 364] width 13 height 13
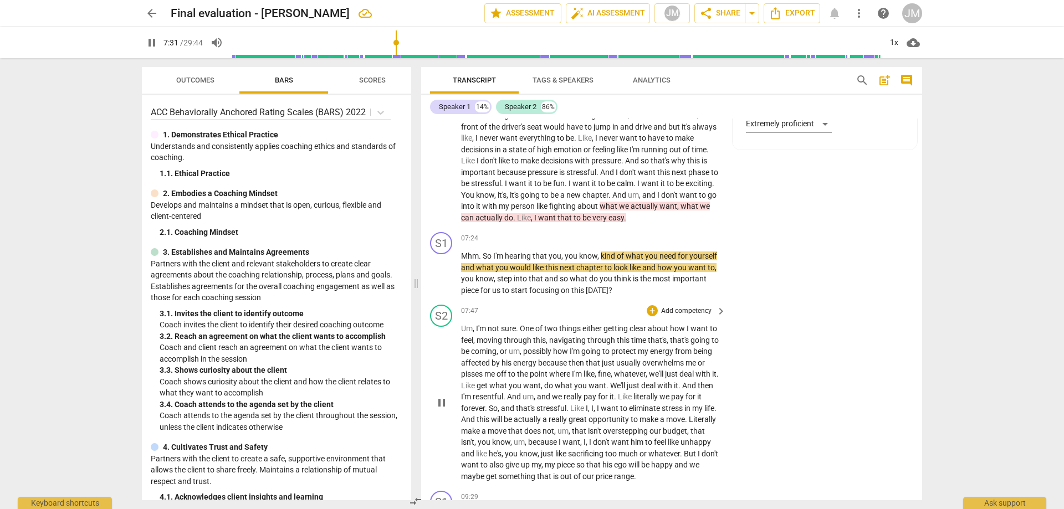
scroll to position [1226, 0]
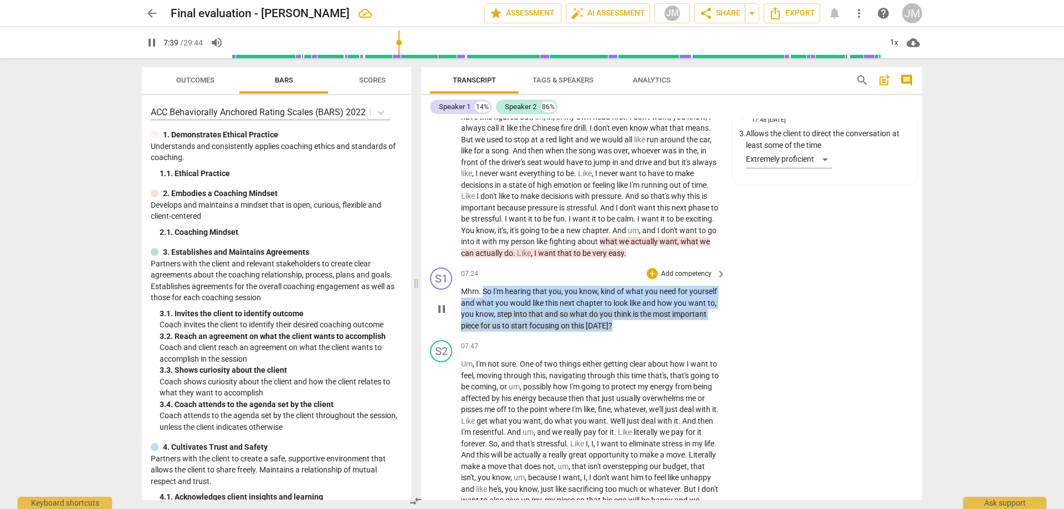
drag, startPoint x: 485, startPoint y: 302, endPoint x: 653, endPoint y: 331, distance: 170.5
click at [653, 331] on p "Mhm . So I'm hearing that you , you know , kind of what you need for yourself a…" at bounding box center [590, 308] width 259 height 45
click at [650, 279] on div "+" at bounding box center [652, 273] width 11 height 11
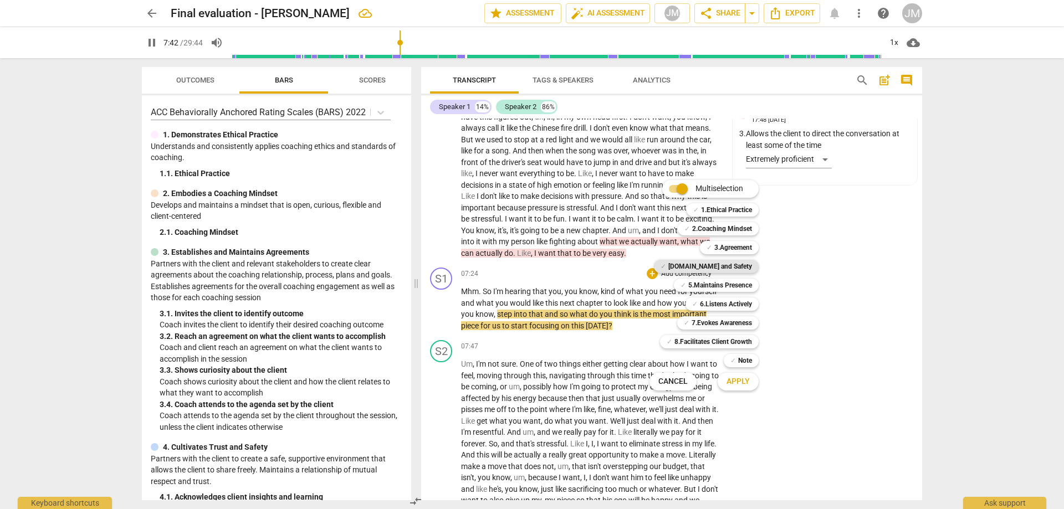
click at [732, 266] on b "[DOMAIN_NAME] and Safety" at bounding box center [710, 266] width 84 height 13
click at [737, 282] on b "5.Maintains Presence" at bounding box center [720, 285] width 64 height 13
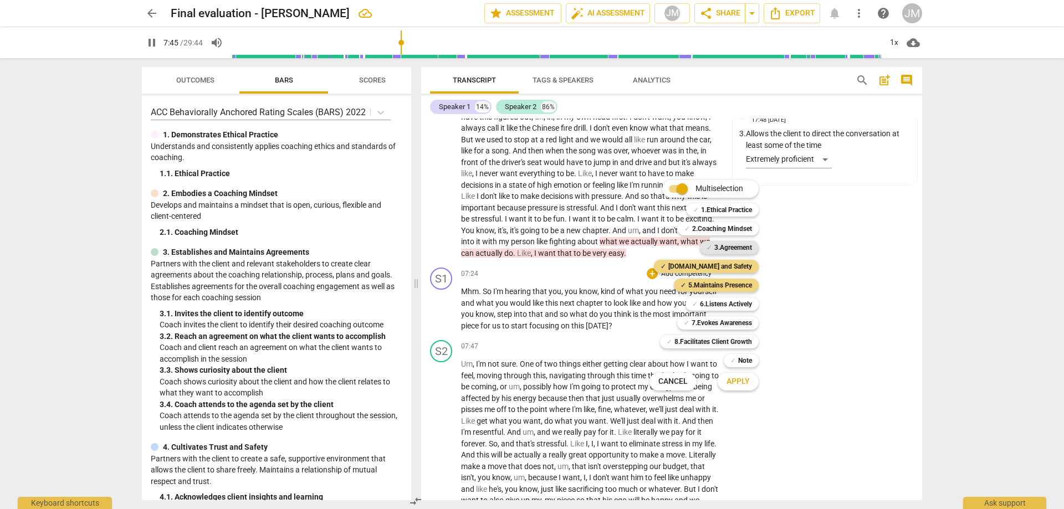
click at [742, 252] on b "3.Agreement" at bounding box center [733, 247] width 38 height 13
click at [744, 387] on span "Apply" at bounding box center [738, 381] width 23 height 11
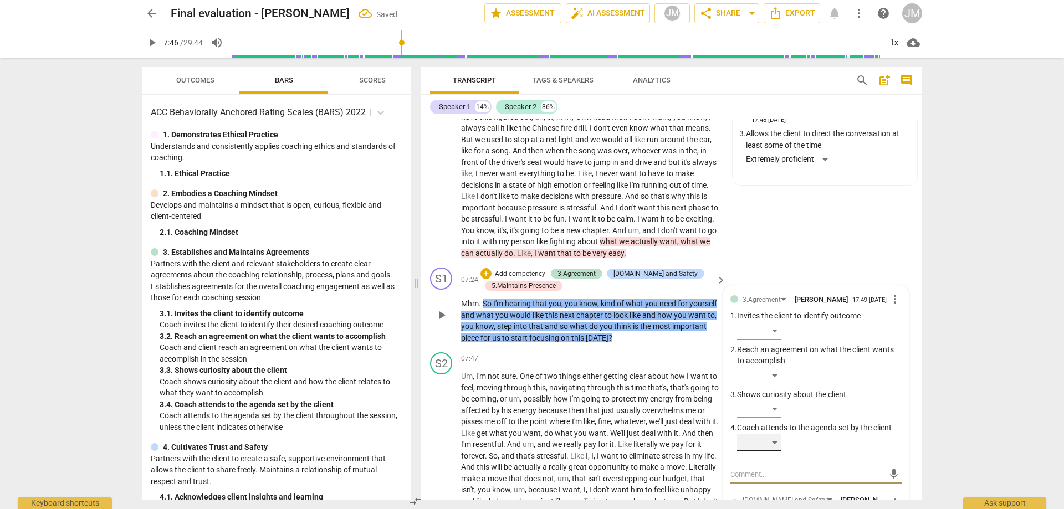
click at [777, 452] on div "​" at bounding box center [759, 443] width 44 height 18
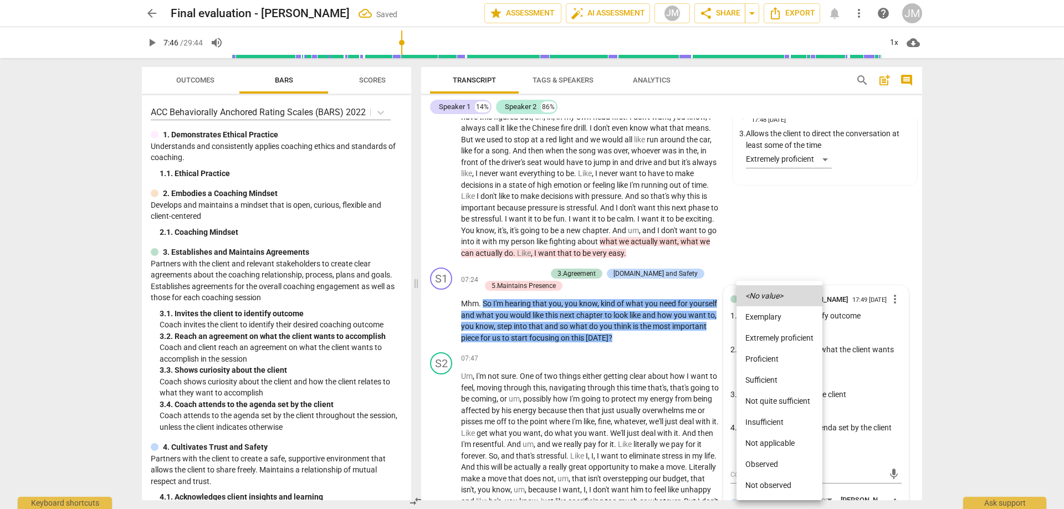
click at [775, 364] on li "Proficient" at bounding box center [780, 359] width 86 height 21
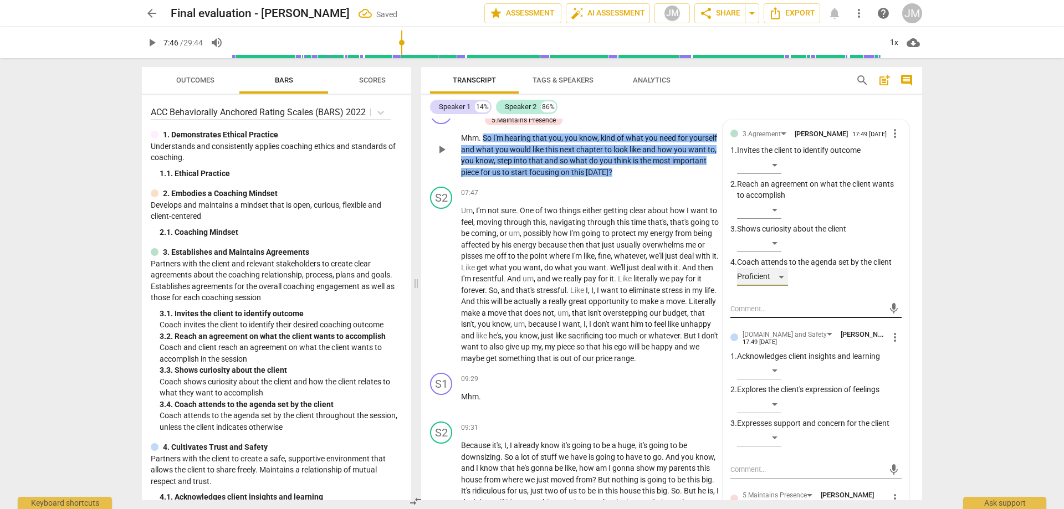
scroll to position [1392, 0]
click at [892, 344] on span "more_vert" at bounding box center [894, 336] width 13 height 13
drag, startPoint x: 916, startPoint y: 374, endPoint x: 594, endPoint y: 32, distance: 469.7
click at [915, 374] on li "Delete" at bounding box center [904, 372] width 38 height 21
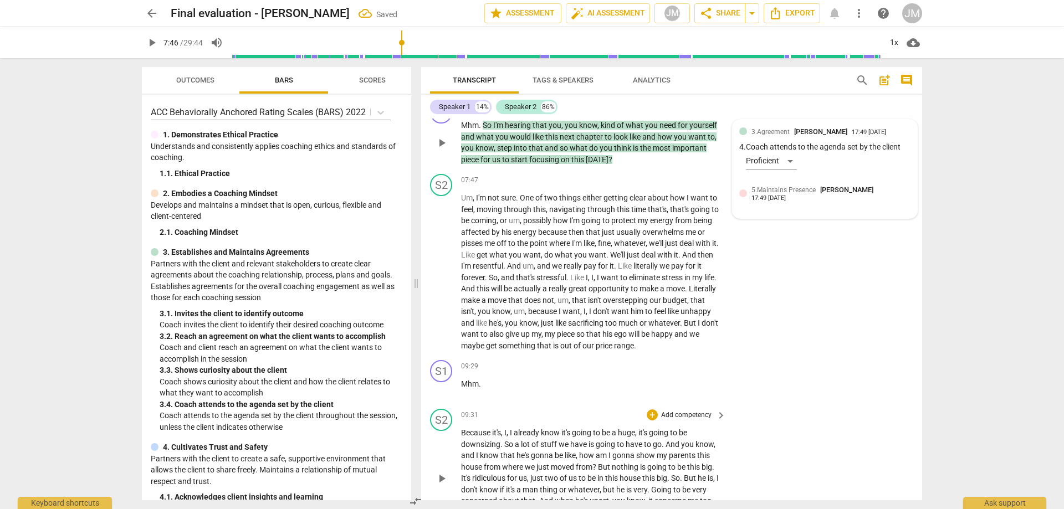
scroll to position [1226, 0]
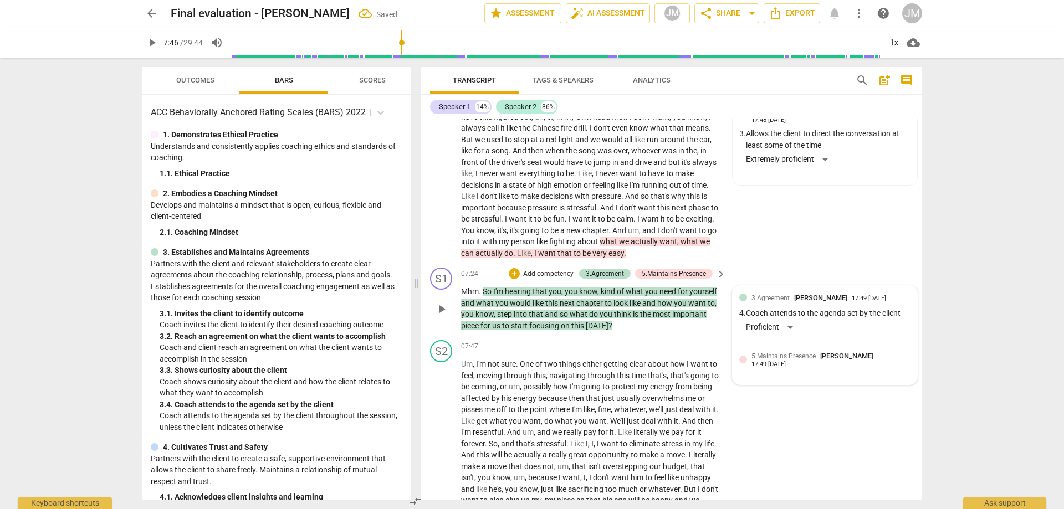
click at [669, 296] on span "need" at bounding box center [669, 291] width 18 height 9
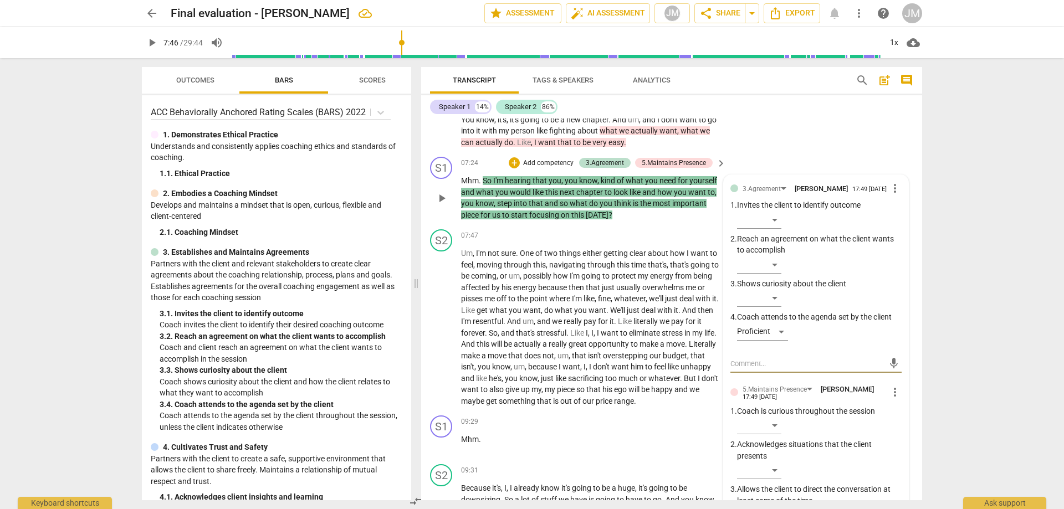
scroll to position [1281, 0]
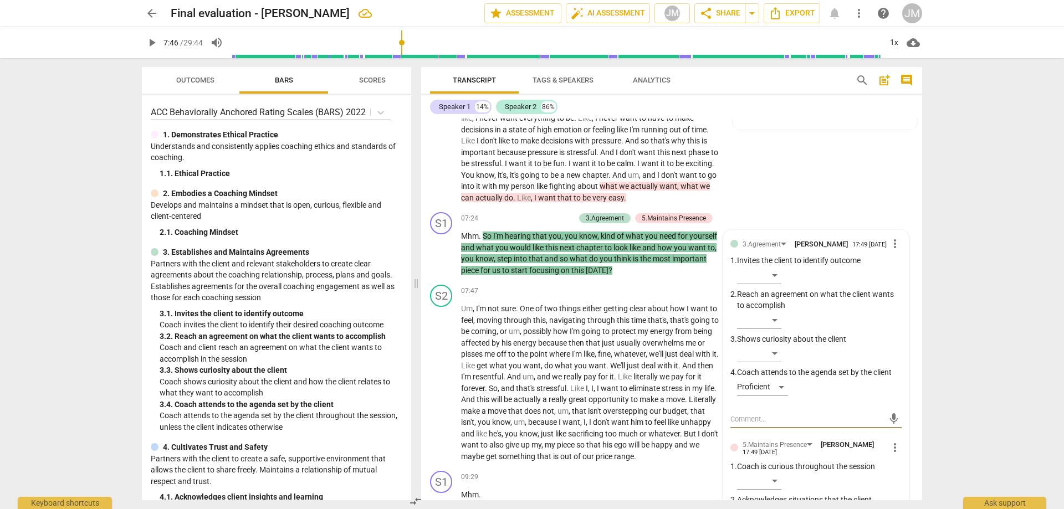
click at [514, 224] on div "+" at bounding box center [514, 218] width 11 height 11
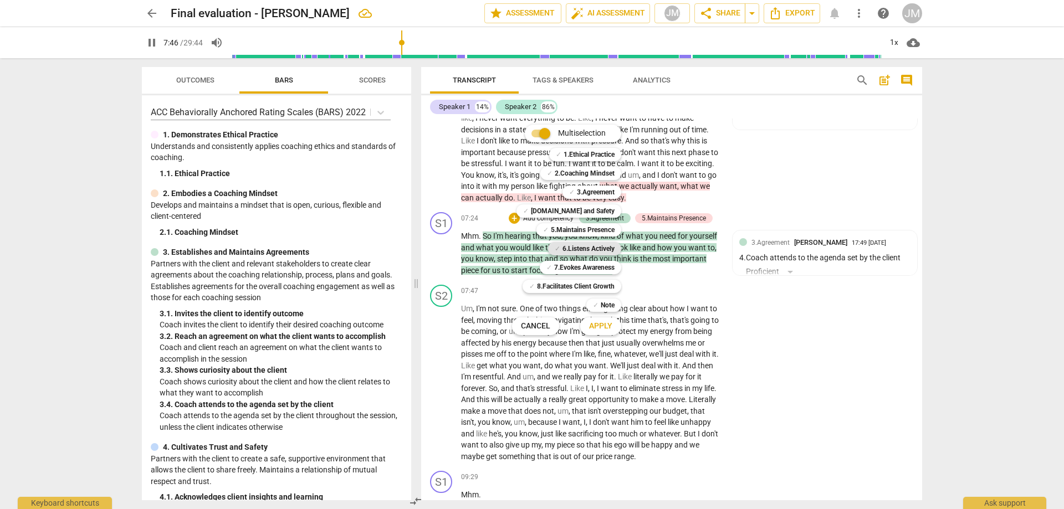
click at [582, 248] on b "6.Listens Actively" at bounding box center [589, 248] width 52 height 13
click at [605, 320] on button "Apply" at bounding box center [600, 326] width 41 height 20
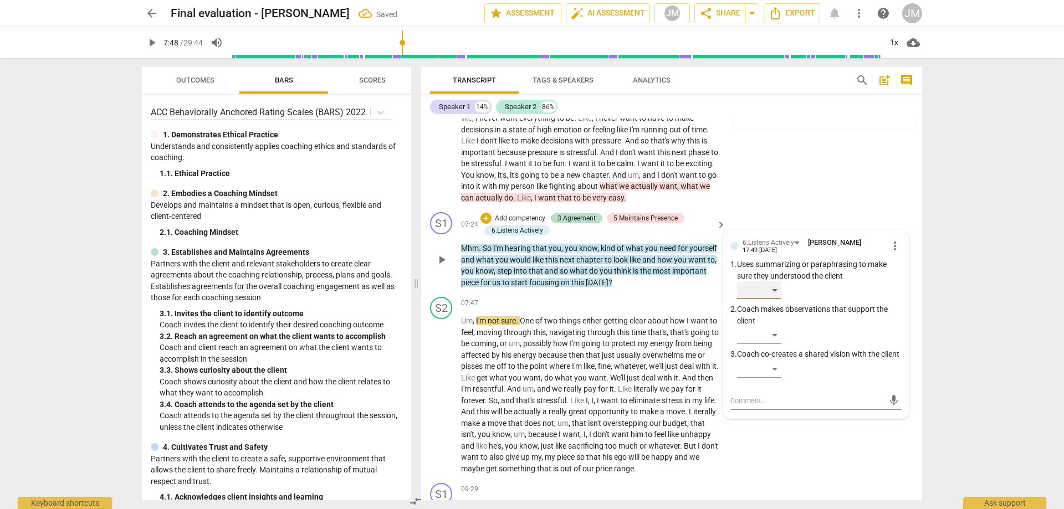
click at [773, 297] on div "​" at bounding box center [759, 291] width 44 height 18
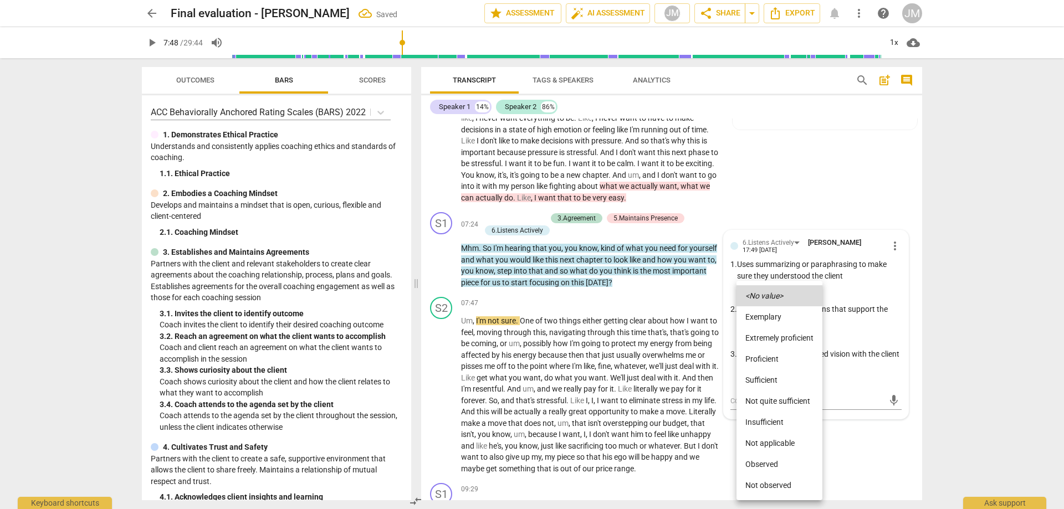
click at [772, 374] on li "Sufficient" at bounding box center [780, 380] width 86 height 21
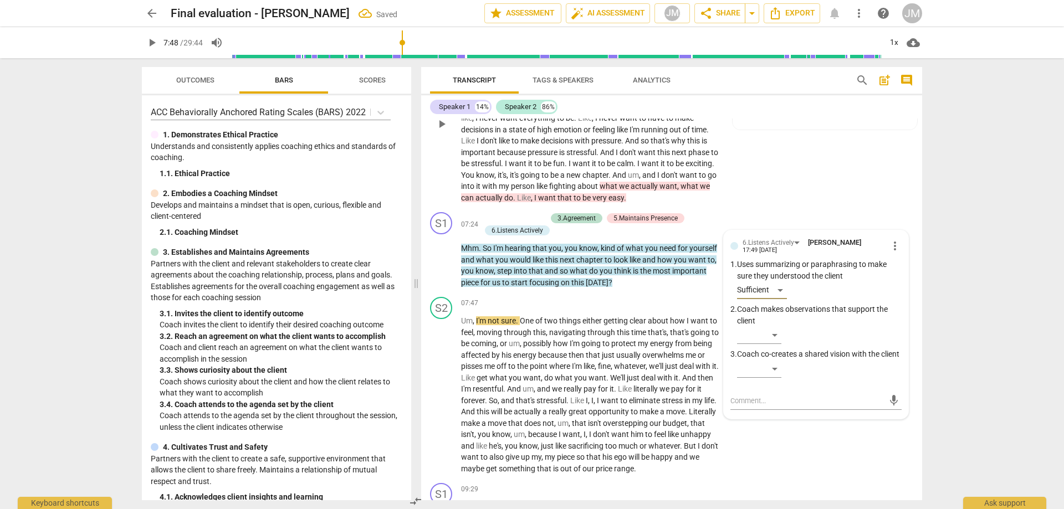
click at [810, 185] on div "S2 play_arrow pause 06:08 + Add competency 5.Maintains Presence keyboard_arrow_…" at bounding box center [671, 115] width 501 height 186
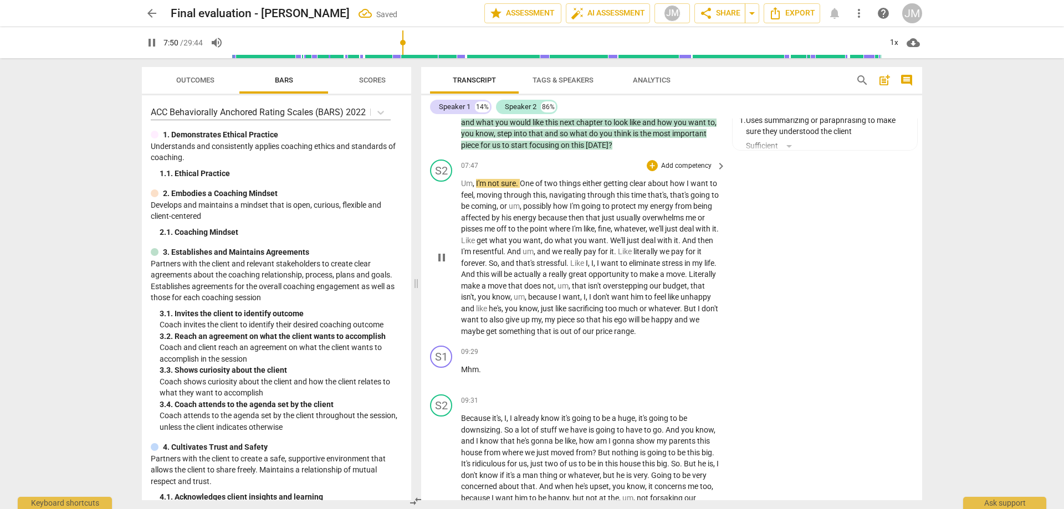
scroll to position [1337, 0]
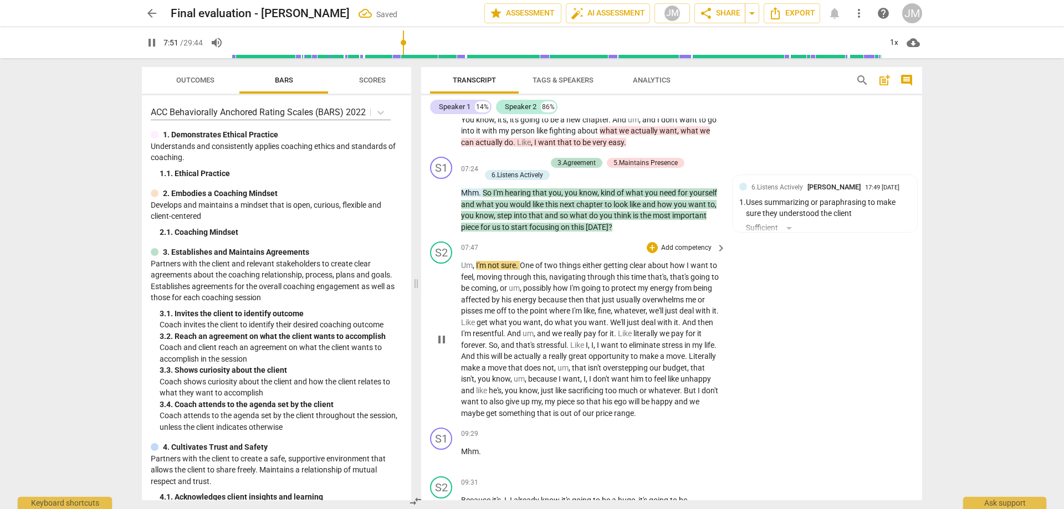
click at [442, 346] on span "pause" at bounding box center [441, 339] width 13 height 13
click at [442, 346] on span "play_arrow" at bounding box center [441, 339] width 13 height 13
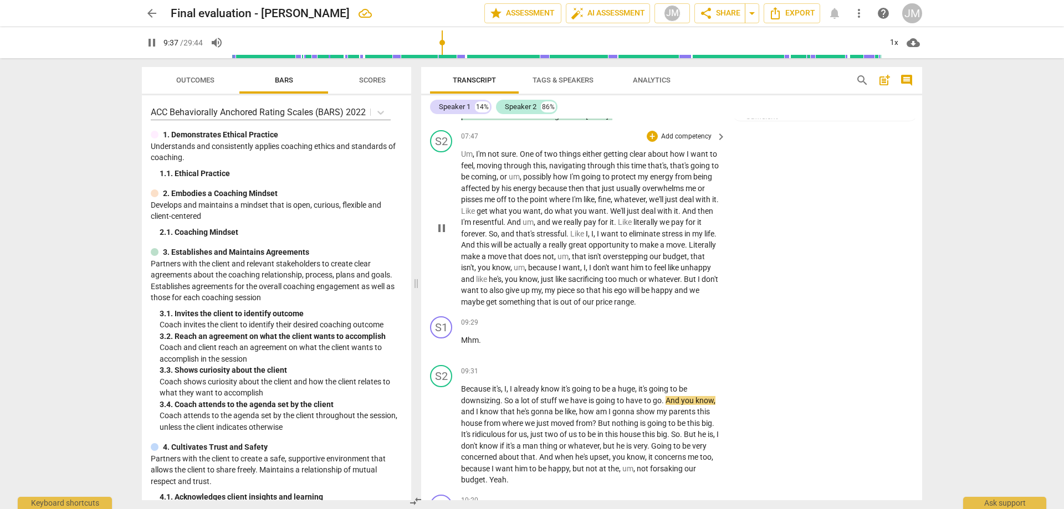
scroll to position [1559, 0]
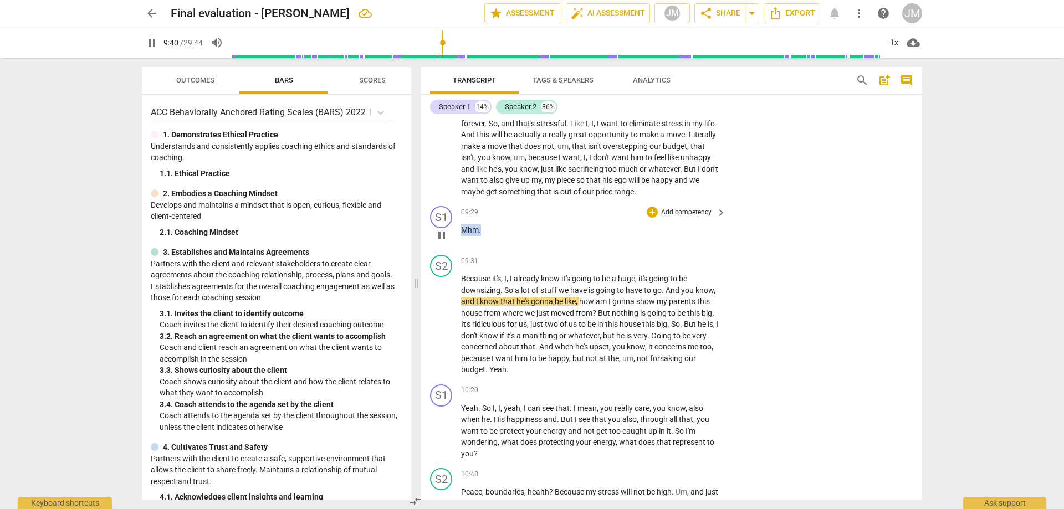
drag, startPoint x: 488, startPoint y: 239, endPoint x: 442, endPoint y: 240, distance: 46.0
click at [442, 240] on div "S1 play_arrow pause 09:29 + Add competency keyboard_arrow_right Mhm ." at bounding box center [671, 226] width 501 height 49
click at [652, 218] on div "+" at bounding box center [652, 212] width 11 height 11
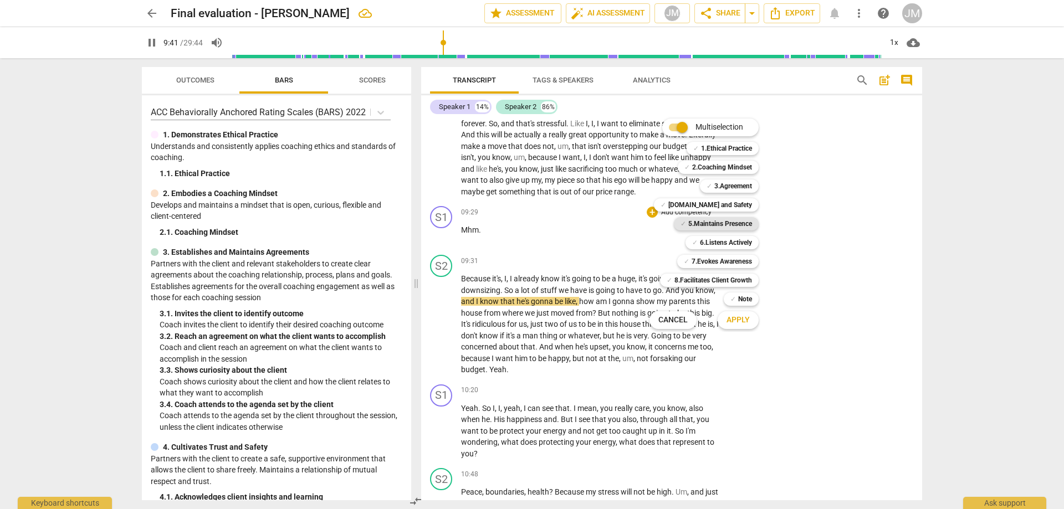
click at [729, 226] on b "5.Maintains Presence" at bounding box center [720, 223] width 64 height 13
click at [742, 315] on span "Apply" at bounding box center [738, 320] width 23 height 11
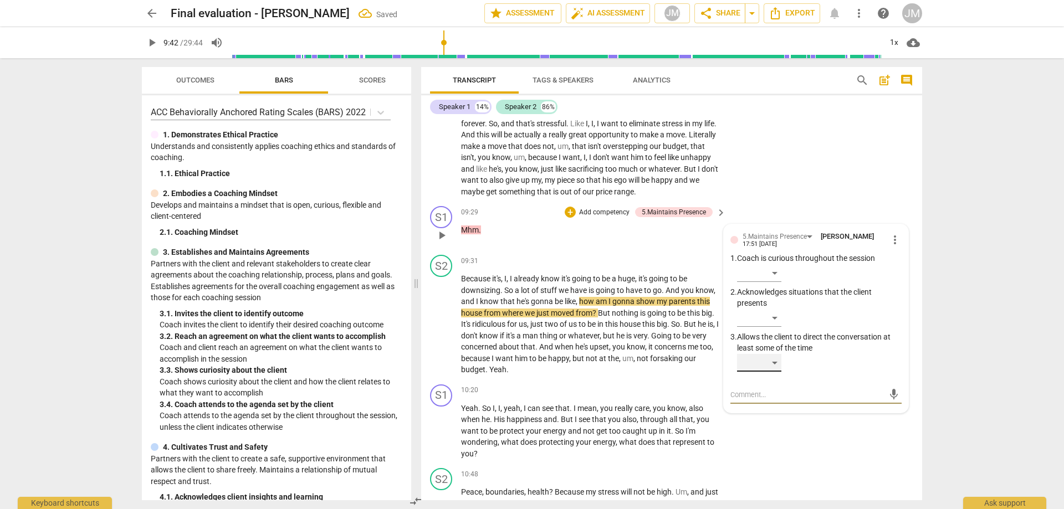
click at [773, 372] on div "​" at bounding box center [759, 363] width 44 height 18
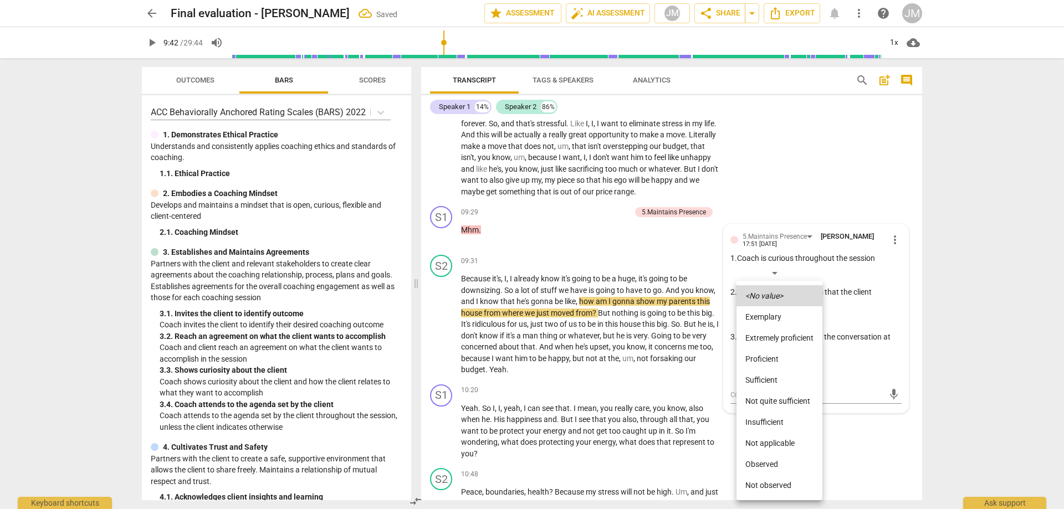
click at [770, 355] on li "Proficient" at bounding box center [780, 359] width 86 height 21
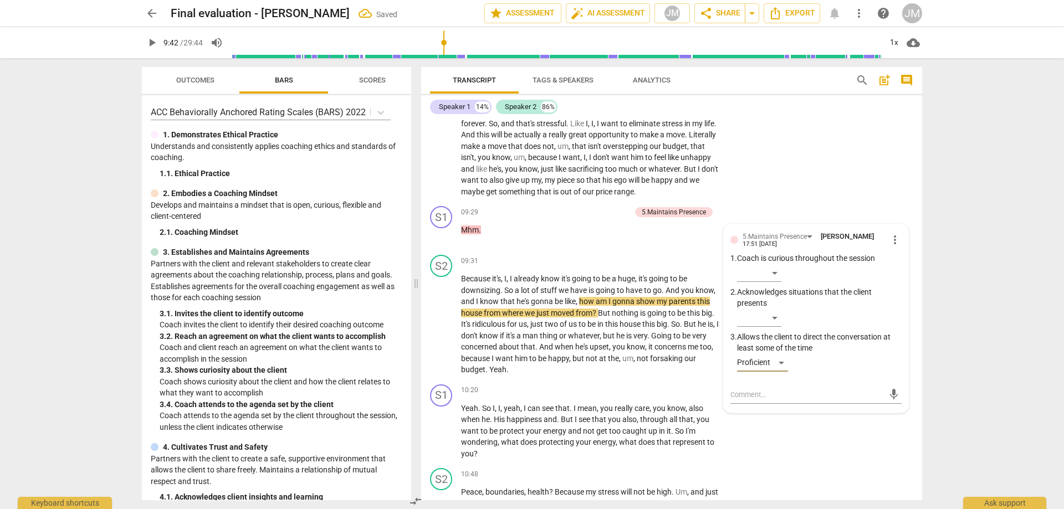
click at [800, 173] on div "S2 play_arrow pause 07:47 + Add competency keyboard_arrow_right Um , I'm not su…" at bounding box center [671, 109] width 501 height 186
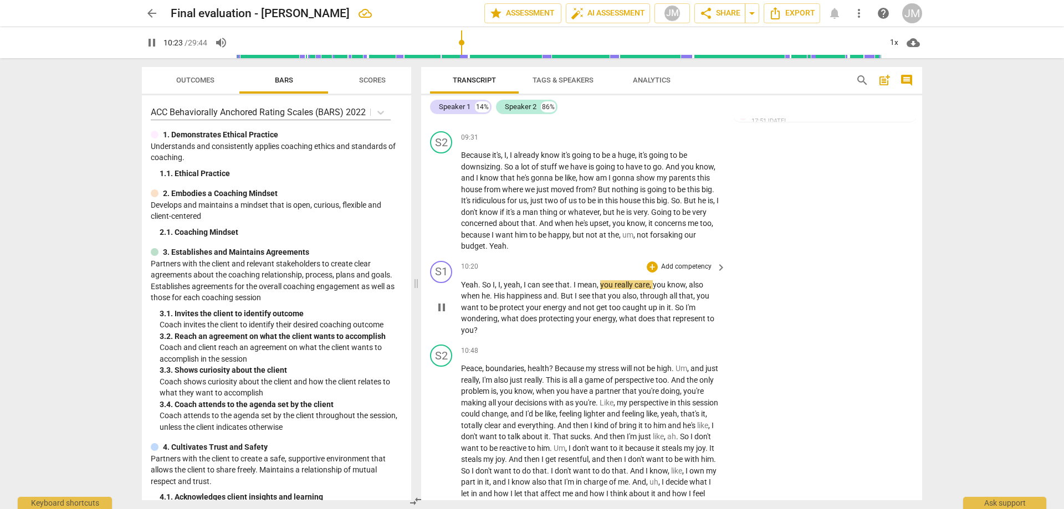
scroll to position [1725, 0]
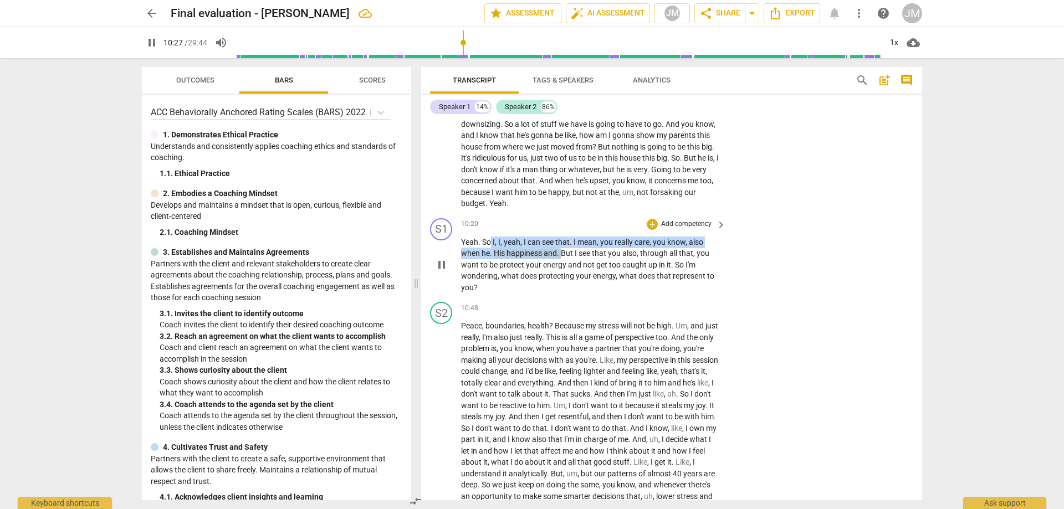
drag, startPoint x: 490, startPoint y: 252, endPoint x: 561, endPoint y: 262, distance: 72.1
click at [561, 262] on p "Yeah . So I , I , yeah , I can see that . I mean , you really care , you know ,…" at bounding box center [590, 265] width 259 height 57
click at [840, 293] on div "S1 play_arrow pause 10:20 + Add competency keyboard_arrow_right Yeah . So I , I…" at bounding box center [671, 256] width 501 height 84
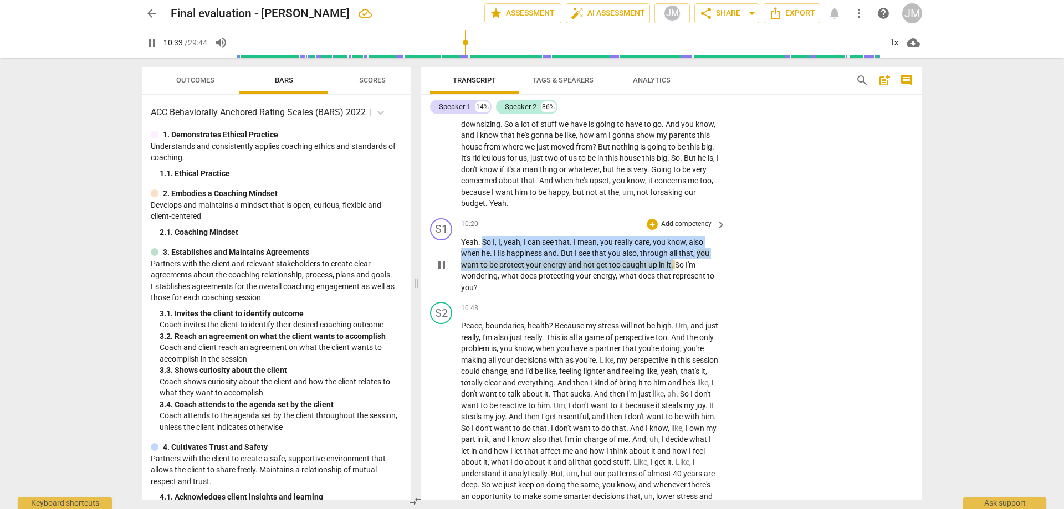
drag, startPoint x: 484, startPoint y: 251, endPoint x: 672, endPoint y: 273, distance: 189.2
click at [672, 273] on p "Yeah . So I , I , yeah , I can see that . I mean , you really care , you know ,…" at bounding box center [590, 265] width 259 height 57
click at [655, 230] on div "+" at bounding box center [652, 224] width 11 height 11
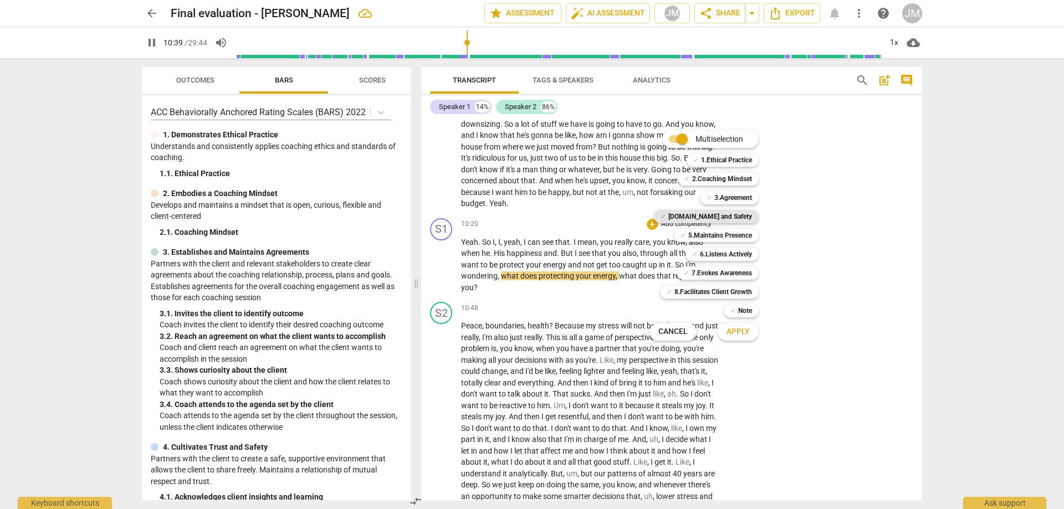
click at [707, 212] on b "[DOMAIN_NAME] and Safety" at bounding box center [710, 216] width 84 height 13
click at [728, 232] on b "5.Maintains Presence" at bounding box center [720, 235] width 64 height 13
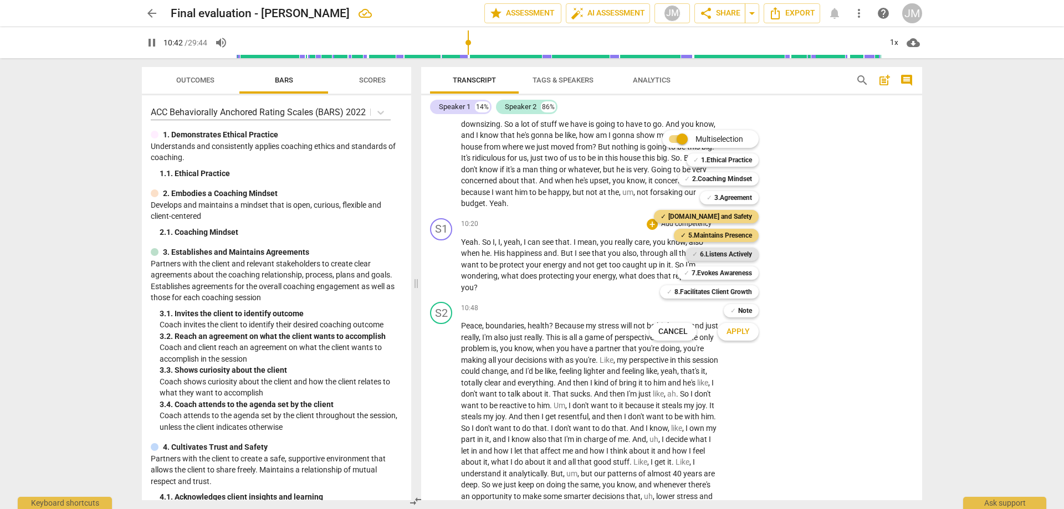
click at [739, 255] on b "6.Listens Actively" at bounding box center [726, 254] width 52 height 13
click at [740, 339] on button "Apply" at bounding box center [738, 332] width 41 height 20
type input "647"
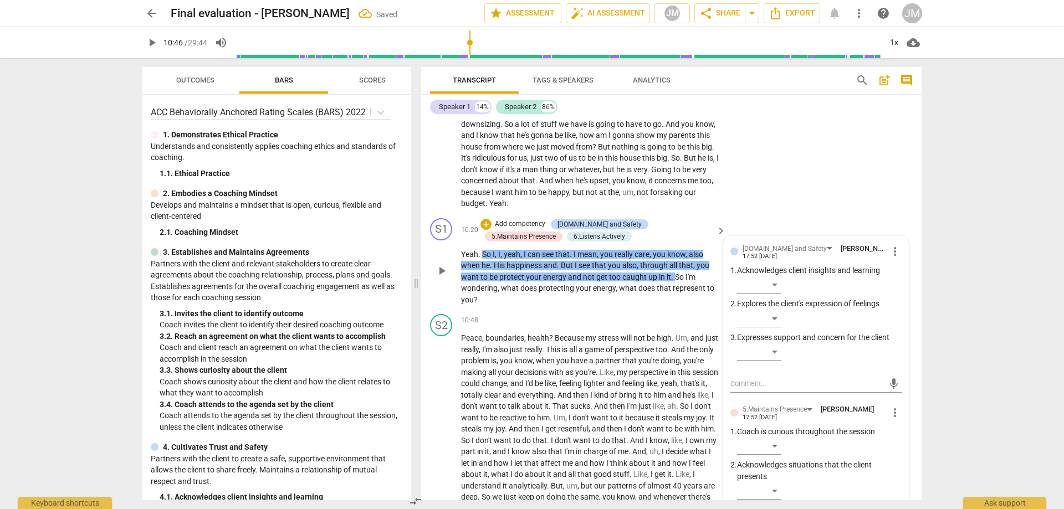
click at [783, 360] on div "​" at bounding box center [819, 354] width 165 height 22
click at [778, 361] on div "​" at bounding box center [759, 352] width 44 height 18
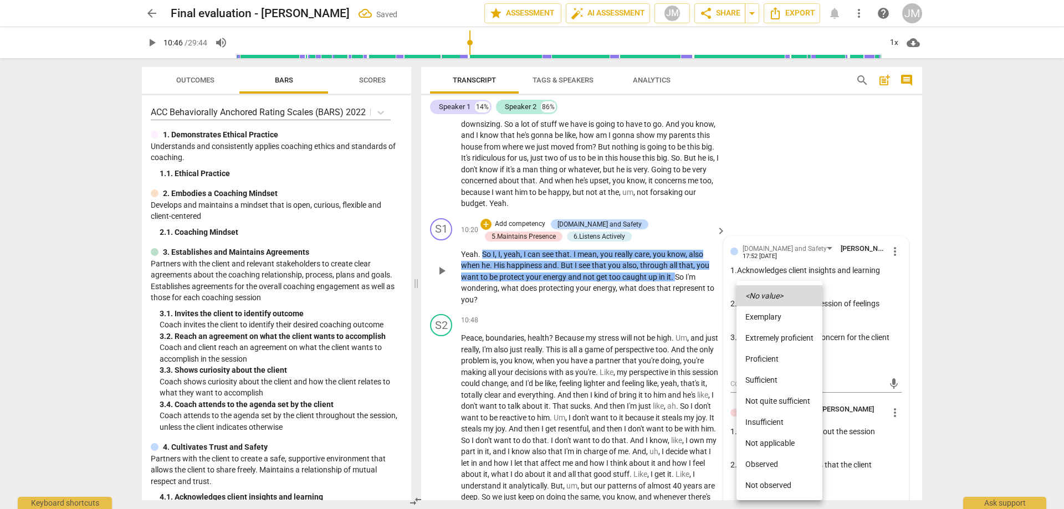
click at [778, 361] on li "Proficient" at bounding box center [780, 359] width 86 height 21
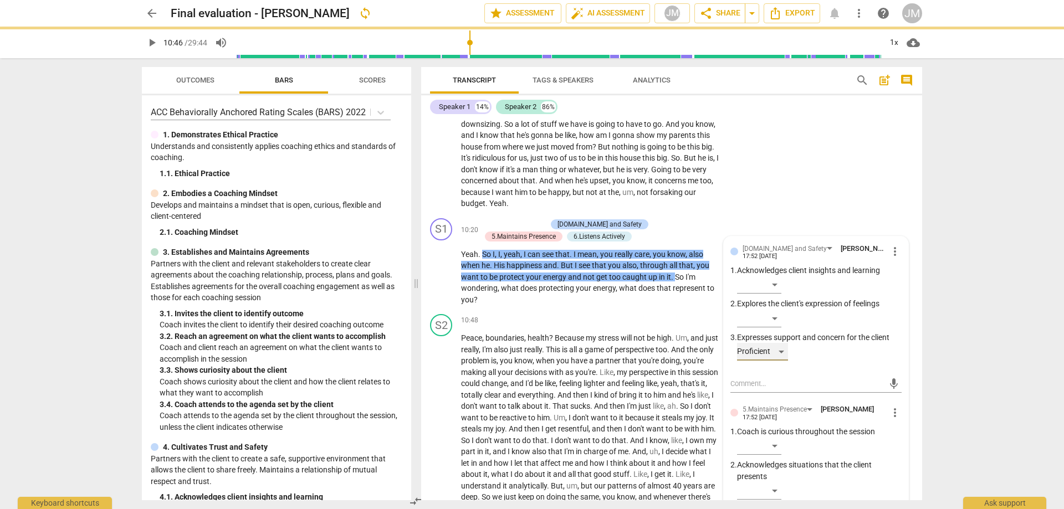
scroll to position [1836, 0]
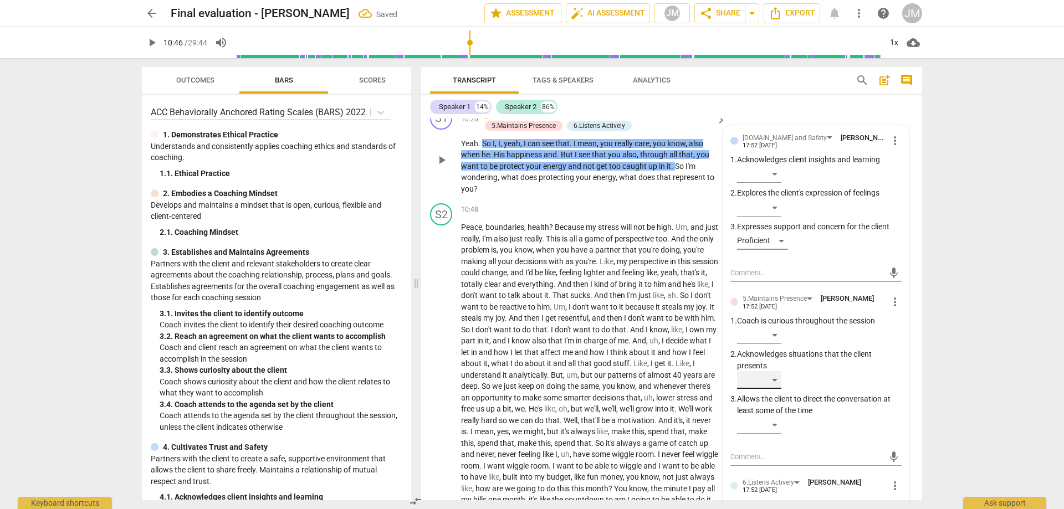
click at [762, 389] on div "​" at bounding box center [759, 380] width 44 height 18
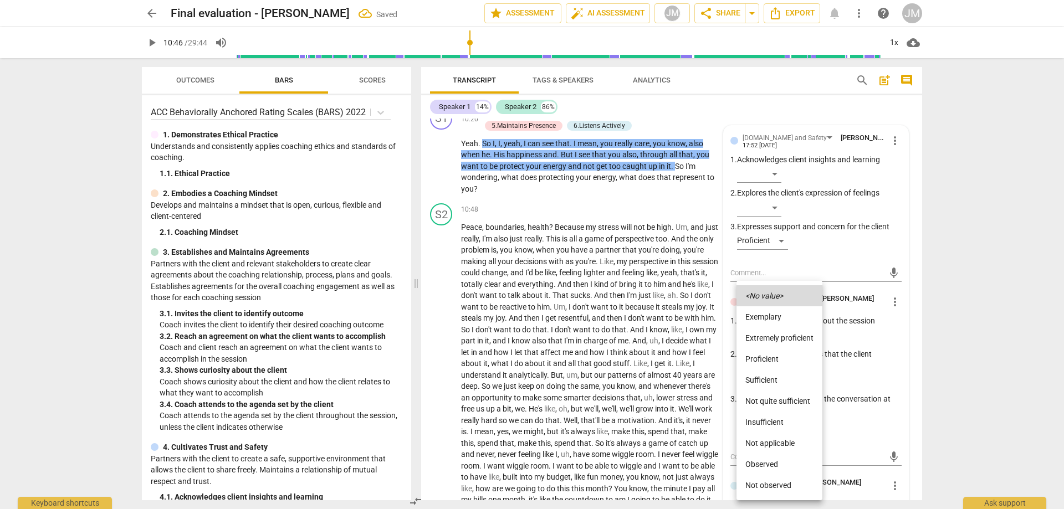
click at [778, 358] on li "Proficient" at bounding box center [780, 359] width 86 height 21
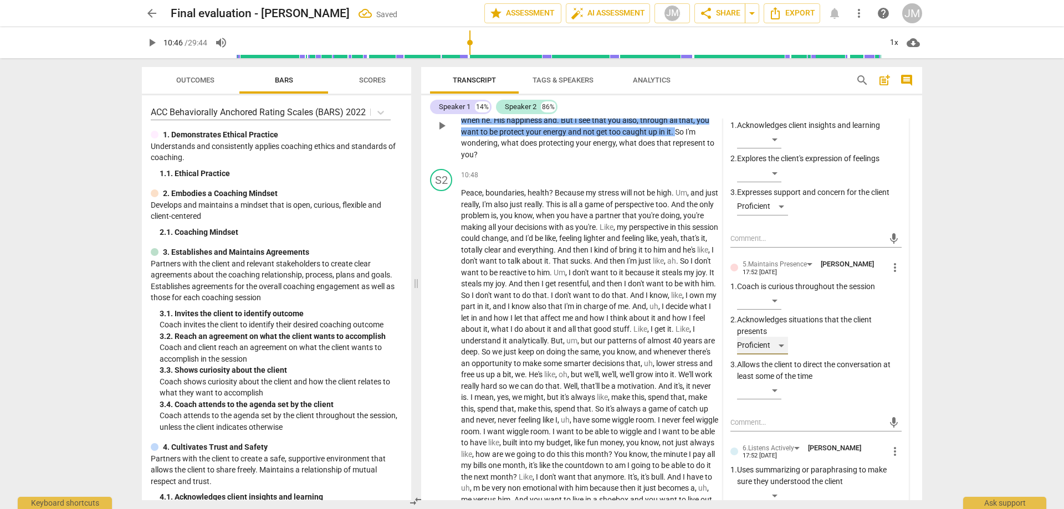
scroll to position [2002, 0]
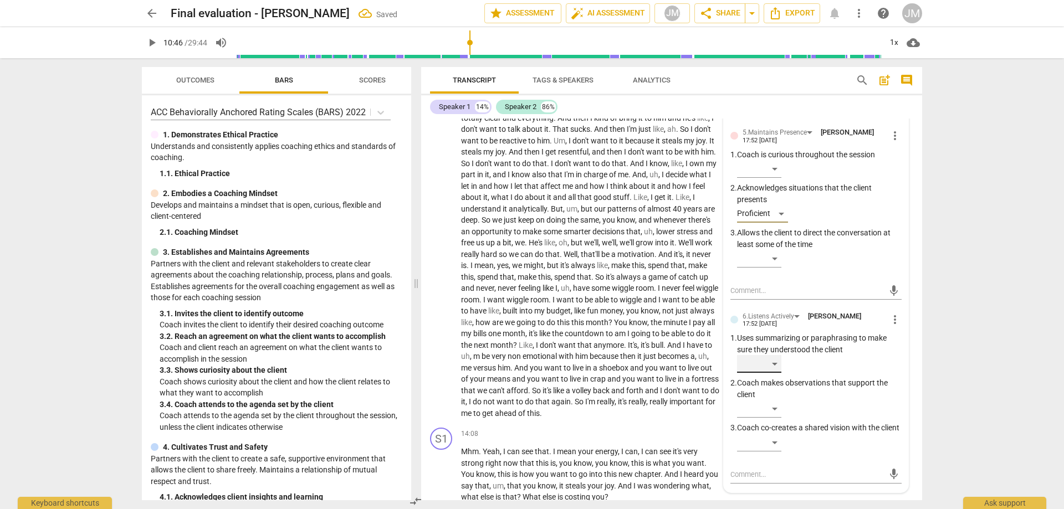
click at [776, 373] on div "​" at bounding box center [759, 364] width 44 height 18
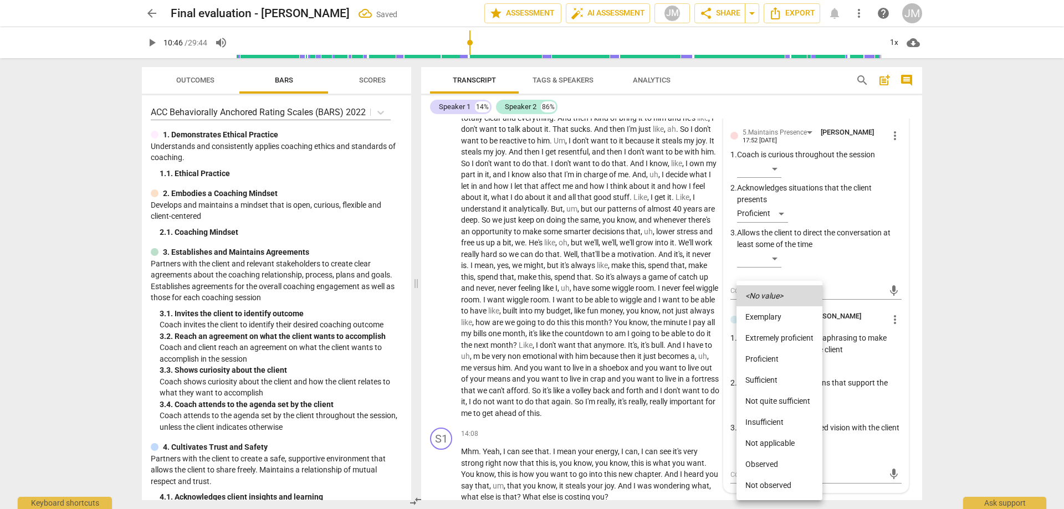
click at [779, 349] on li "Proficient" at bounding box center [780, 359] width 86 height 21
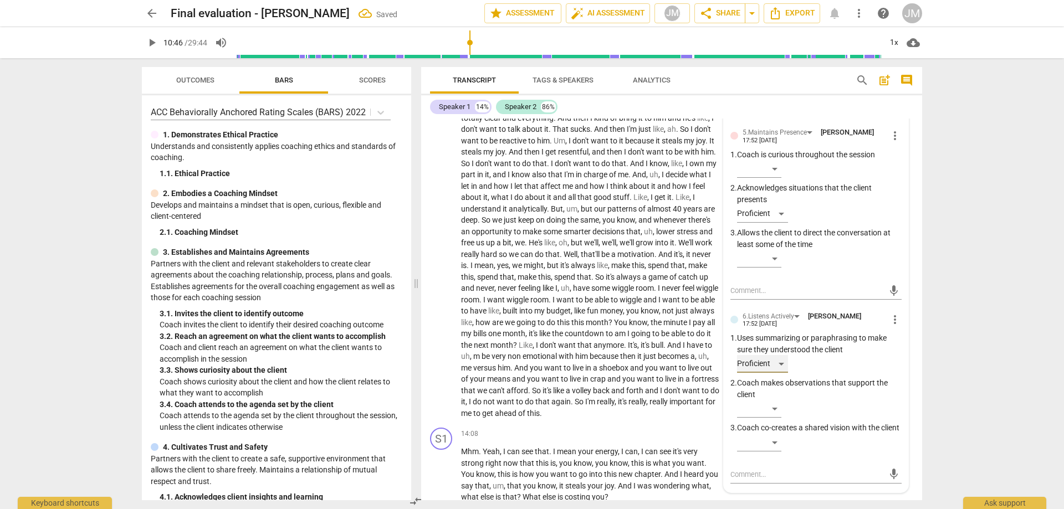
click at [779, 373] on div "Proficient" at bounding box center [762, 364] width 51 height 18
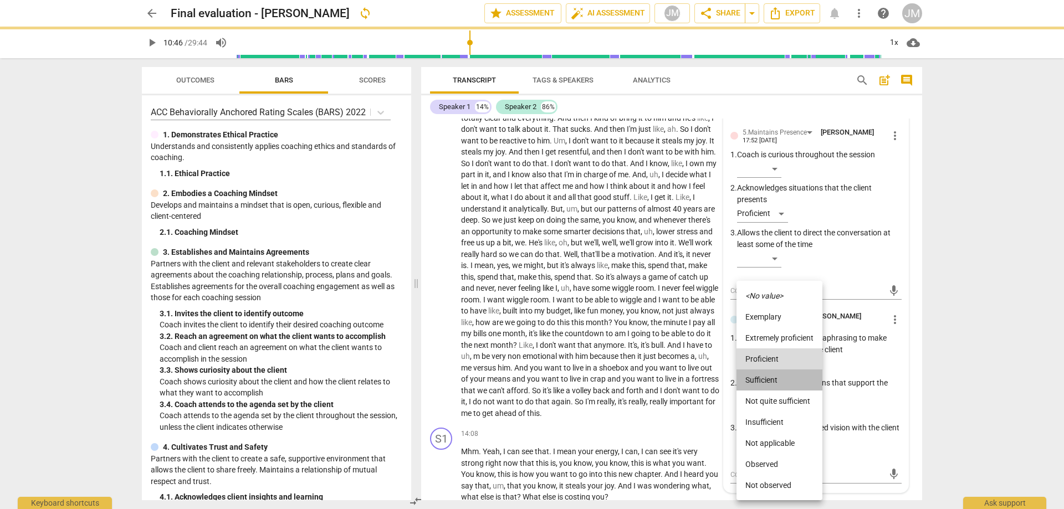
click at [779, 380] on li "Sufficient" at bounding box center [780, 380] width 86 height 21
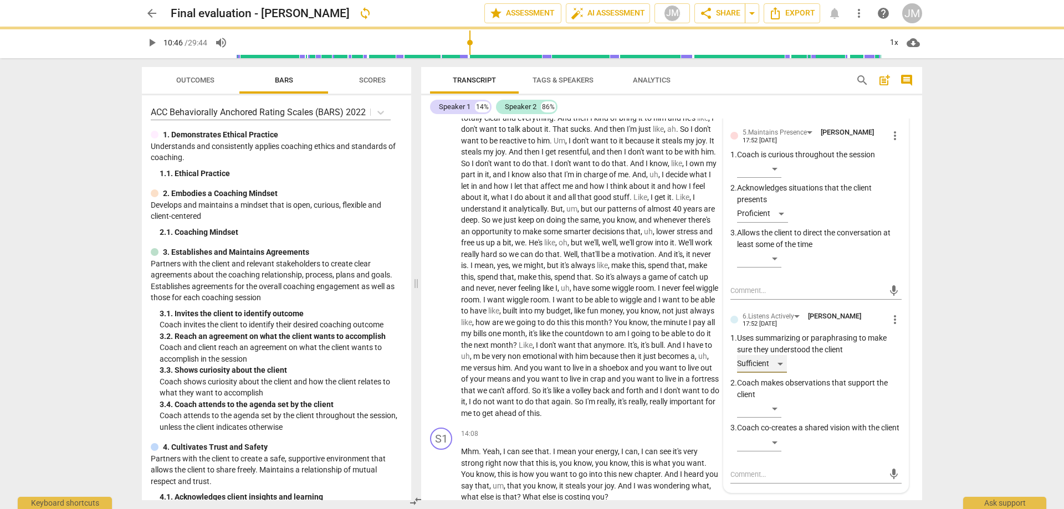
scroll to position [2113, 0]
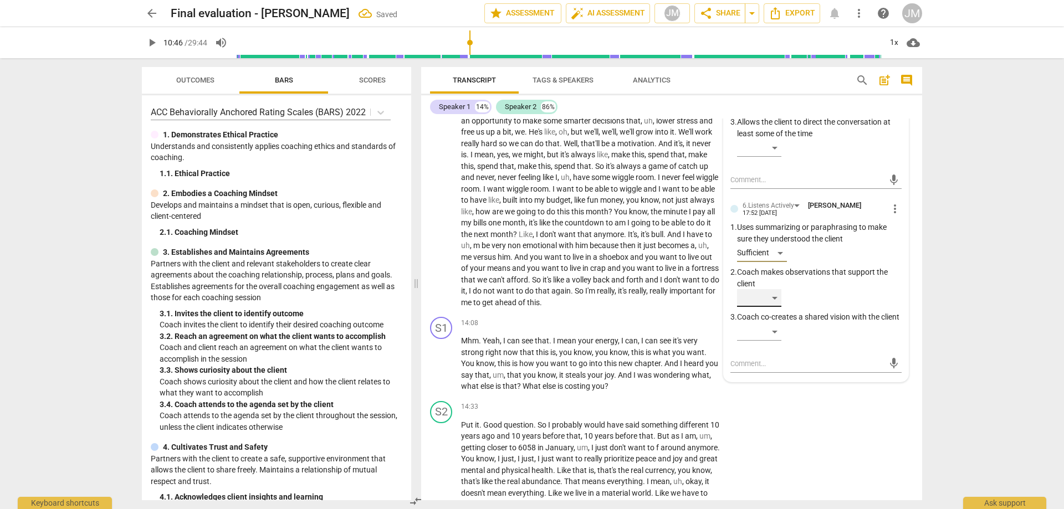
click at [775, 307] on div "​" at bounding box center [759, 298] width 44 height 18
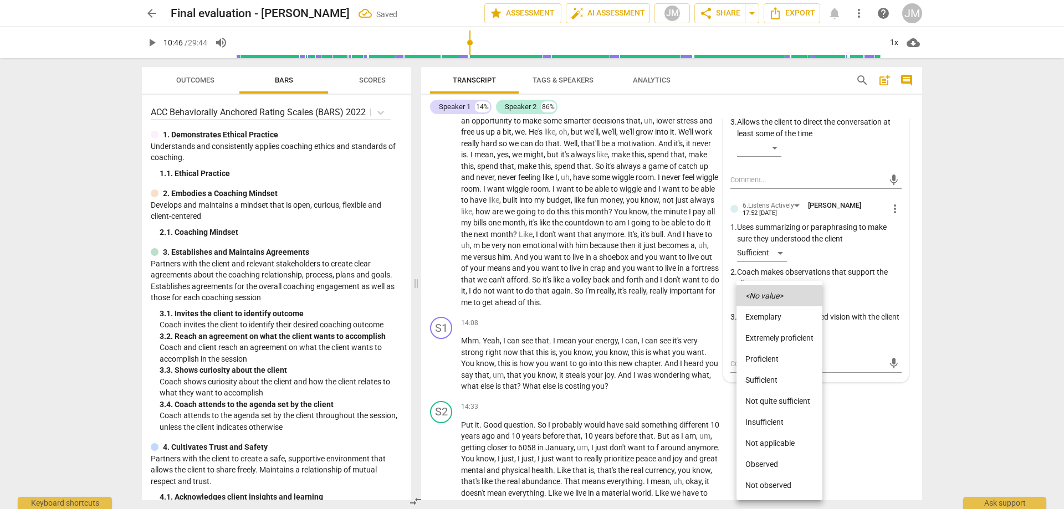
click at [771, 407] on li "Not quite sufficient" at bounding box center [780, 401] width 86 height 21
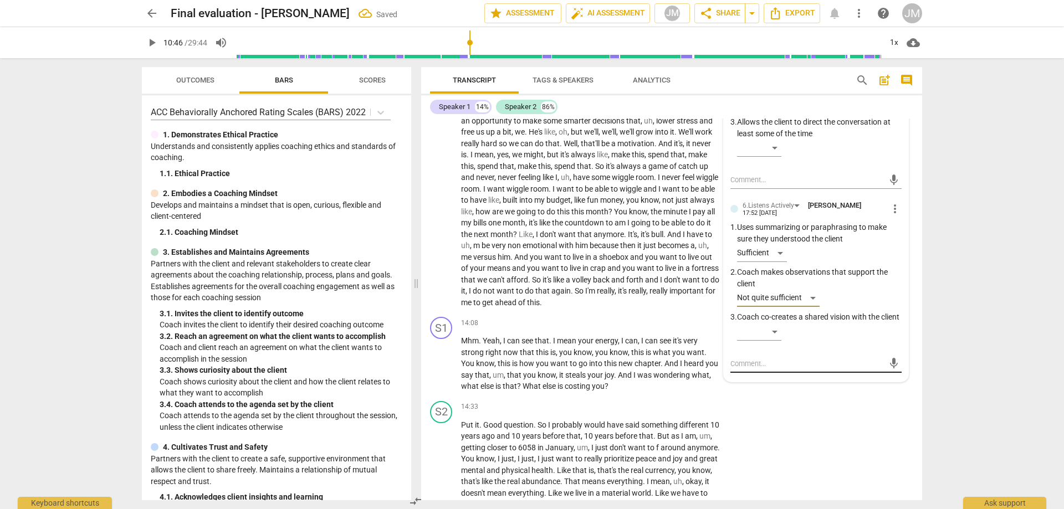
click at [769, 369] on textarea at bounding box center [807, 364] width 154 height 11
type textarea "m"
type textarea "ma"
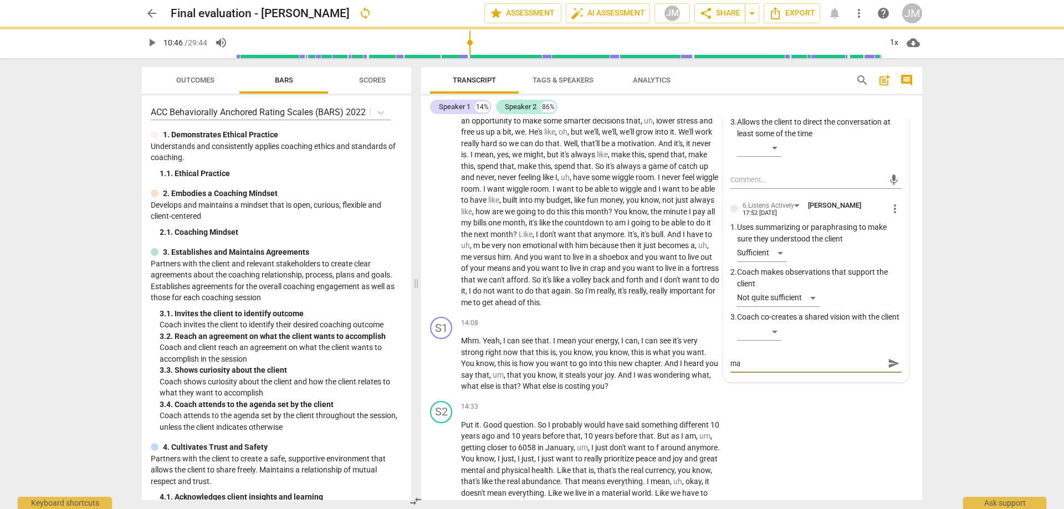
type textarea "may"
type textarea "mayb"
type textarea "maybe"
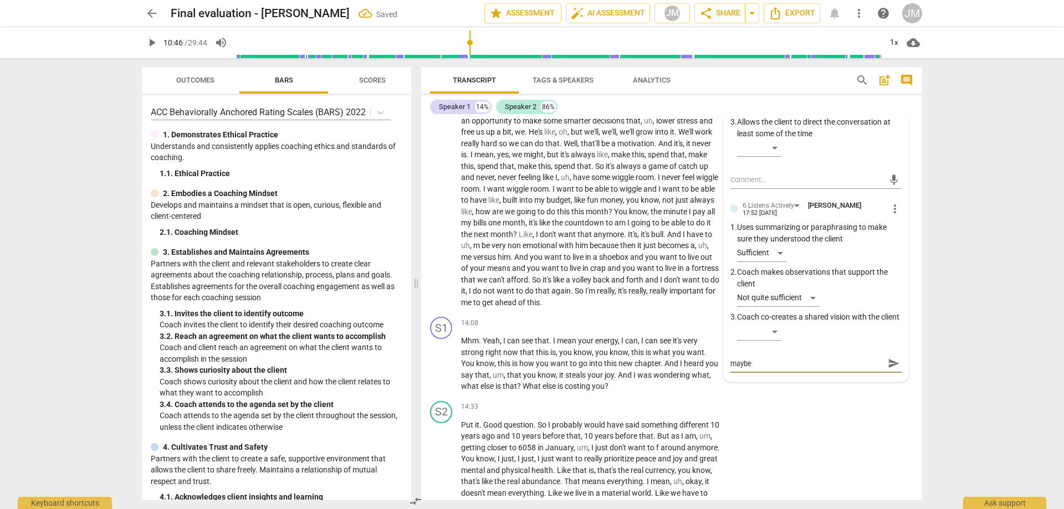
type textarea "maybe o"
type textarea "maybe of"
type textarea "maybe off"
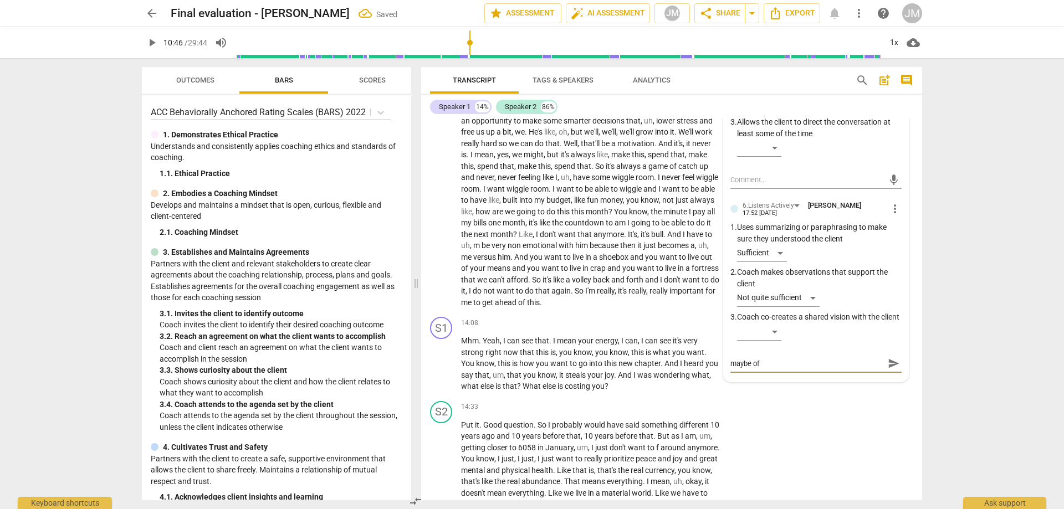
type textarea "maybe off"
type textarea "maybe offe"
type textarea "maybe offer"
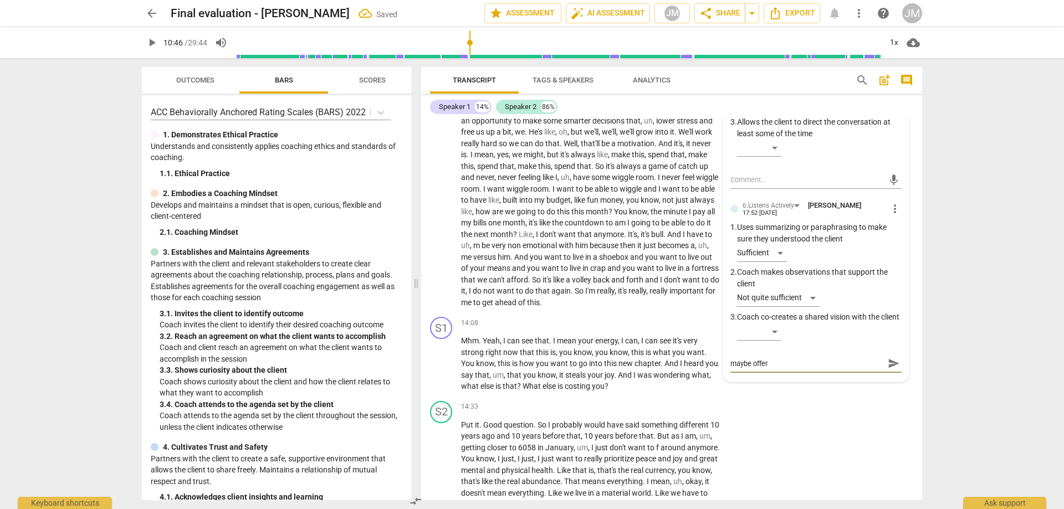
type textarea "maybe offer"
type textarea "maybe offer i"
type textarea "maybe offer it"
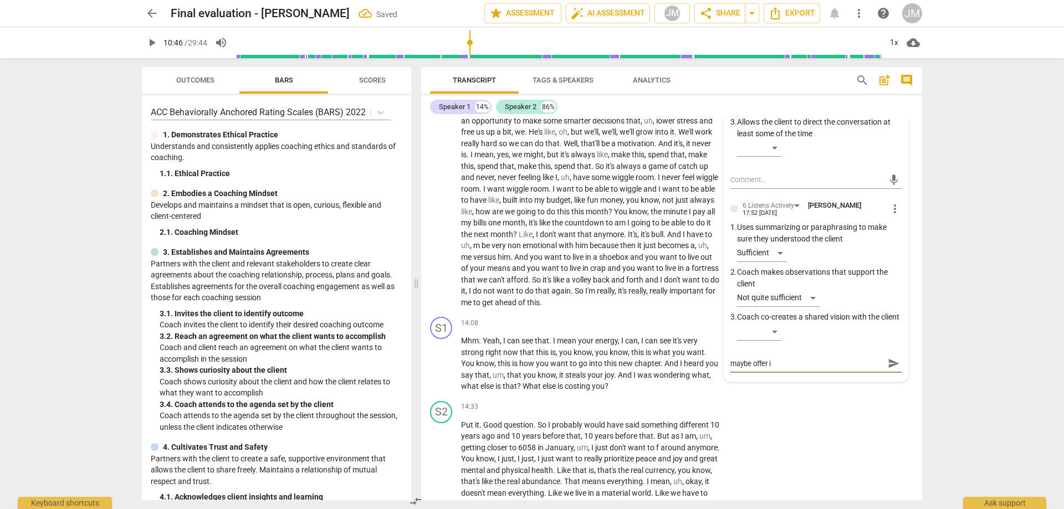
type textarea "maybe offer it"
type textarea "maybe offer it a"
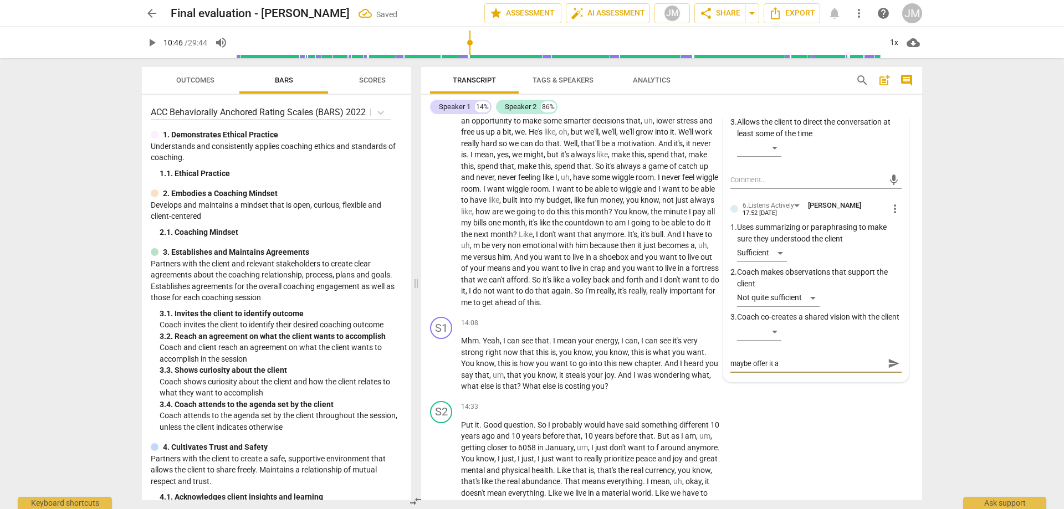
type textarea "maybe offer it as"
type textarea "maybe offer it as a"
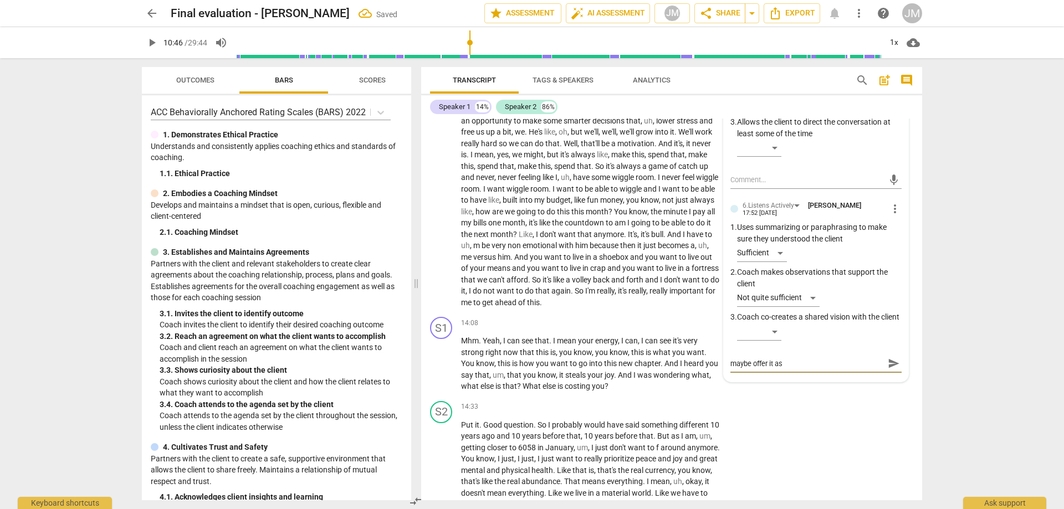
type textarea "maybe offer it as a"
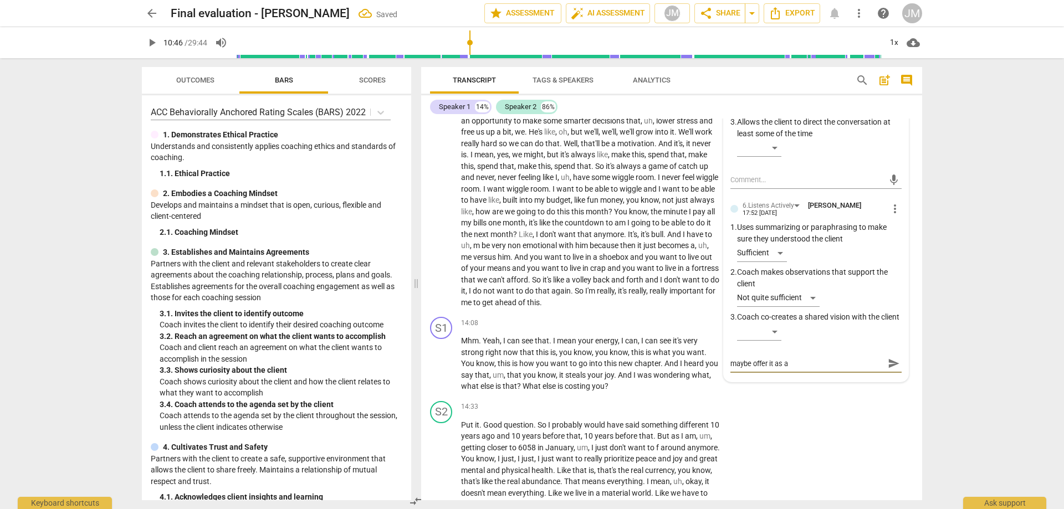
type textarea "maybe offer it as an"
type textarea "maybe offer it as an o"
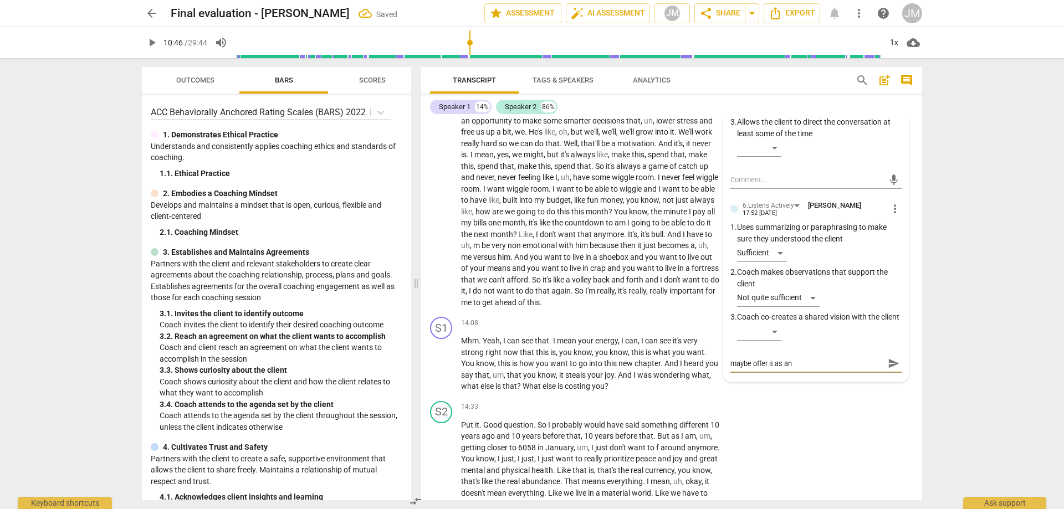
type textarea "maybe offer it as an o"
type textarea "maybe offer it as an ob"
type textarea "maybe offer it as an obs"
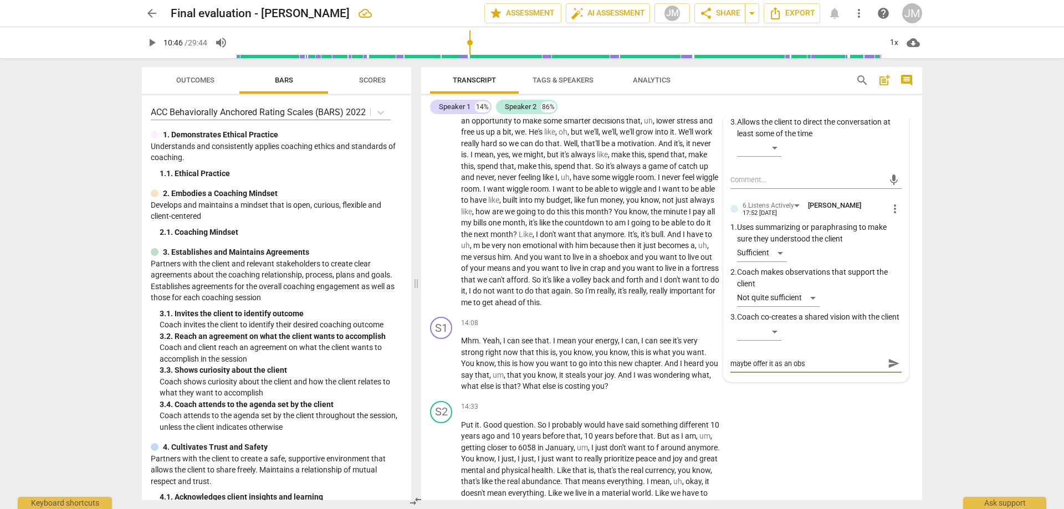
type textarea "maybe offer it as an obse"
type textarea "maybe offer it as an obser"
type textarea "maybe offer it as an observ"
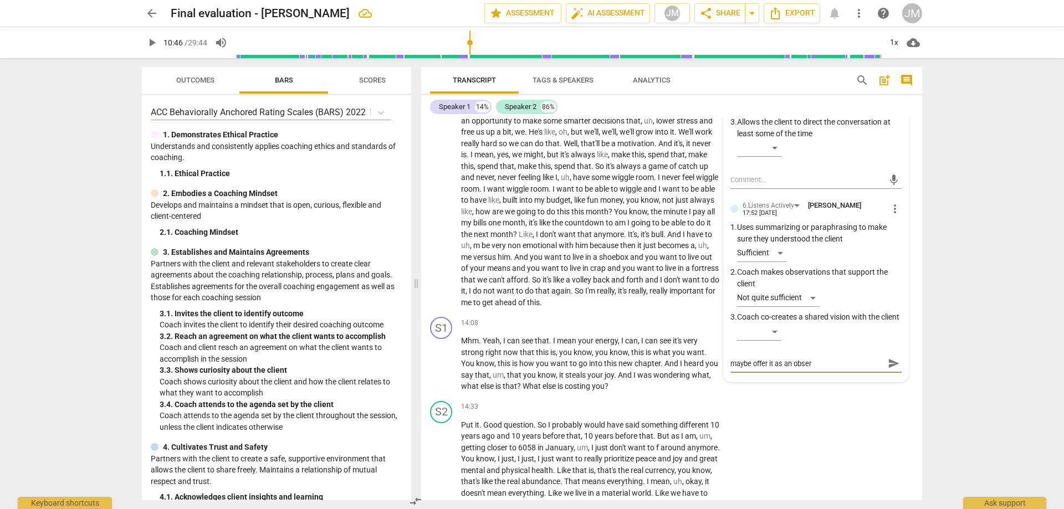
type textarea "maybe offer it as an observ"
type textarea "maybe offer it as an observa"
type textarea "maybe offer it as an observat"
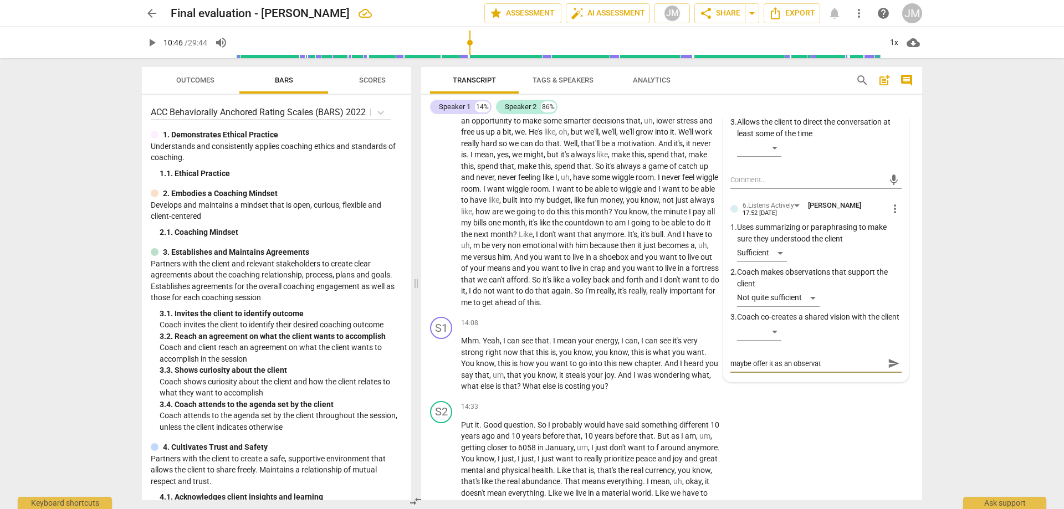
type textarea "maybe offer it as an observati"
type textarea "maybe offer it as an observatio"
type textarea "maybe offer it as an observation"
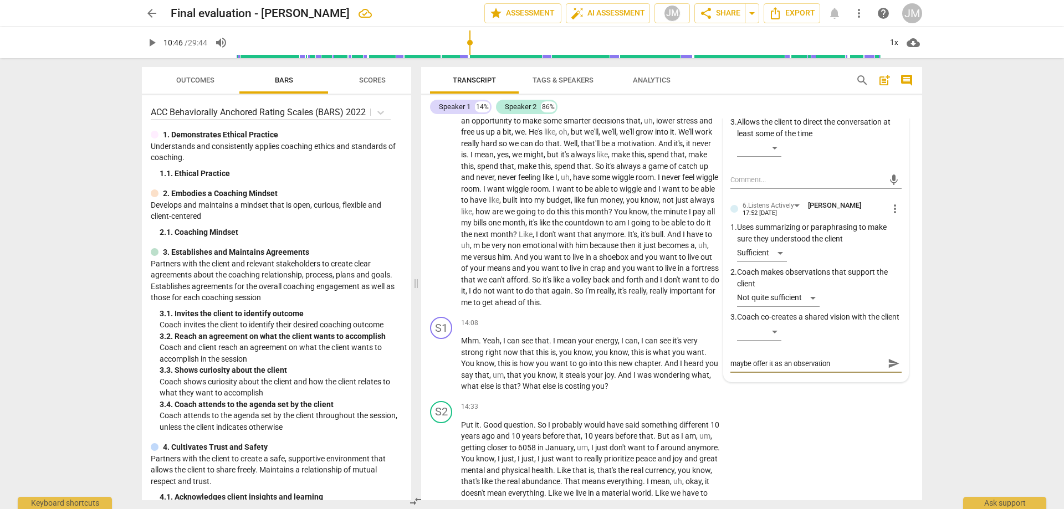
type textarea "maybe offer it as an observation"
click at [888, 370] on span "send" at bounding box center [894, 363] width 12 height 12
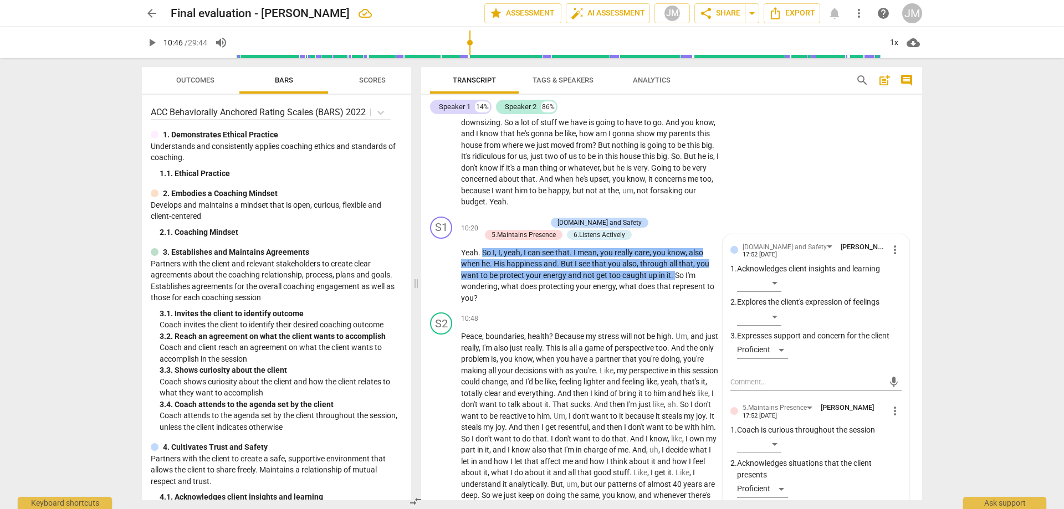
scroll to position [1823, 0]
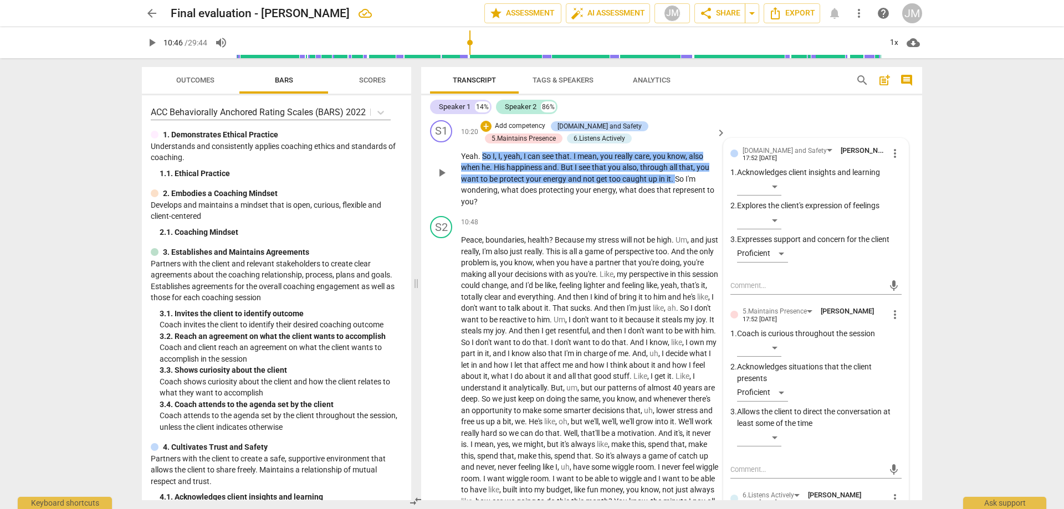
click at [805, 129] on div "S1 play_arrow pause 10:20 + Add competency [DOMAIN_NAME] and Safety 5.Maintains…" at bounding box center [671, 164] width 501 height 96
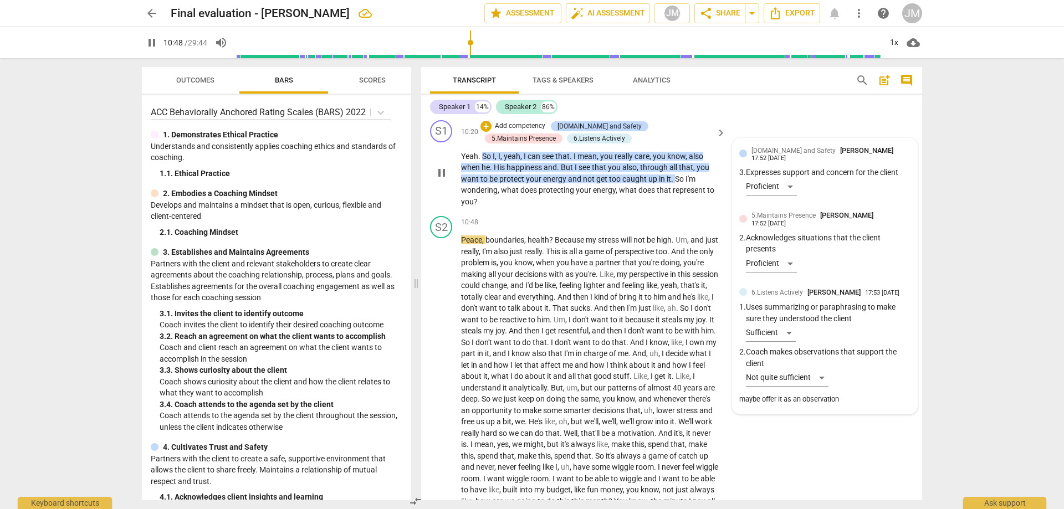
click at [822, 382] on div "6.Listens Actively [PERSON_NAME] 17:53 [DATE] 1. Uses summarizing or paraphrasi…" at bounding box center [824, 347] width 171 height 120
type input "649"
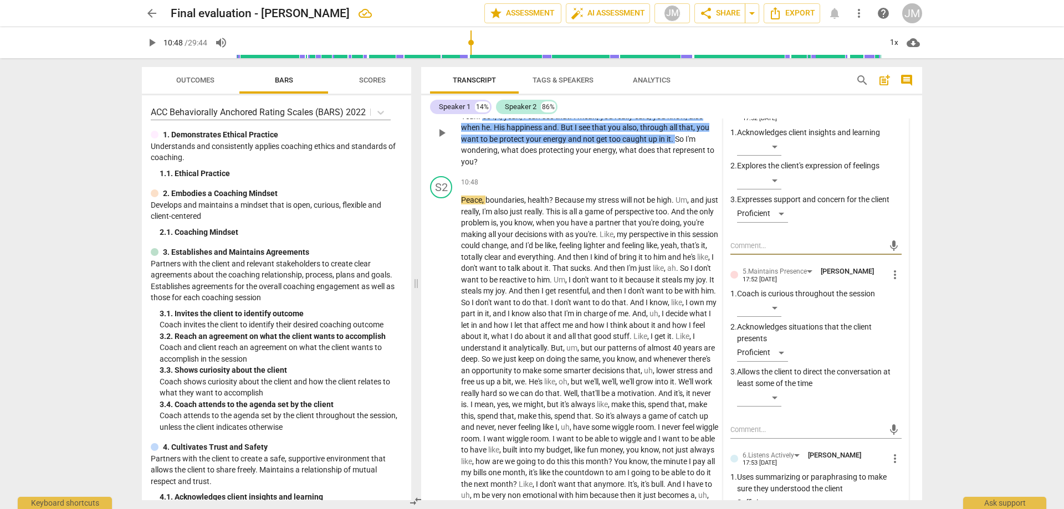
scroll to position [2100, 0]
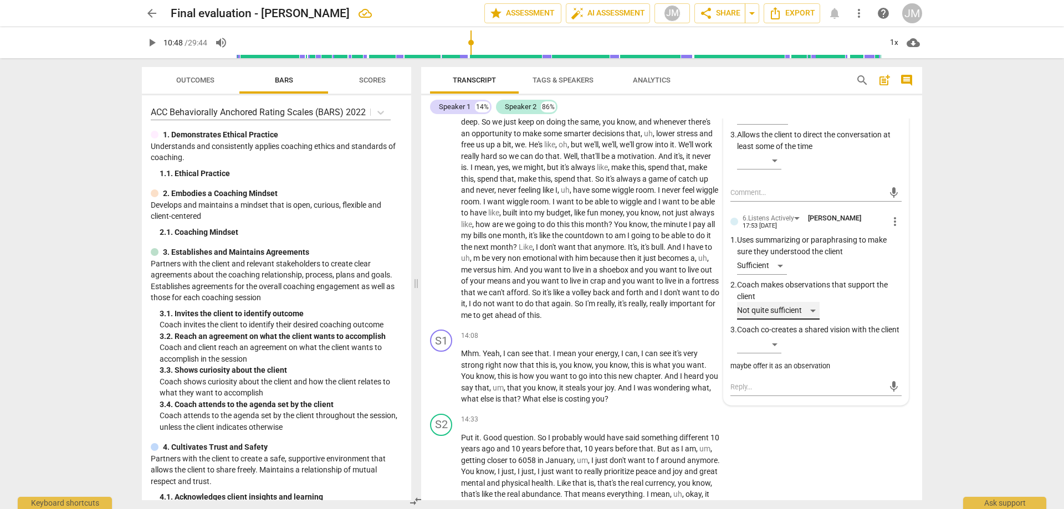
click at [798, 320] on div "Not quite sufficient" at bounding box center [778, 311] width 83 height 18
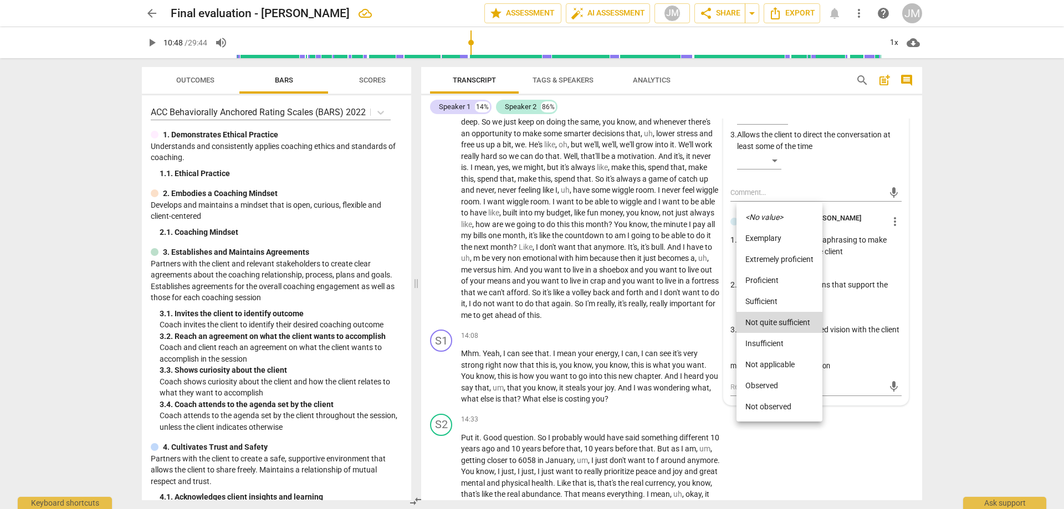
click at [791, 276] on li "Proficient" at bounding box center [780, 280] width 86 height 21
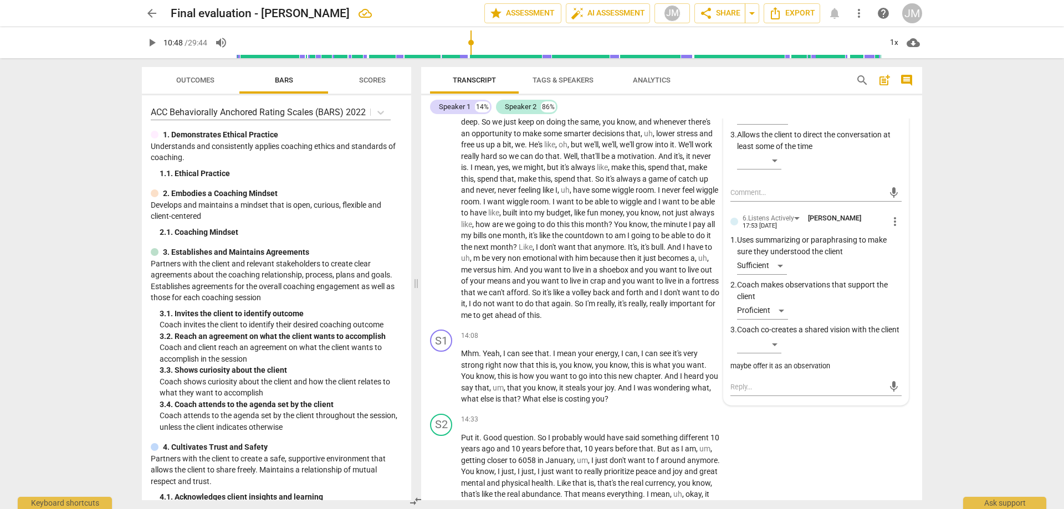
click at [824, 372] on div "maybe offer it as an observation" at bounding box center [815, 366] width 171 height 11
click at [831, 372] on div "maybe offer it as an observation" at bounding box center [815, 366] width 171 height 11
click at [808, 372] on div "maybe offer it as an observation" at bounding box center [815, 366] width 171 height 11
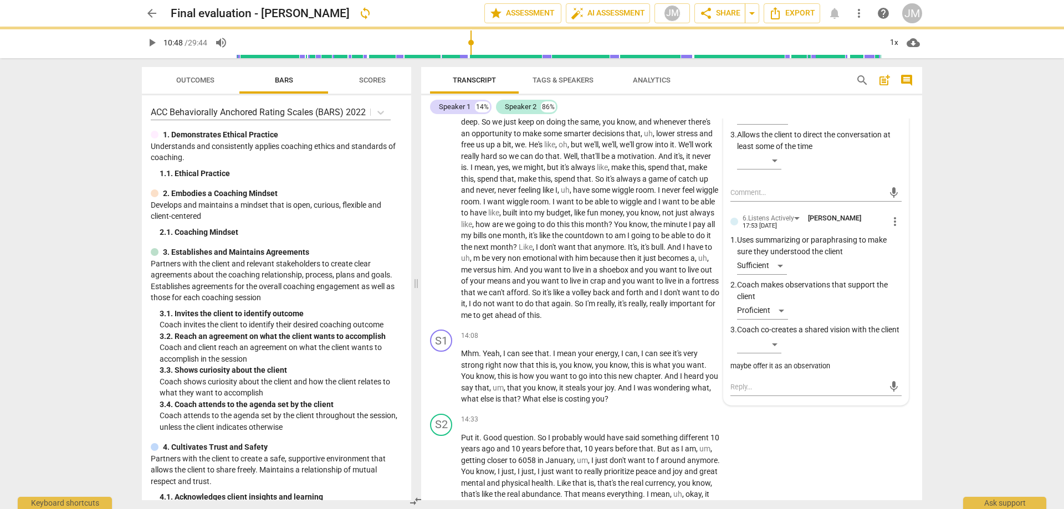
click at [759, 372] on div "maybe offer it as an observation" at bounding box center [815, 366] width 171 height 11
click at [760, 372] on div "maybe offer it as an observation" at bounding box center [815, 366] width 171 height 11
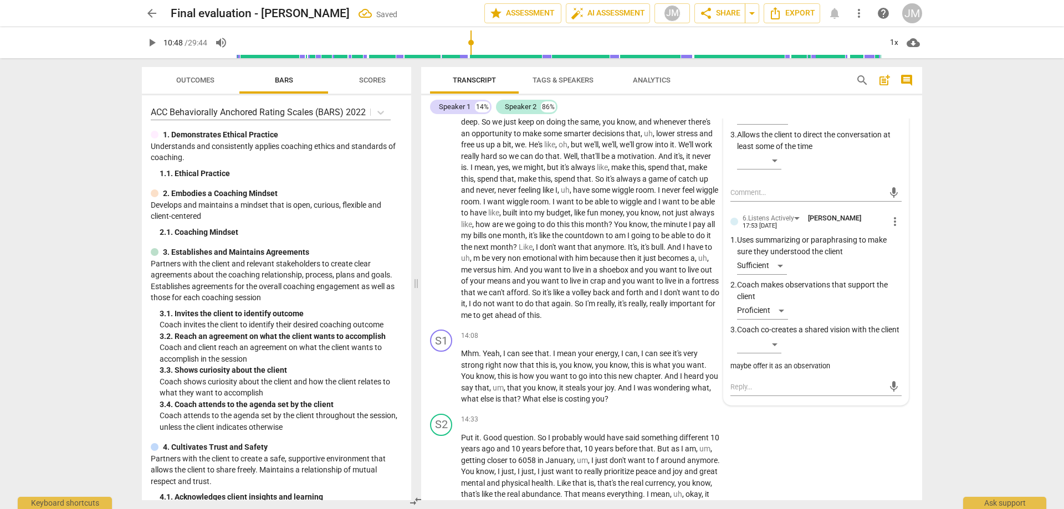
click at [777, 372] on div "maybe offer it as an observation" at bounding box center [815, 366] width 171 height 11
click at [887, 230] on div "6.Listens Actively [PERSON_NAME] 17:53 [DATE] more_vert" at bounding box center [815, 221] width 171 height 17
click at [890, 228] on span "more_vert" at bounding box center [894, 221] width 13 height 13
click at [892, 235] on li "Edit" at bounding box center [904, 232] width 38 height 21
click at [831, 378] on textarea "maybe offer it as an observation" at bounding box center [815, 372] width 171 height 11
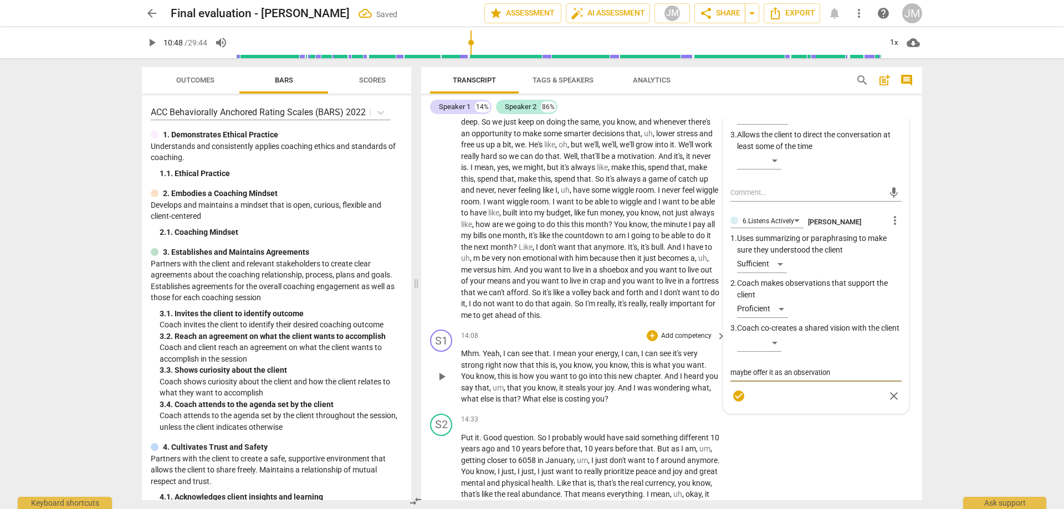
drag, startPoint x: 838, startPoint y: 395, endPoint x: 678, endPoint y: 389, distance: 160.3
click at [678, 391] on div "S1 play_arrow pause 00:02 + Add competency keyboard_arrow_right Hi . How are yo…" at bounding box center [671, 310] width 501 height 382
type textarea "g"
type textarea "go"
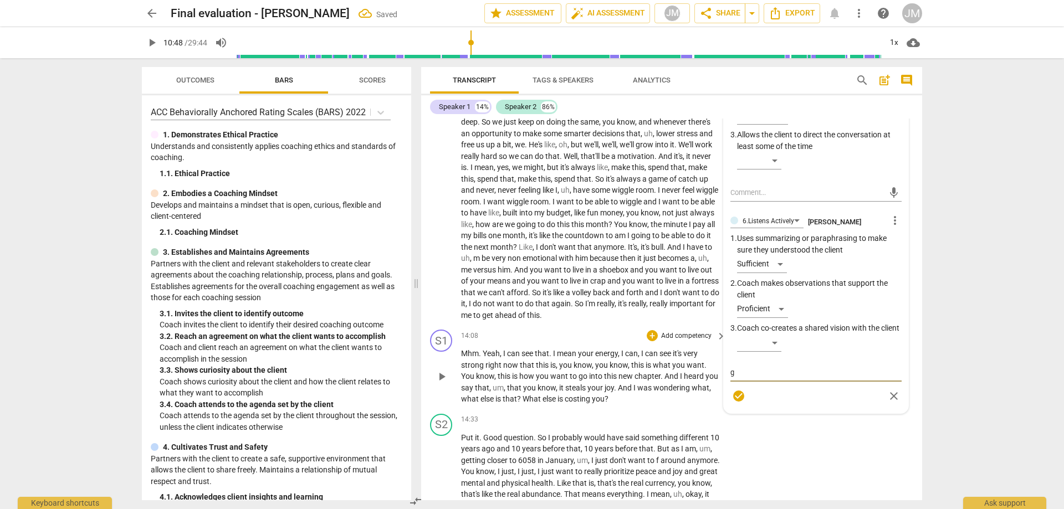
type textarea "go"
type textarea "goo"
type textarea "good"
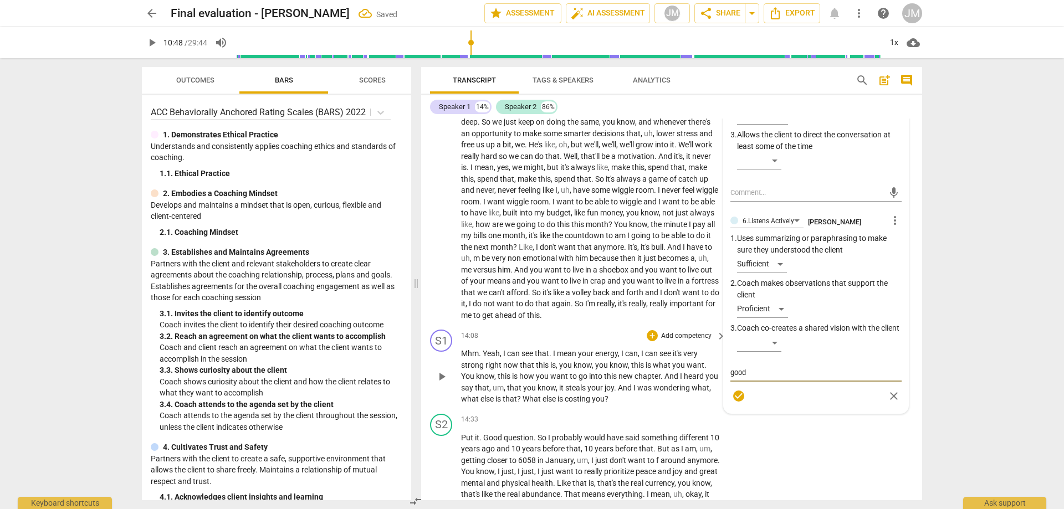
type textarea "good"
type textarea "good u"
type textarea "good us"
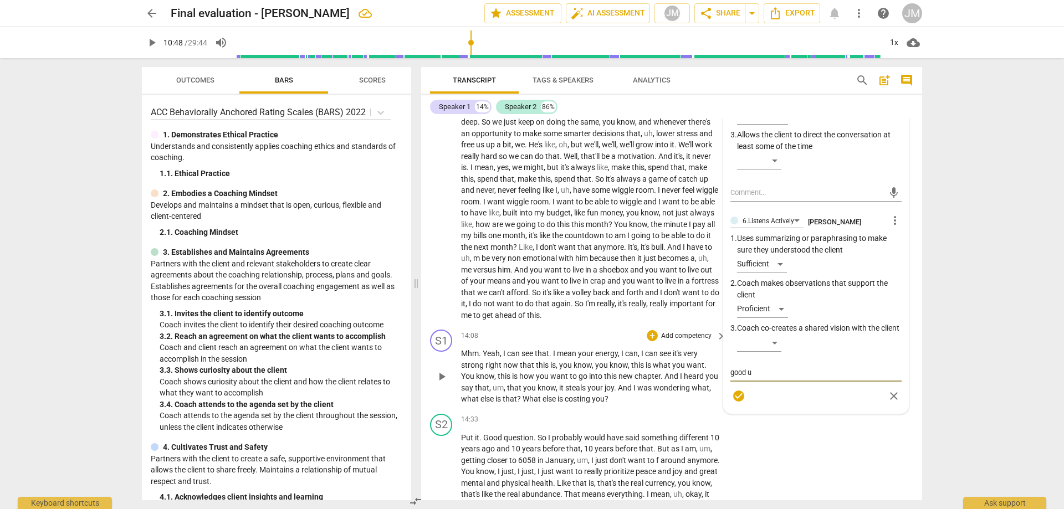
type textarea "good us"
type textarea "good use"
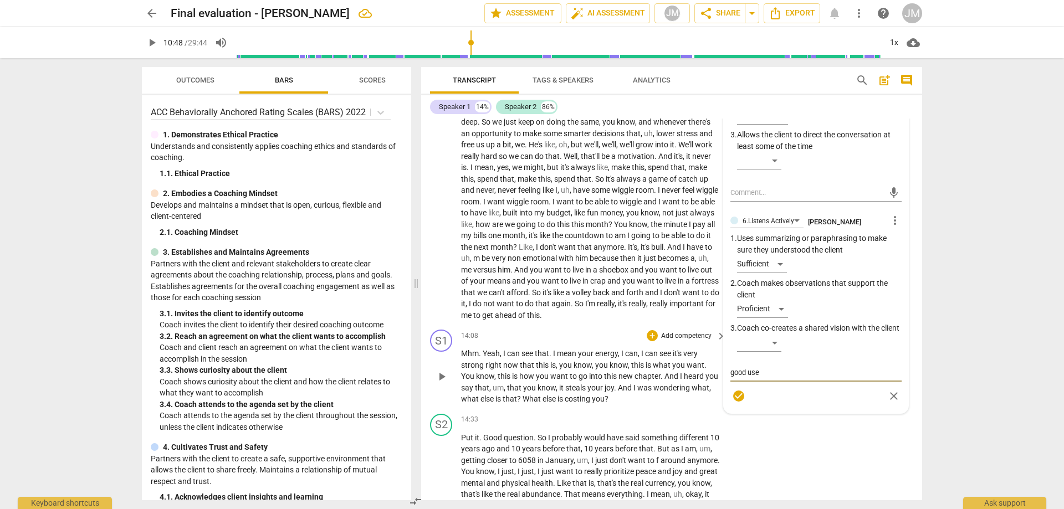
type textarea "good use o"
type textarea "good use of"
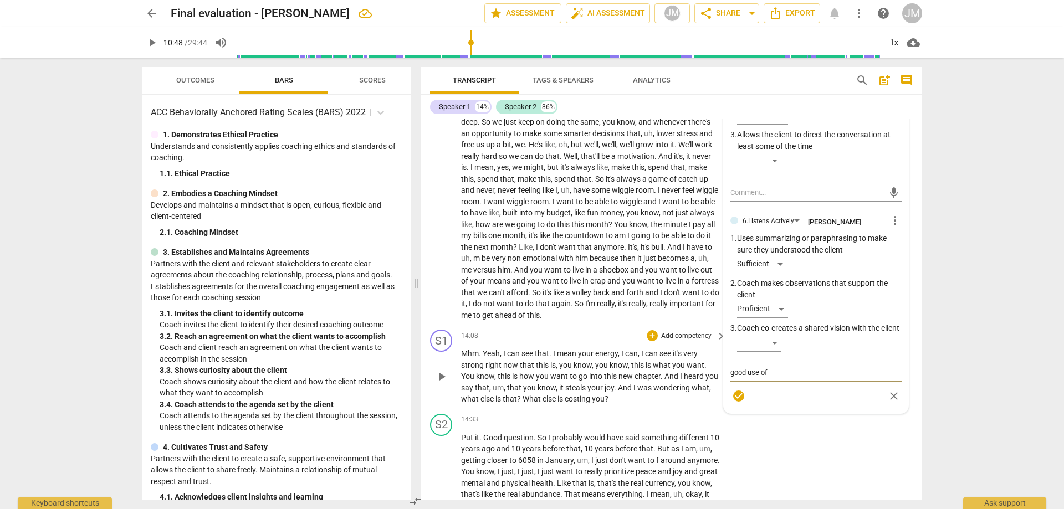
type textarea "good use of"
type textarea "good use of c"
type textarea "good use of cl"
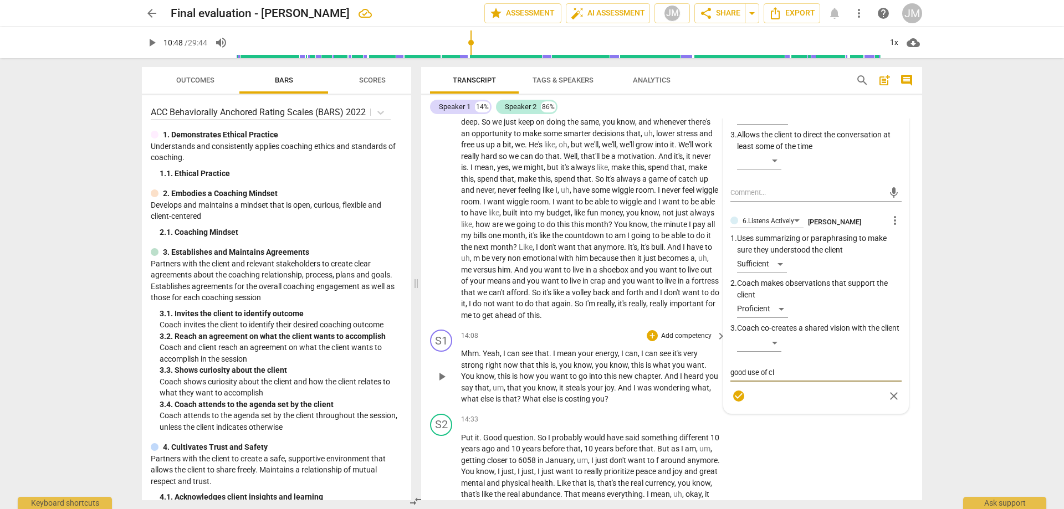
type textarea "good use of cli"
type textarea "good use of clie"
type textarea "good use of clien"
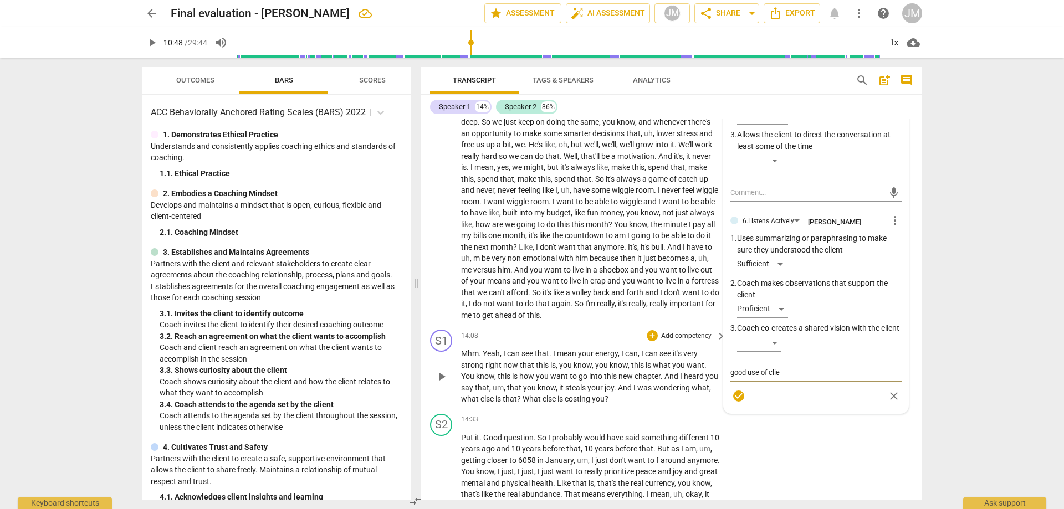
type textarea "good use of clien"
type textarea "good use of client"
type textarea "good use of client'"
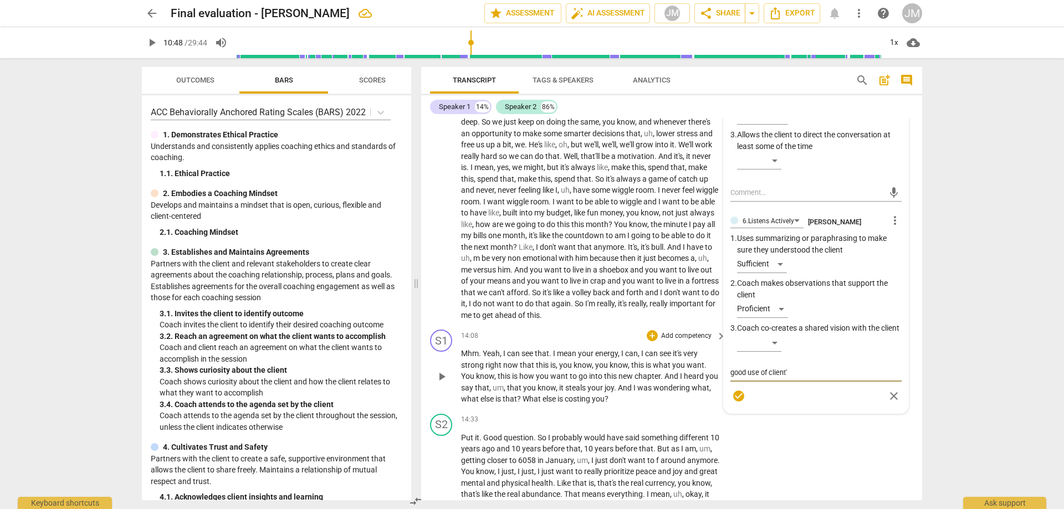
type textarea "good use of client's"
type textarea "good use of client's w"
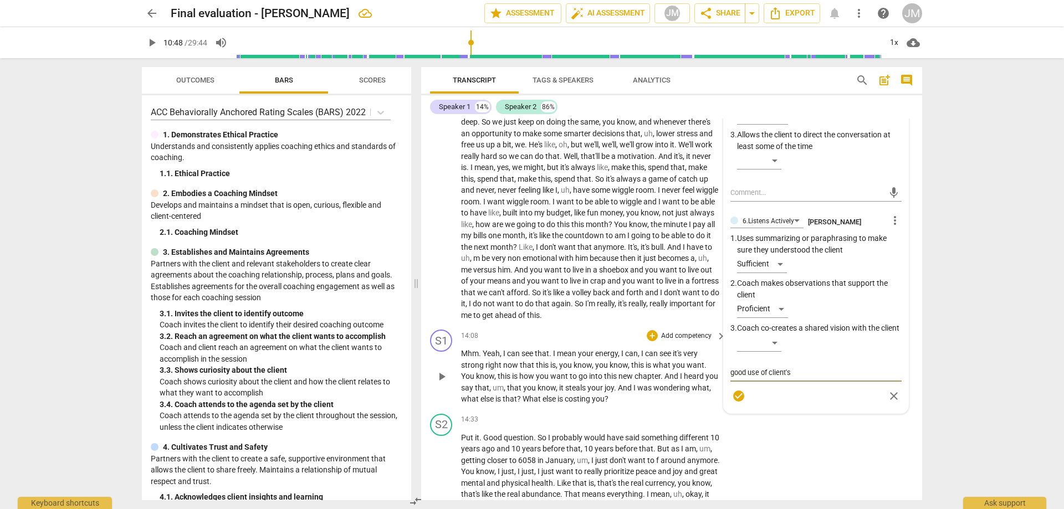
type textarea "good use of client's w"
type textarea "good use of client's wo"
type textarea "good use of client's wor"
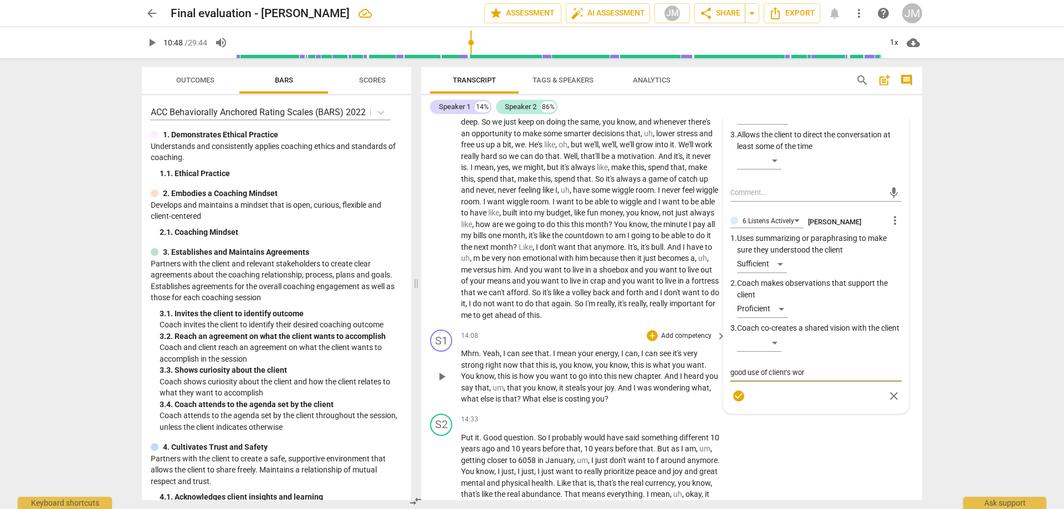
type textarea "good use of client's word"
type textarea "good use of client's words"
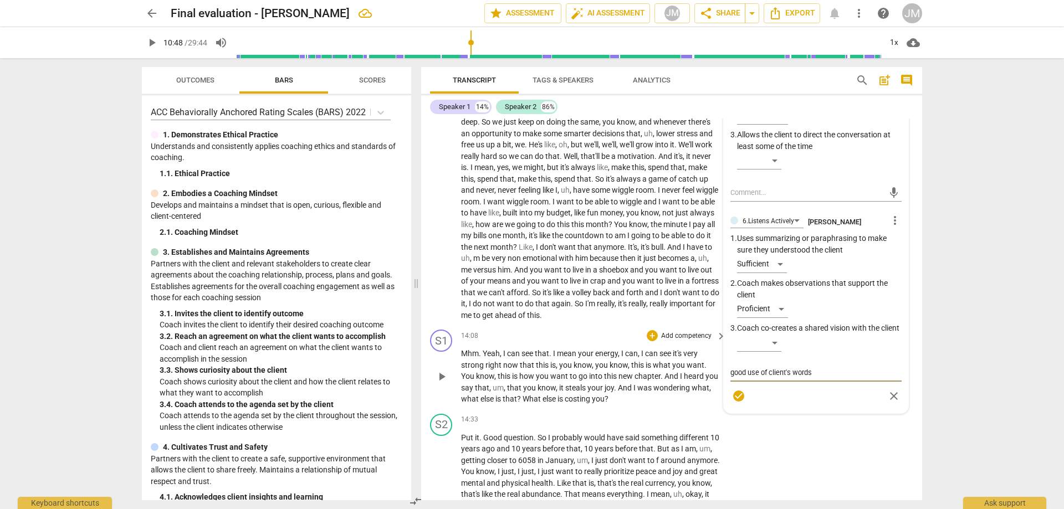
type textarea "good use of client's words"
type textarea "good use of client's words ""
type textarea "good use of client's words "p"
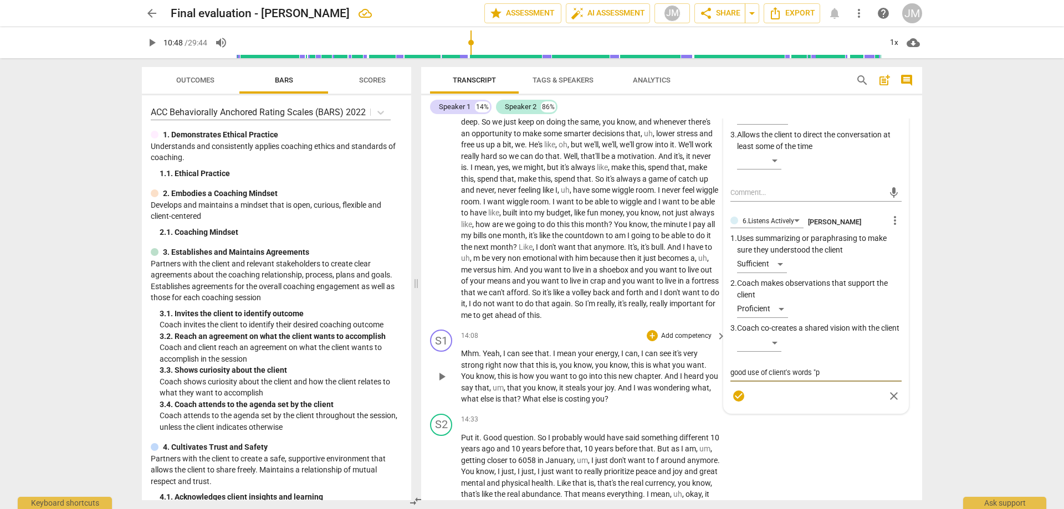
type textarea "good use of client's words "pr"
type textarea "good use of client's words "pro"
type textarea "good use of client's words "prot"
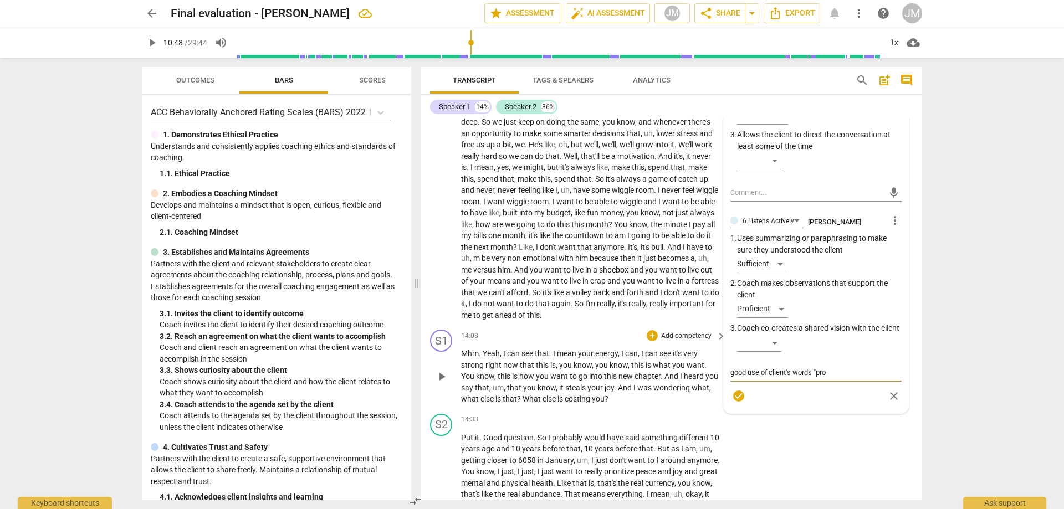
type textarea "good use of client's words "prot"
type textarea "good use of client's words "prote"
type textarea "good use of client's words "protec"
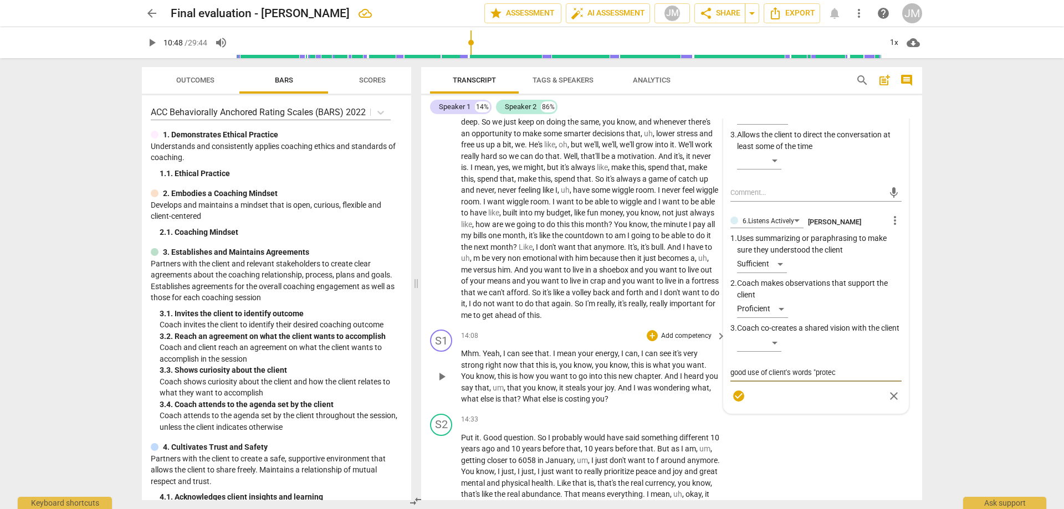
type textarea "good use of client's words "protect"
type textarea "good use of client's words "protecti"
type textarea "good use of client's words "protectin"
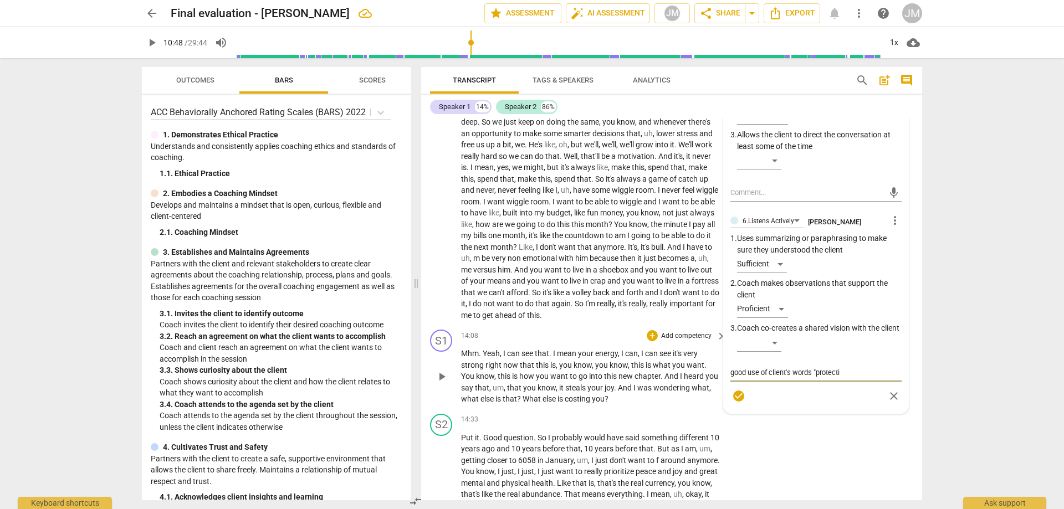
type textarea "good use of client's words "protectin"
type textarea "good use of client's words "protecting"
type textarea "good use of client's words "protecting y"
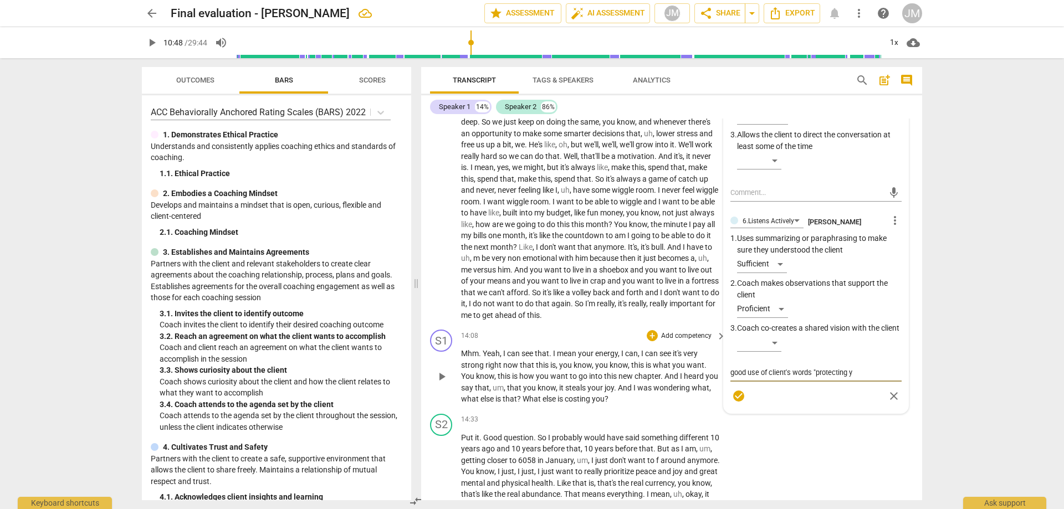
type textarea "good use of client's words "protecting yo"
type textarea "good use of client's words "protecting you"
type textarea "good use of client's words "protecting your"
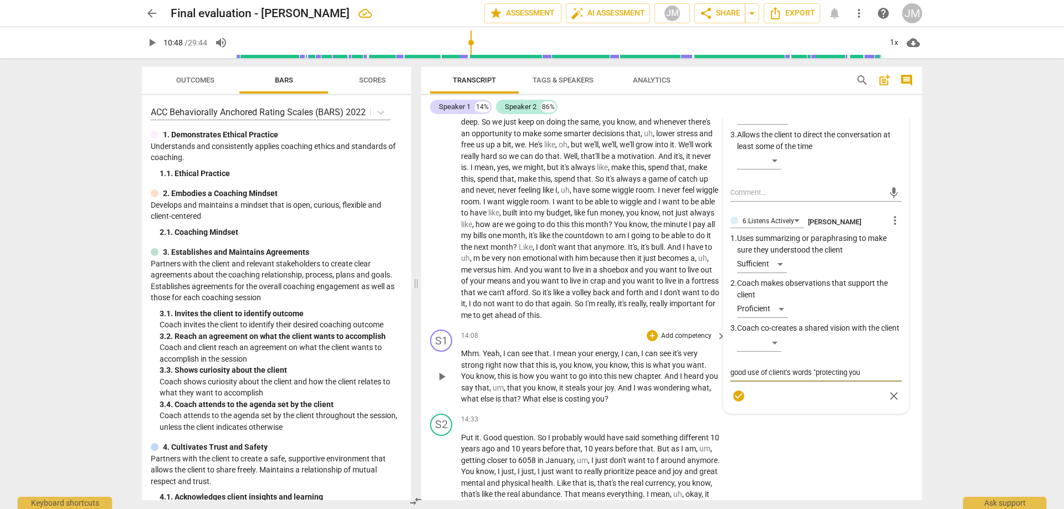
type textarea "good use of client's words "protecting your"
type textarea "good use of client's words "protecting your e"
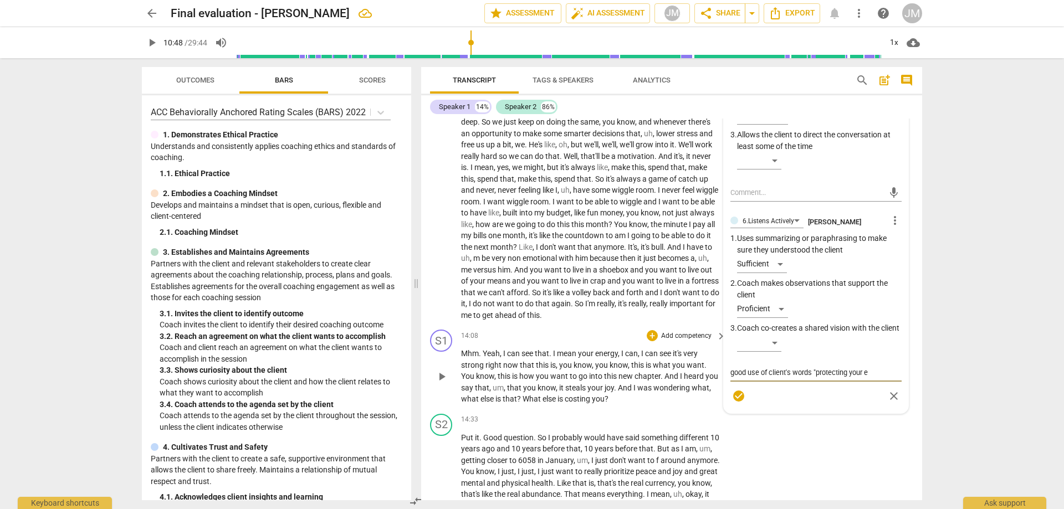
type textarea "good use of client's words "protecting your en"
type textarea "good use of client's words "protecting your ene"
type textarea "good use of client's words "protecting your ener"
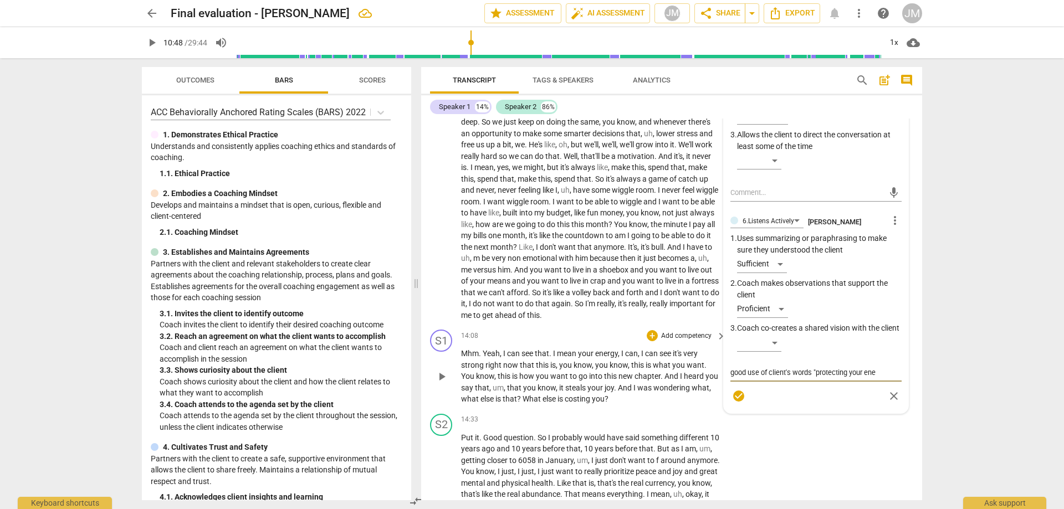
type textarea "good use of client's words "protecting your ener"
type textarea "good use of client's words "protecting your energ"
type textarea "good use of client's words "protecting your energy"
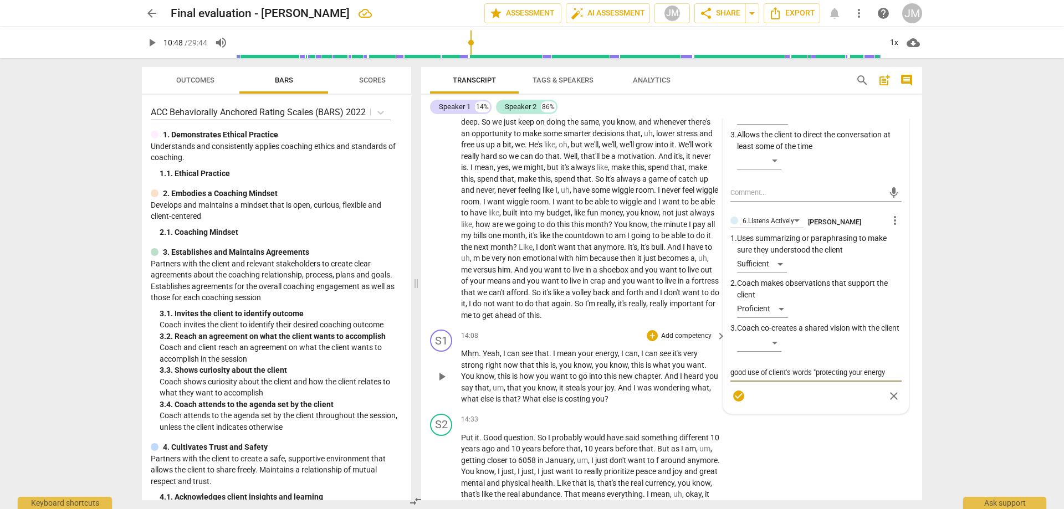
type textarea "good use of client's words "protecting your energy""
click at [740, 403] on span "check_circle" at bounding box center [738, 396] width 13 height 13
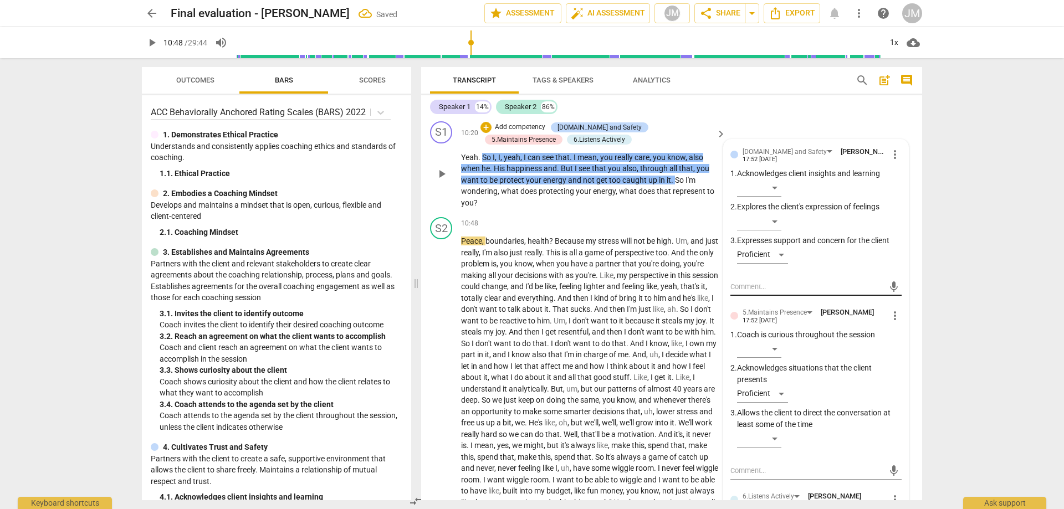
scroll to position [1712, 0]
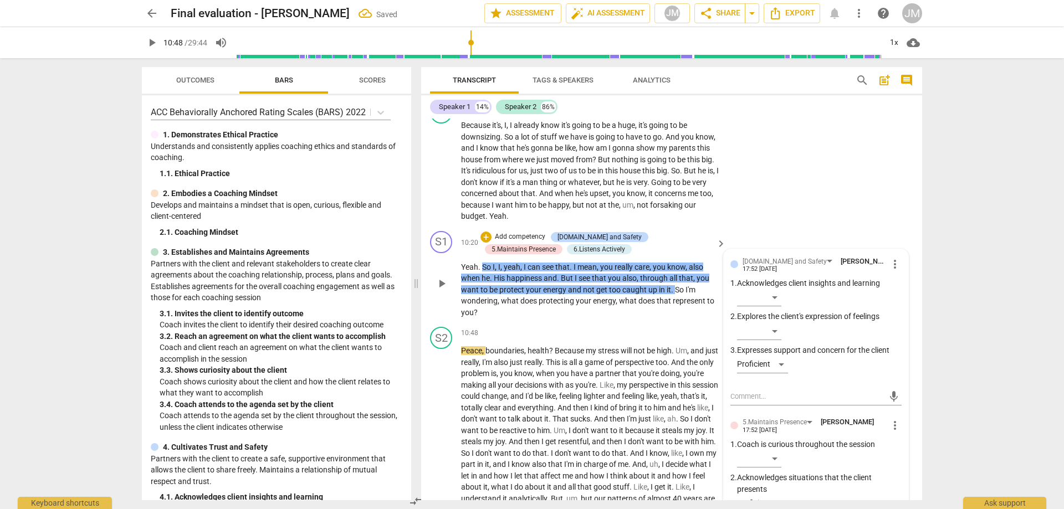
click at [675, 319] on p "Yeah . So I , I , yeah , I can see that . I mean , you really care , you know ,…" at bounding box center [590, 290] width 259 height 57
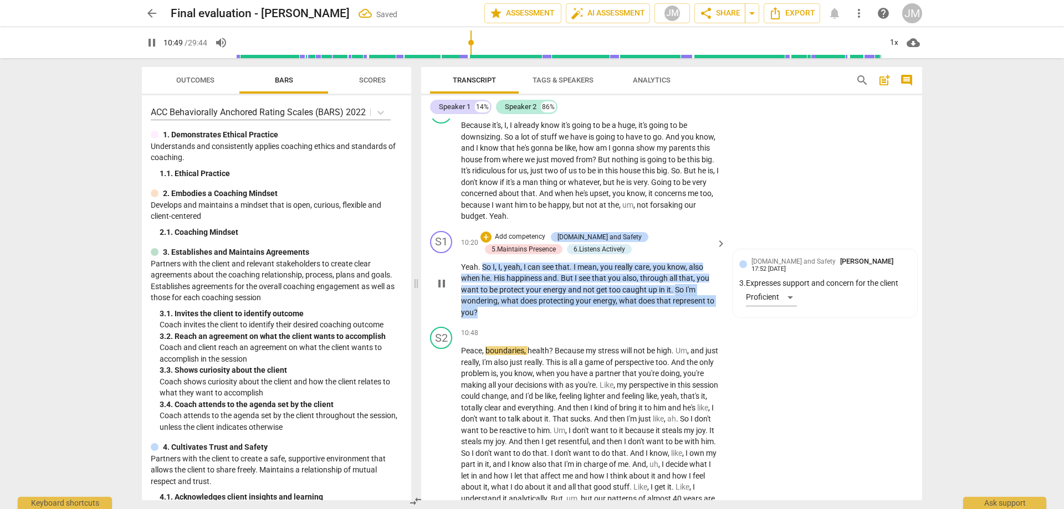
drag, startPoint x: 676, startPoint y: 303, endPoint x: 708, endPoint y: 328, distance: 40.6
click at [707, 319] on p "Yeah . So I , I , yeah , I can see that . I mean , you really care , you know ,…" at bounding box center [590, 290] width 259 height 57
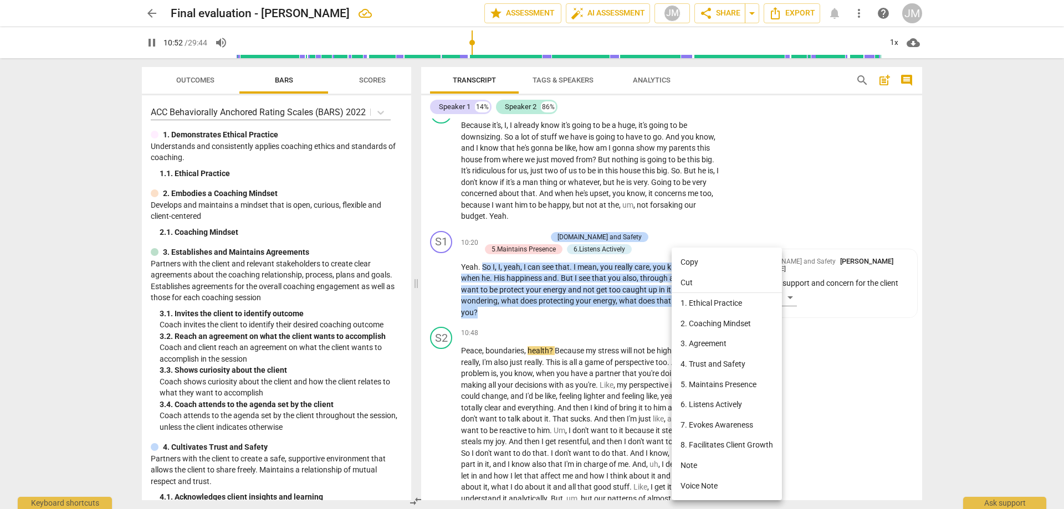
click at [712, 345] on li "3. Agreement" at bounding box center [727, 344] width 110 height 21
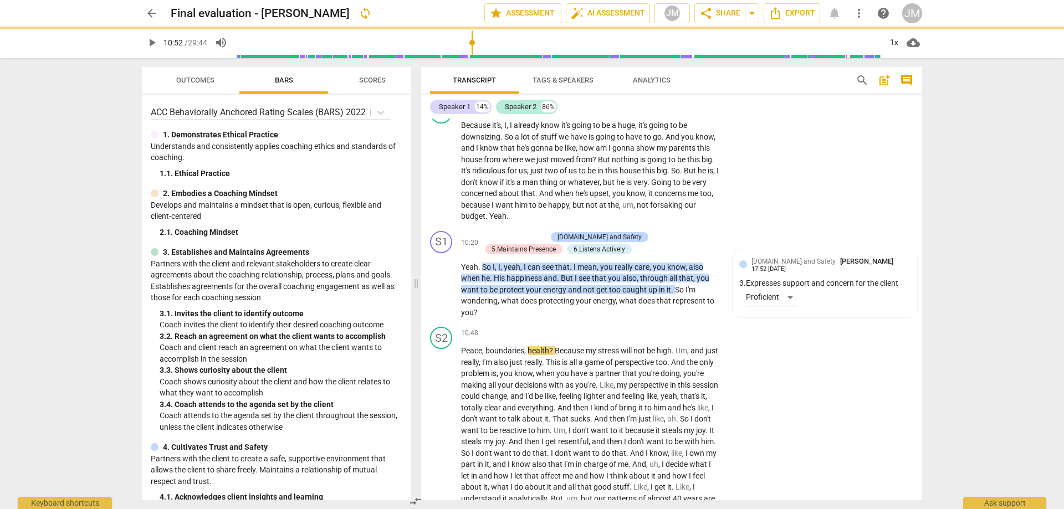
click at [716, 364] on ul "Copy Cut 1. Ethical Practice 2. Coaching Mindset 3. Agreement 4. Trust and Safe…" at bounding box center [713, 349] width 83 height 142
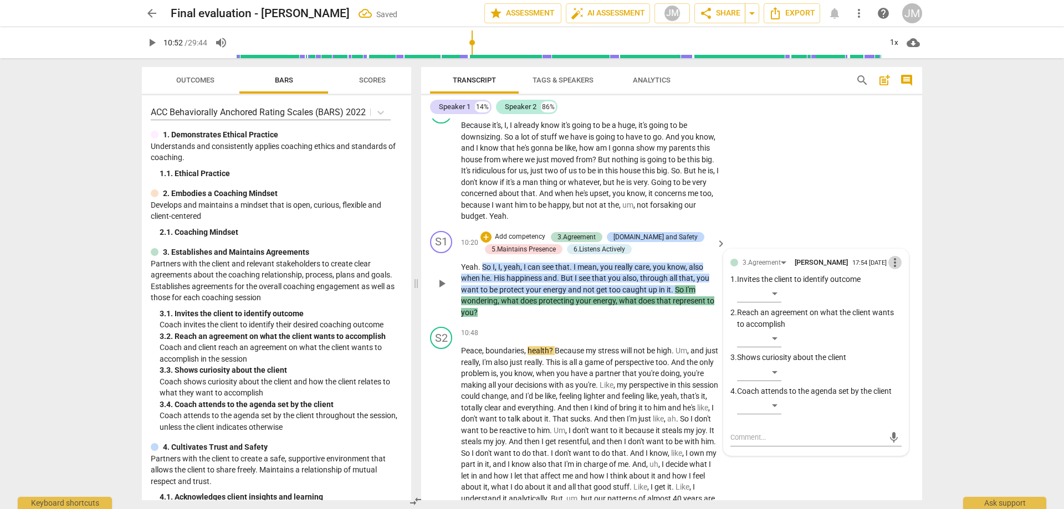
click at [888, 269] on span "more_vert" at bounding box center [894, 262] width 13 height 13
click at [897, 296] on li "Delete" at bounding box center [904, 296] width 38 height 21
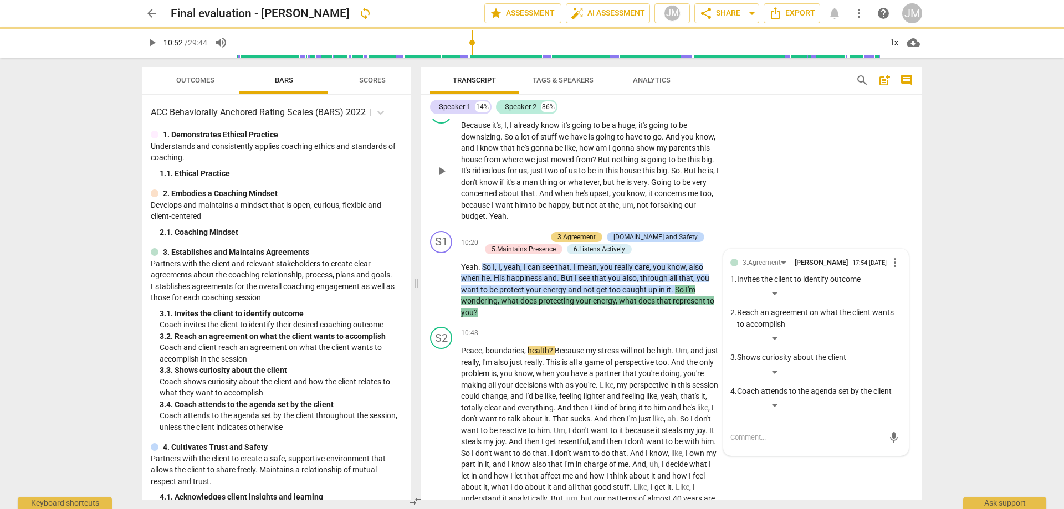
click at [840, 143] on div "S2 play_arrow pause 09:31 + Add competency keyboard_arrow_right Because it's , …" at bounding box center [671, 162] width 501 height 130
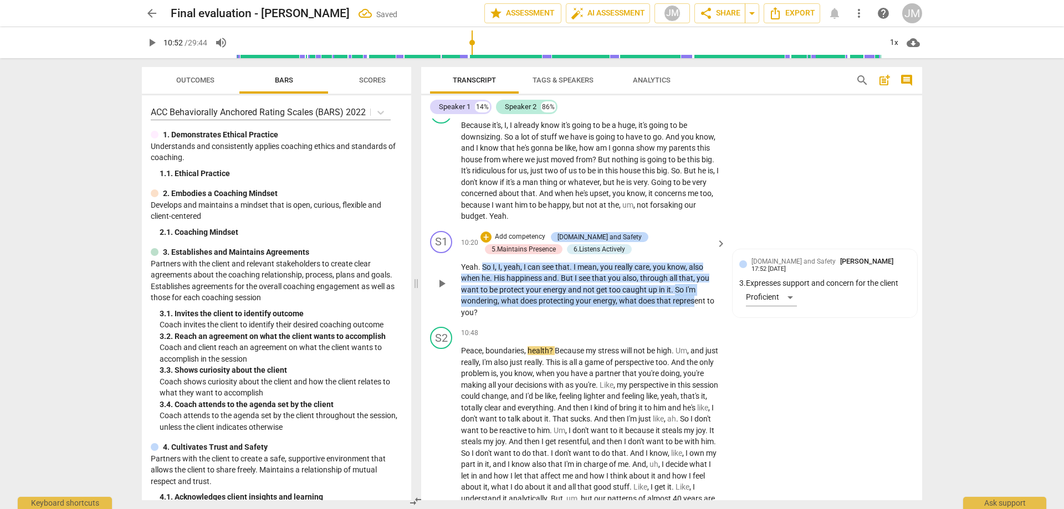
drag, startPoint x: 675, startPoint y: 302, endPoint x: 687, endPoint y: 311, distance: 15.4
click at [707, 319] on p "Yeah . So I , I , yeah , I can see that . I mean , you really care , you know ,…" at bounding box center [590, 290] width 259 height 57
click at [482, 243] on div "+" at bounding box center [486, 237] width 11 height 11
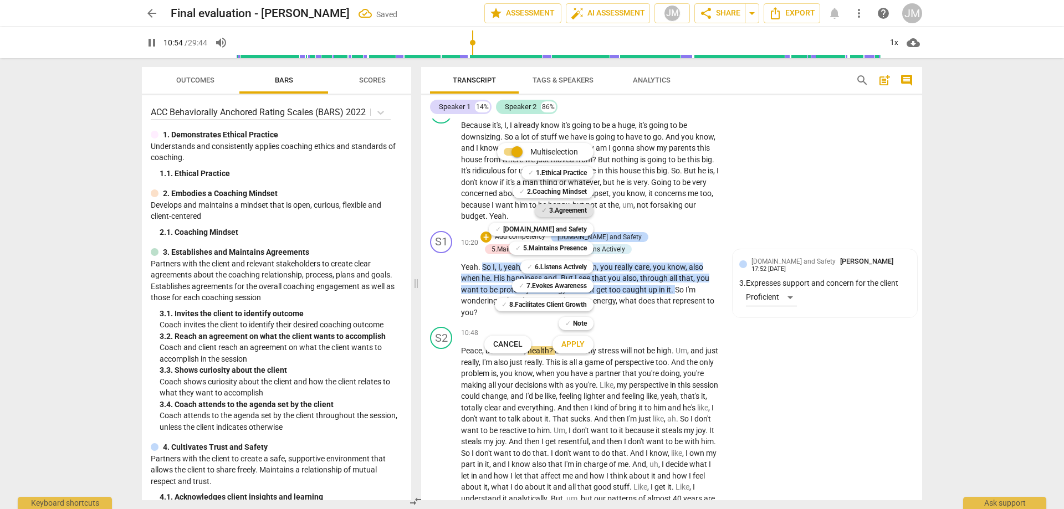
click at [578, 215] on b "3.Agreement" at bounding box center [568, 210] width 38 height 13
click at [574, 231] on b "[DOMAIN_NAME] and Safety" at bounding box center [545, 229] width 84 height 13
click at [569, 246] on b "5.Maintains Presence" at bounding box center [555, 248] width 64 height 13
click at [566, 258] on div "✓ 6.Listens Actively 6" at bounding box center [563, 267] width 94 height 19
click at [567, 268] on b "6.Listens Actively" at bounding box center [561, 266] width 52 height 13
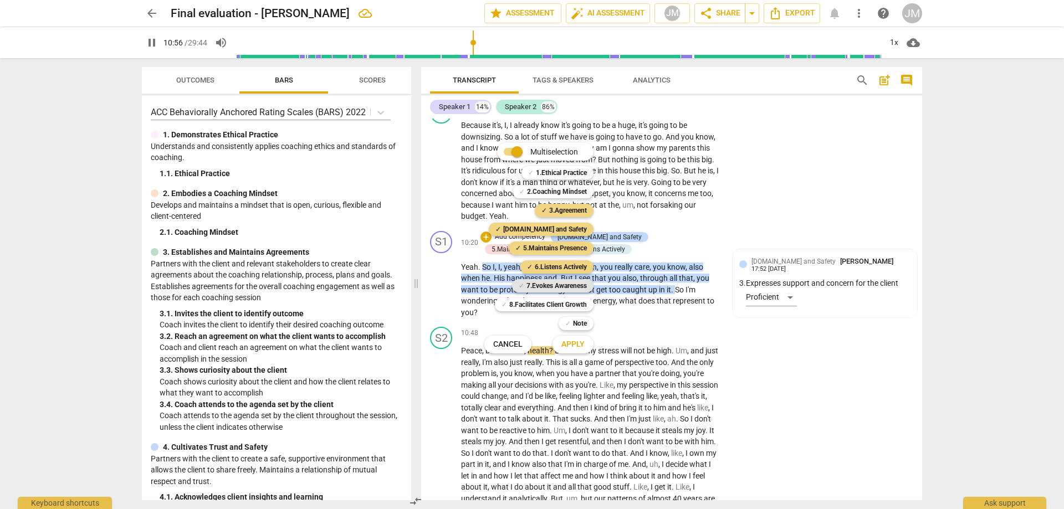
click at [568, 285] on b "7.Evokes Awareness" at bounding box center [557, 285] width 60 height 13
click at [581, 351] on button "Apply" at bounding box center [573, 345] width 41 height 20
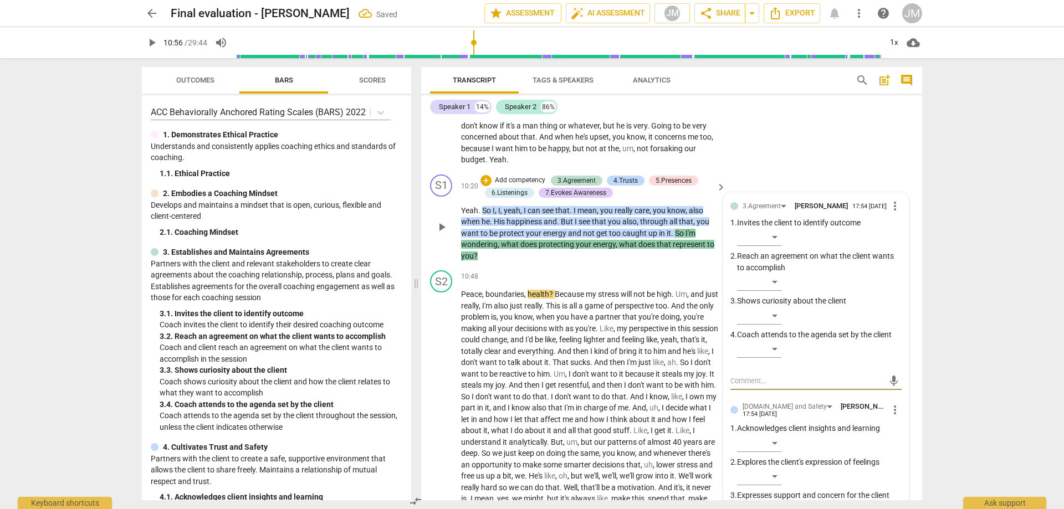
scroll to position [1823, 0]
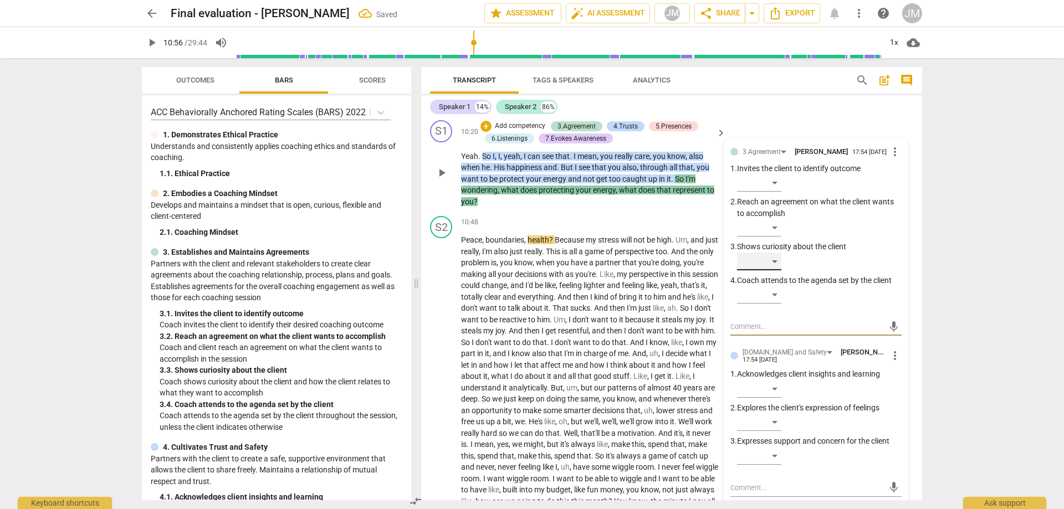
click at [781, 270] on div "​" at bounding box center [759, 262] width 44 height 18
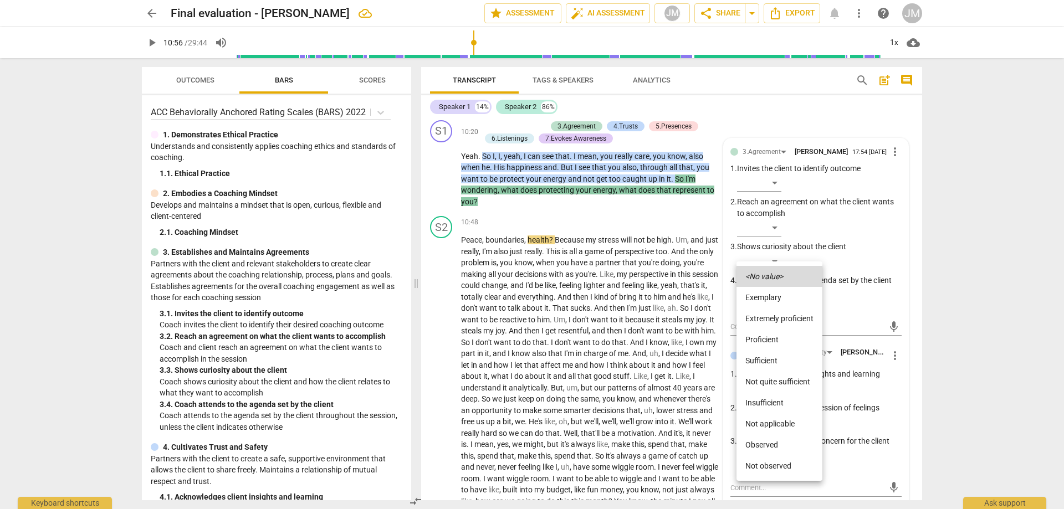
click at [772, 339] on li "Proficient" at bounding box center [780, 339] width 86 height 21
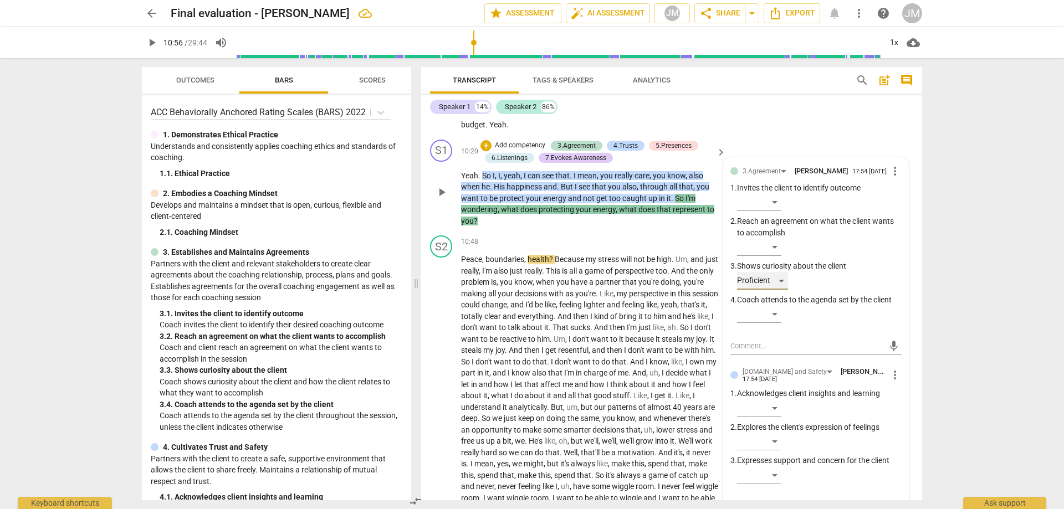
scroll to position [1934, 0]
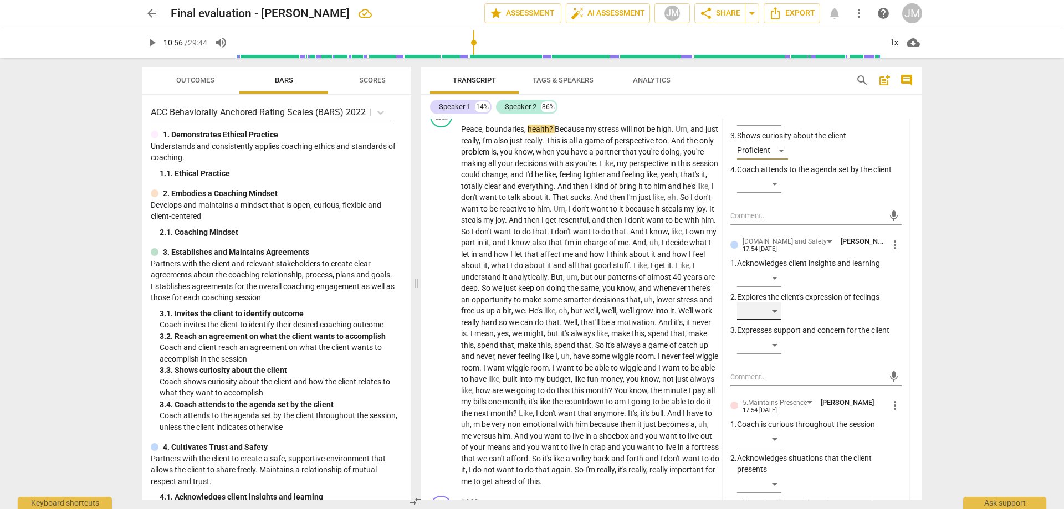
click at [780, 320] on div "​" at bounding box center [759, 312] width 44 height 18
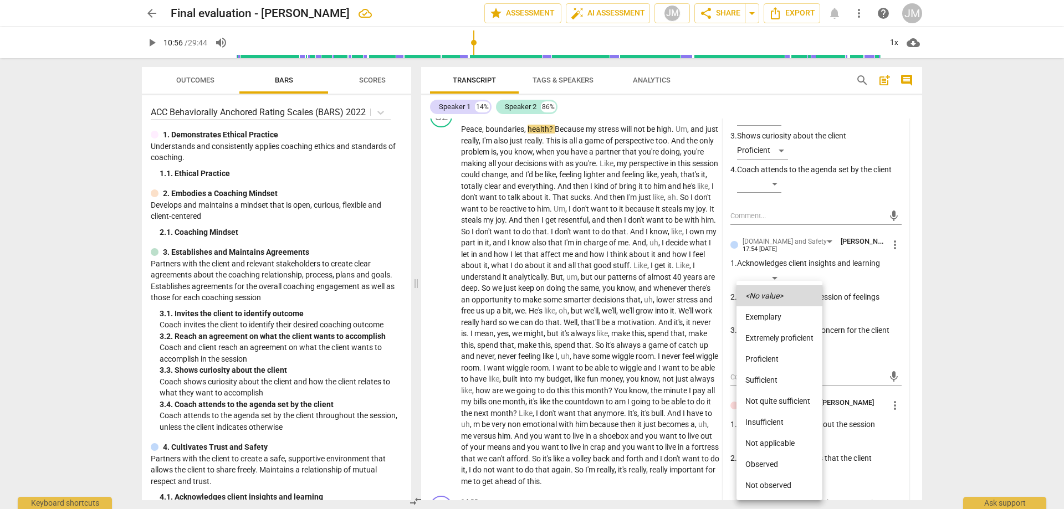
click at [802, 358] on li "Proficient" at bounding box center [780, 359] width 86 height 21
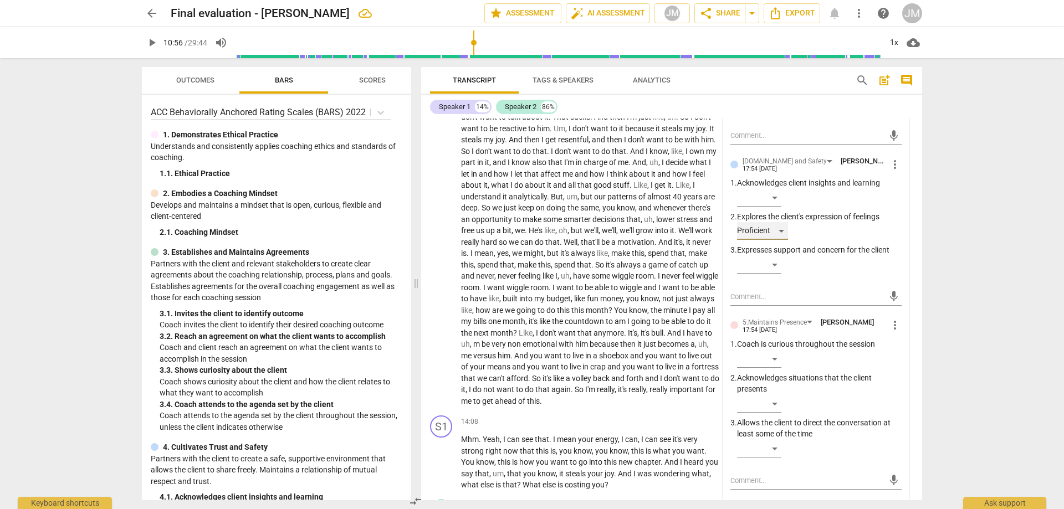
scroll to position [2155, 0]
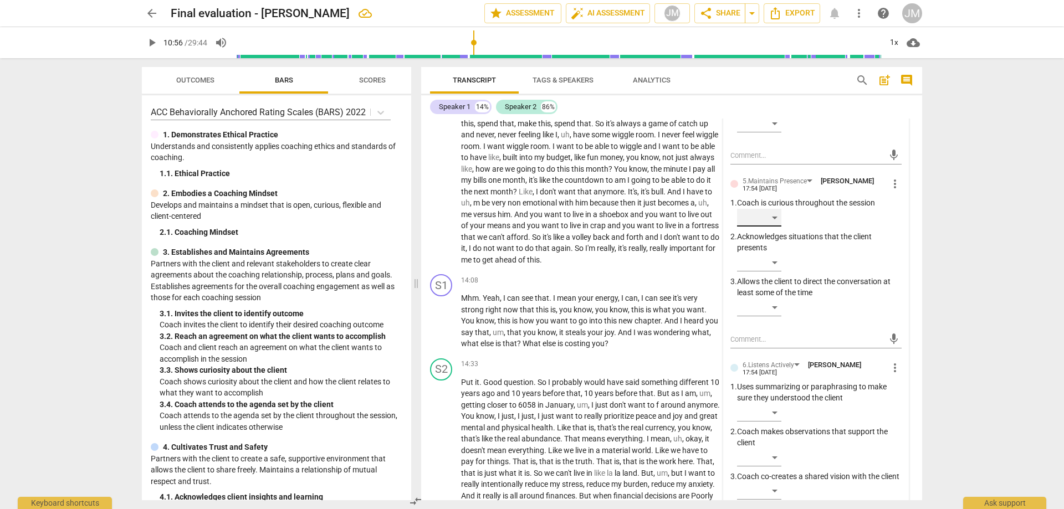
click at [769, 227] on div "​" at bounding box center [759, 218] width 44 height 18
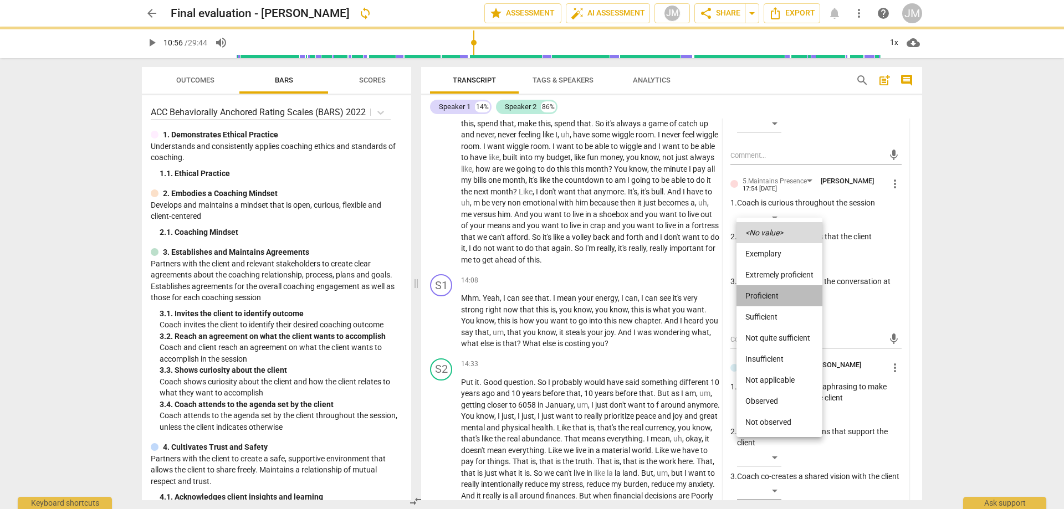
click at [776, 292] on li "Proficient" at bounding box center [780, 295] width 86 height 21
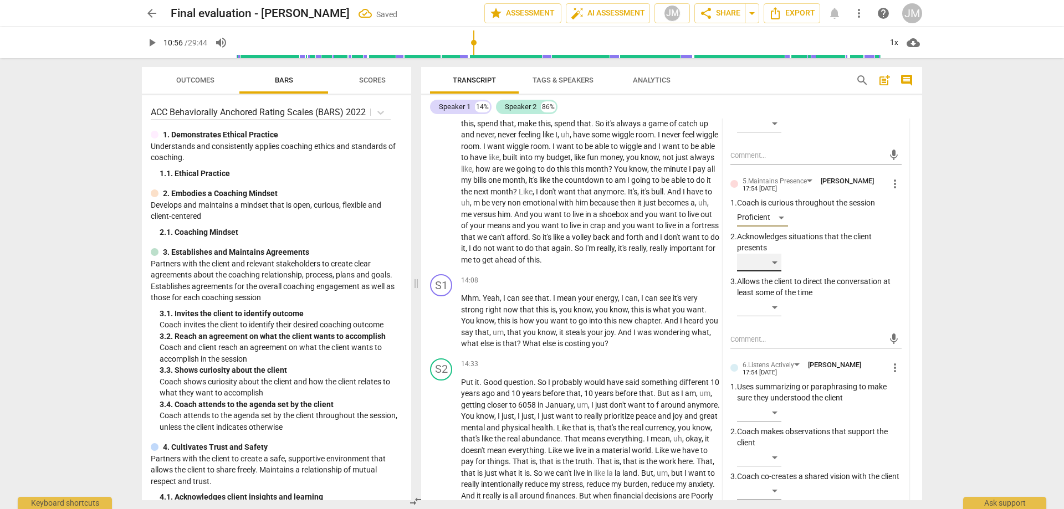
click at [774, 272] on div "​" at bounding box center [759, 263] width 44 height 18
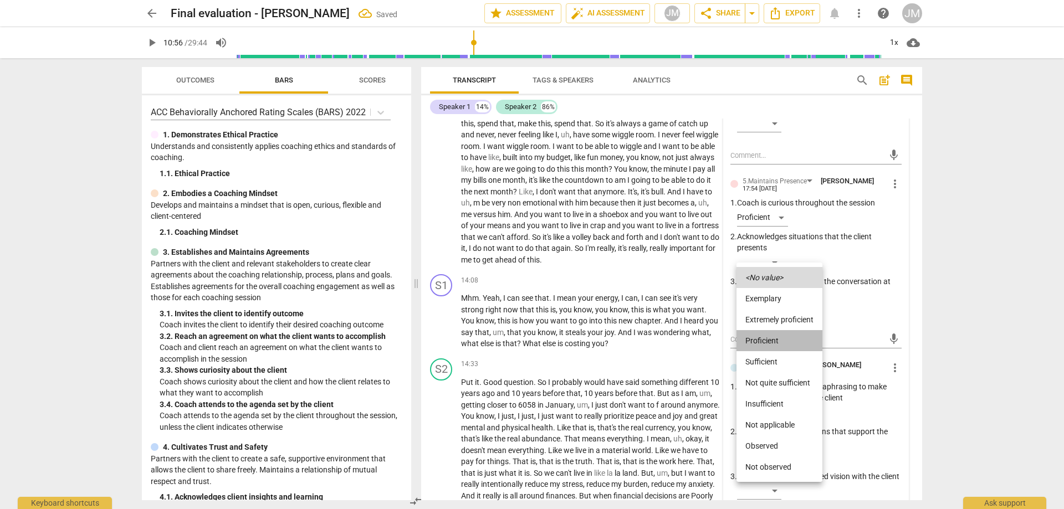
click at [778, 340] on li "Proficient" at bounding box center [780, 340] width 86 height 21
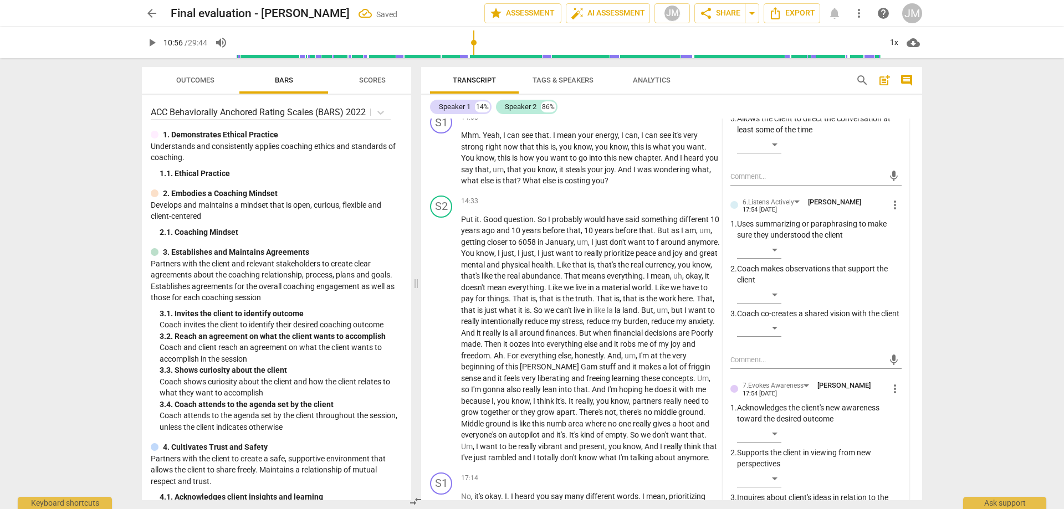
scroll to position [2322, 0]
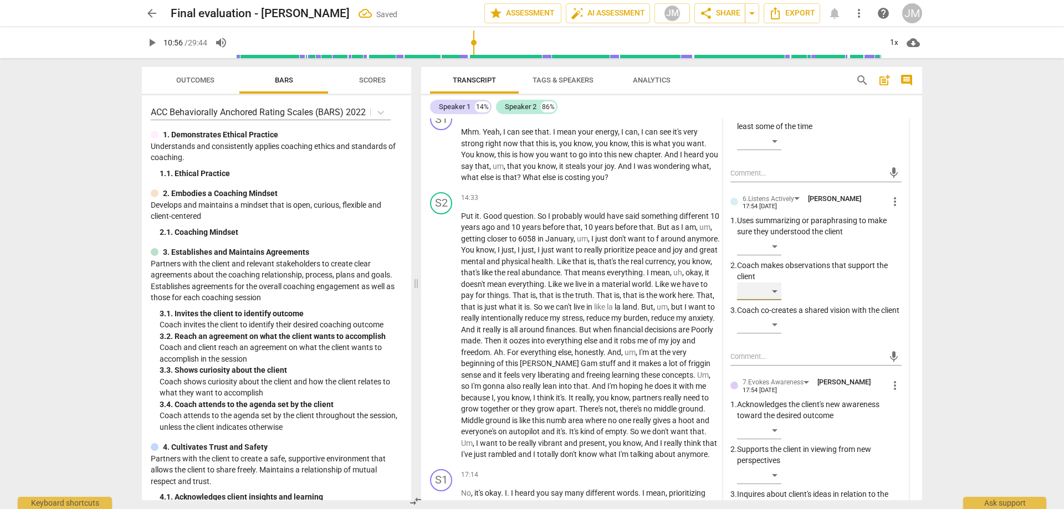
click at [771, 300] on div "​" at bounding box center [759, 292] width 44 height 18
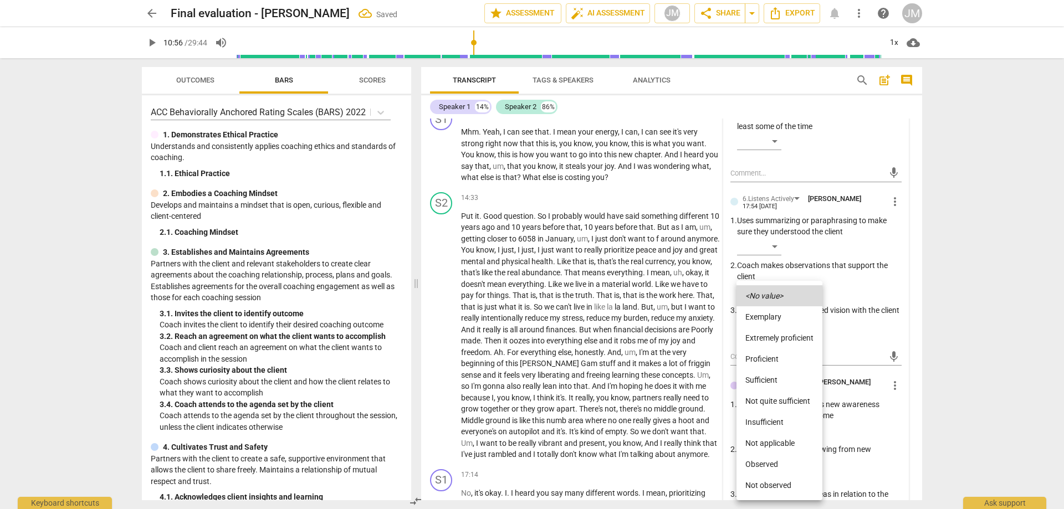
click at [779, 338] on li "Extremely proficient" at bounding box center [780, 338] width 86 height 21
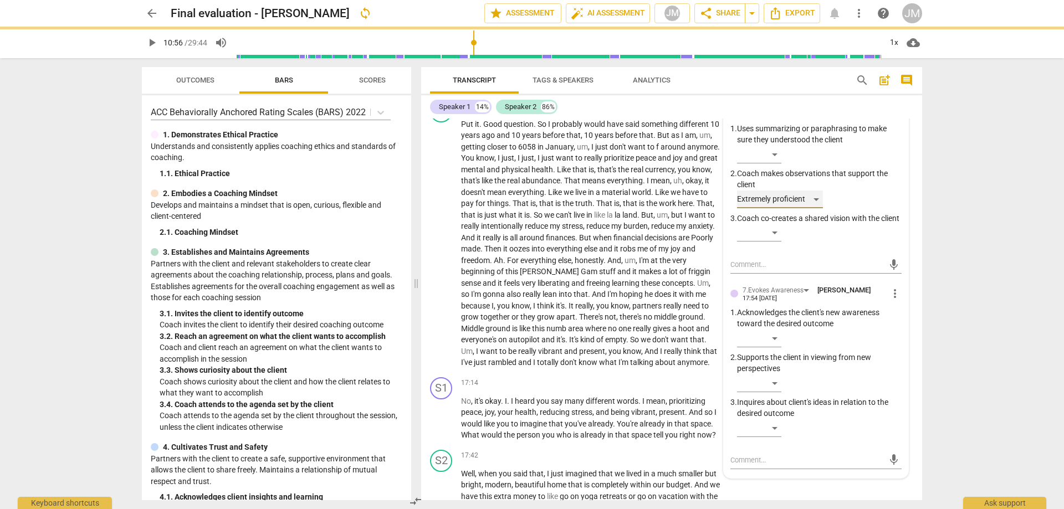
scroll to position [2488, 0]
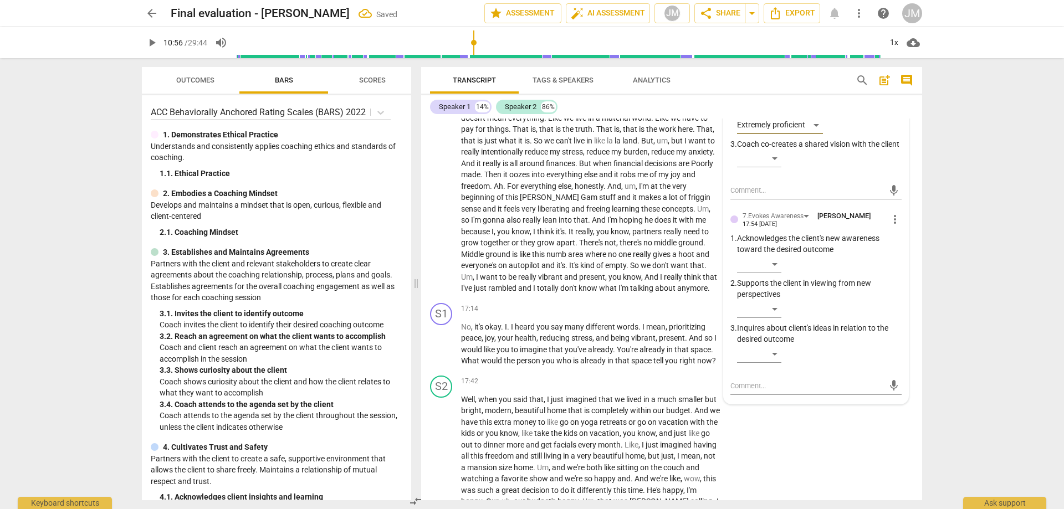
click at [773, 172] on div "​" at bounding box center [819, 161] width 165 height 22
click at [774, 167] on div "​" at bounding box center [759, 159] width 44 height 18
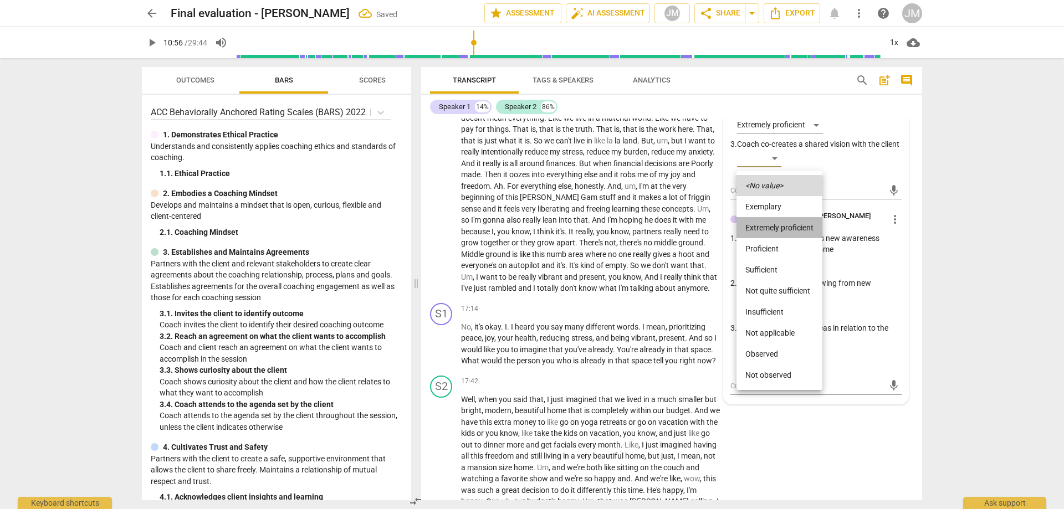
click at [776, 227] on li "Extremely proficient" at bounding box center [780, 227] width 86 height 21
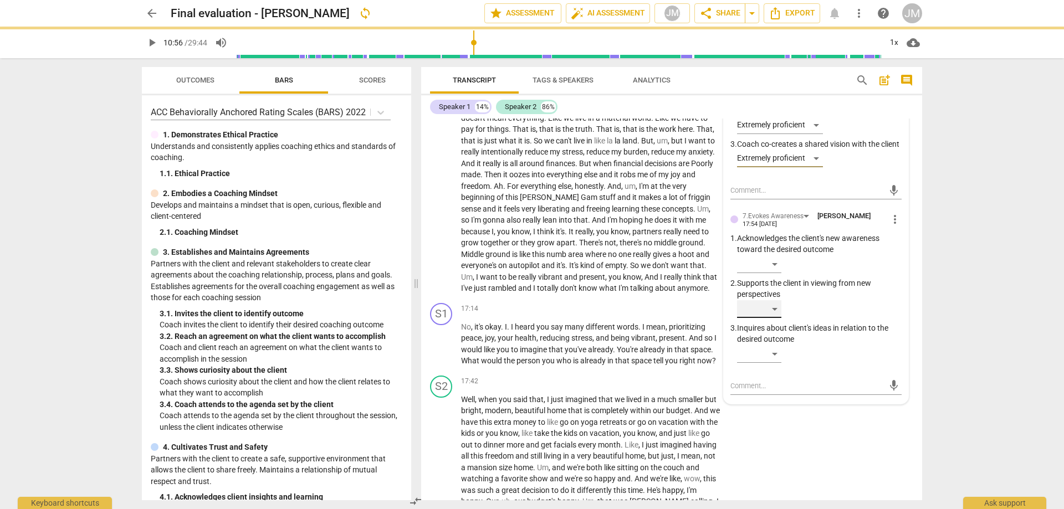
click at [772, 318] on div "​" at bounding box center [759, 309] width 44 height 18
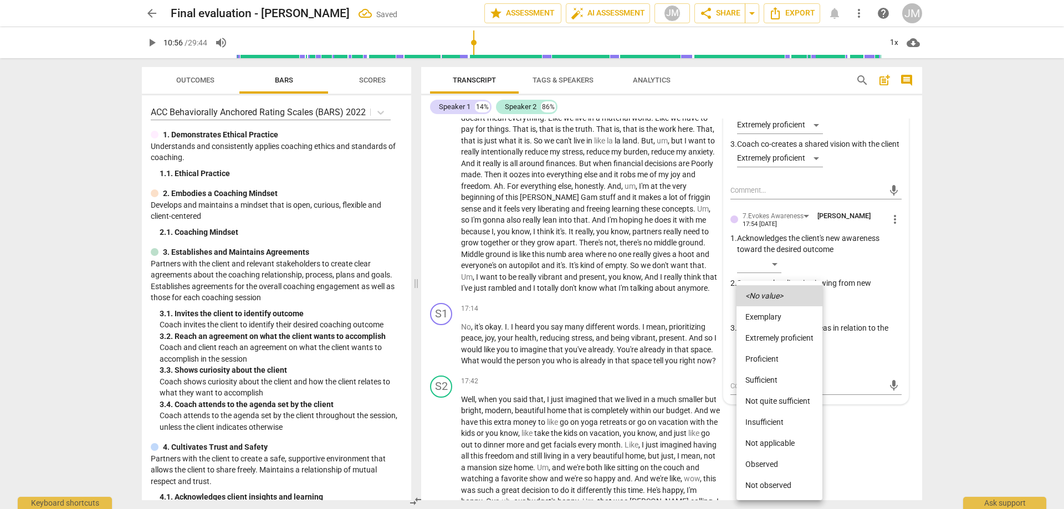
click at [772, 355] on li "Proficient" at bounding box center [780, 359] width 86 height 21
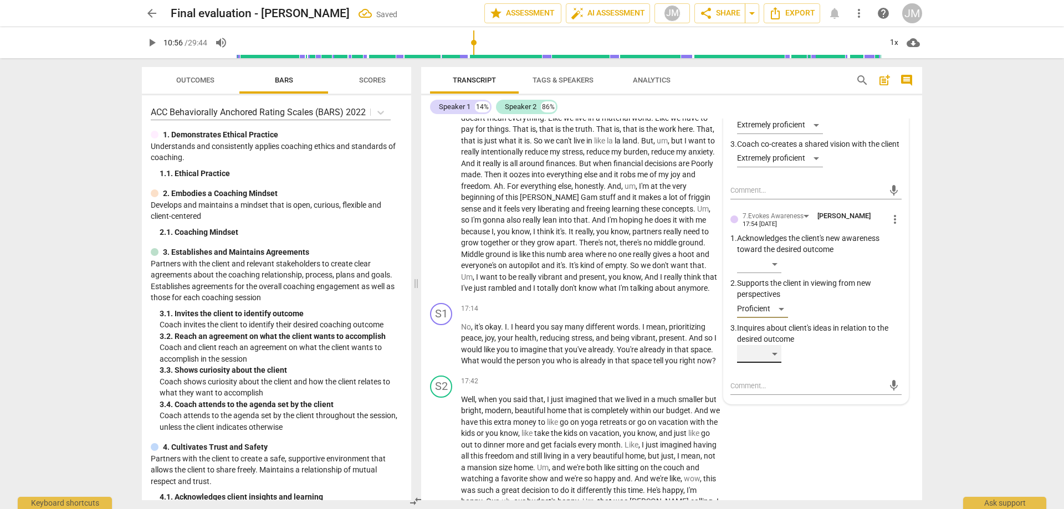
click at [767, 363] on div "​" at bounding box center [759, 354] width 44 height 18
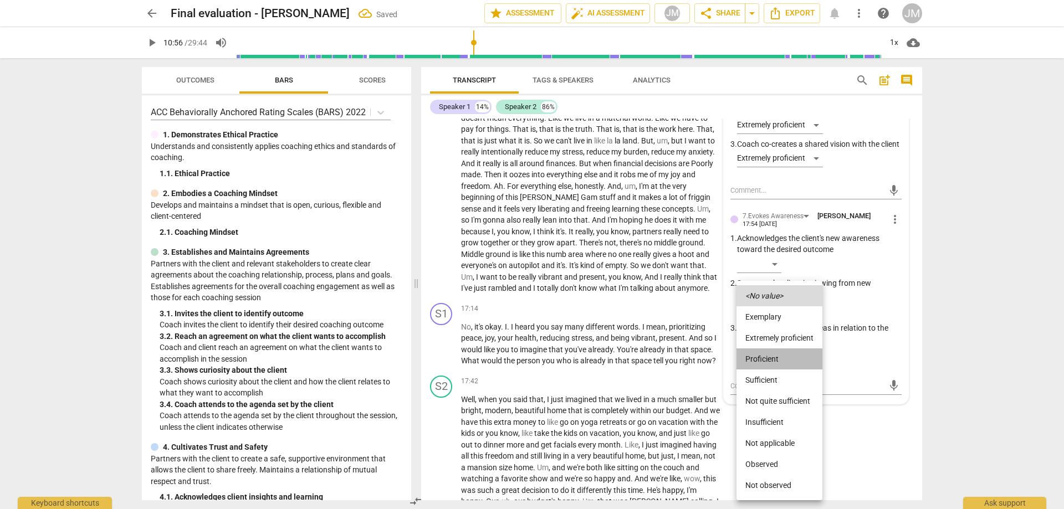
click at [768, 360] on li "Proficient" at bounding box center [780, 359] width 86 height 21
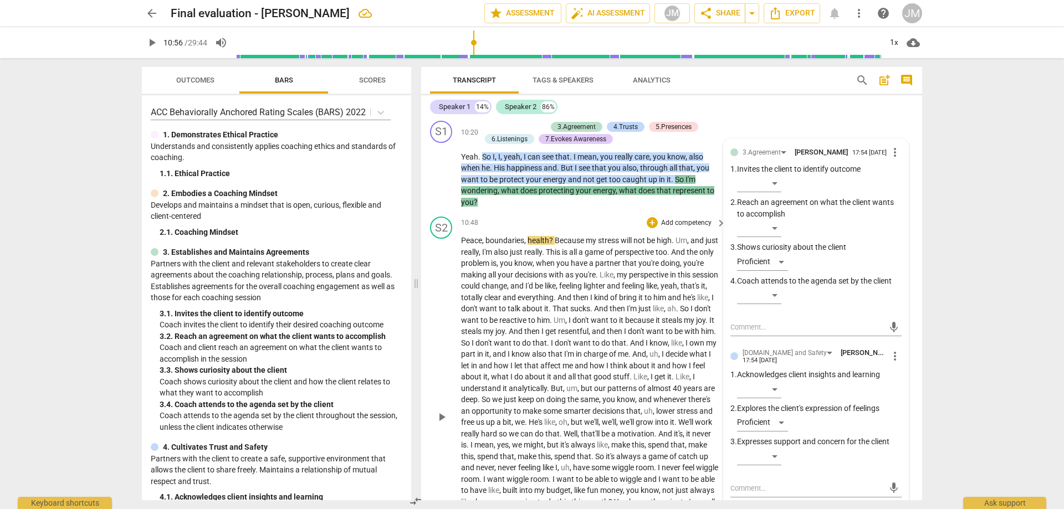
scroll to position [1823, 0]
click at [438, 423] on span "play_arrow" at bounding box center [441, 416] width 13 height 13
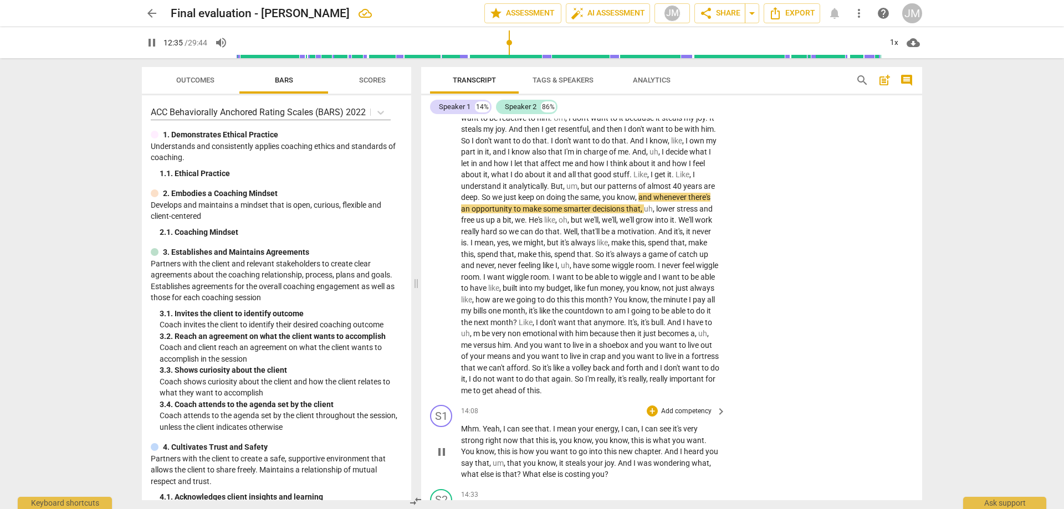
scroll to position [2045, 0]
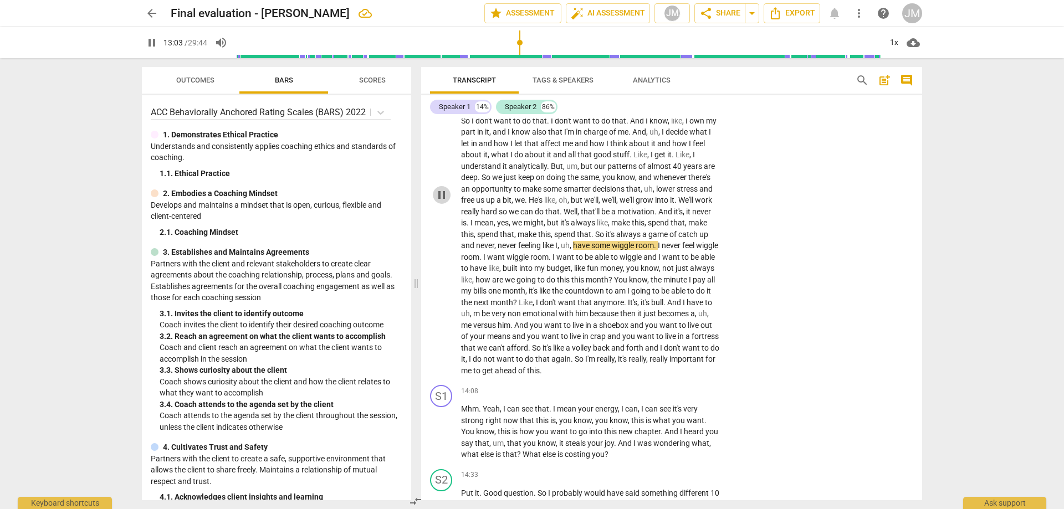
click at [437, 202] on span "pause" at bounding box center [441, 194] width 13 height 13
click at [446, 202] on span "play_arrow" at bounding box center [441, 194] width 13 height 13
click at [442, 202] on span "pause" at bounding box center [441, 194] width 13 height 13
type input "796"
